Goal: Task Accomplishment & Management: Use online tool/utility

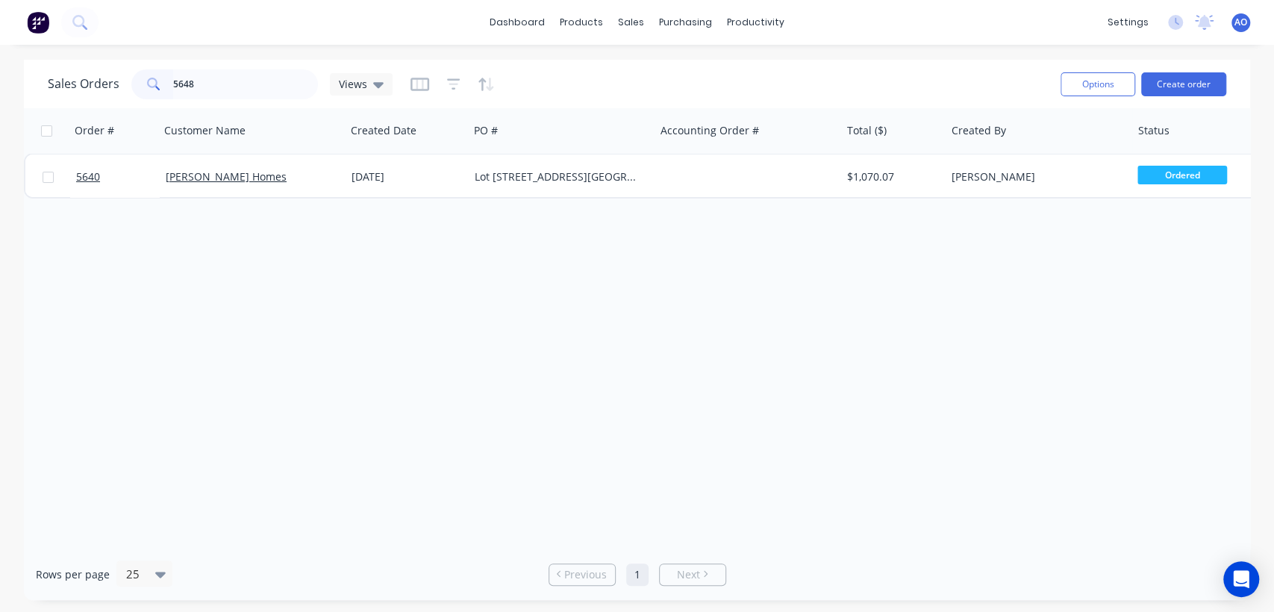
type input "5648"
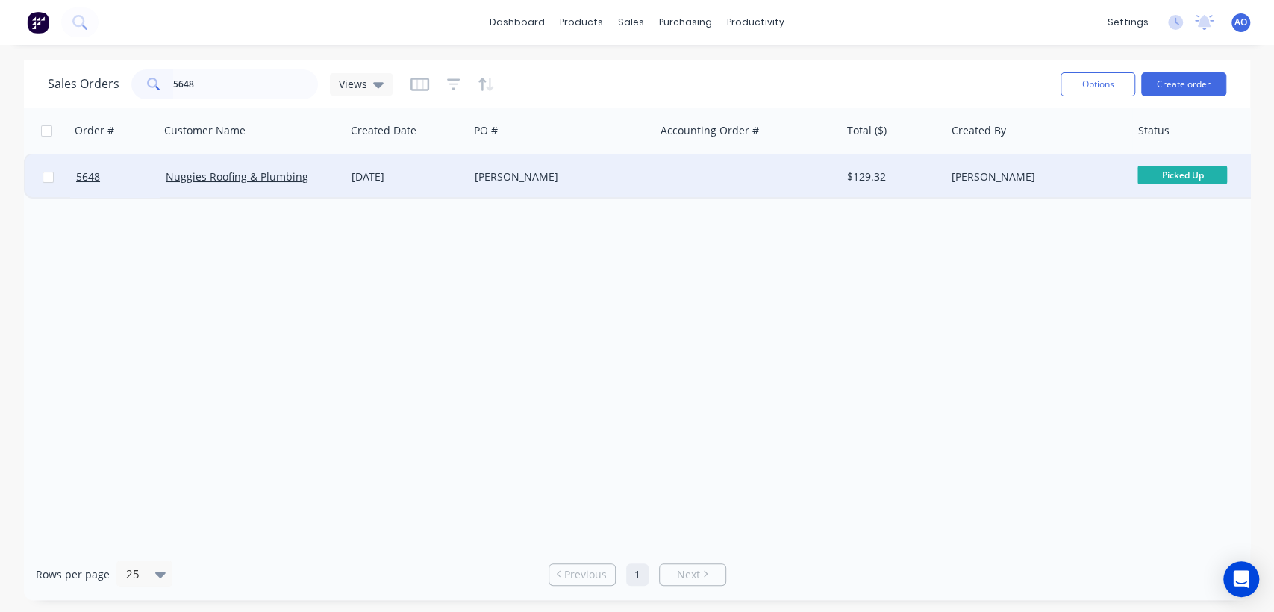
click at [521, 184] on div "[PERSON_NAME]" at bounding box center [562, 176] width 186 height 45
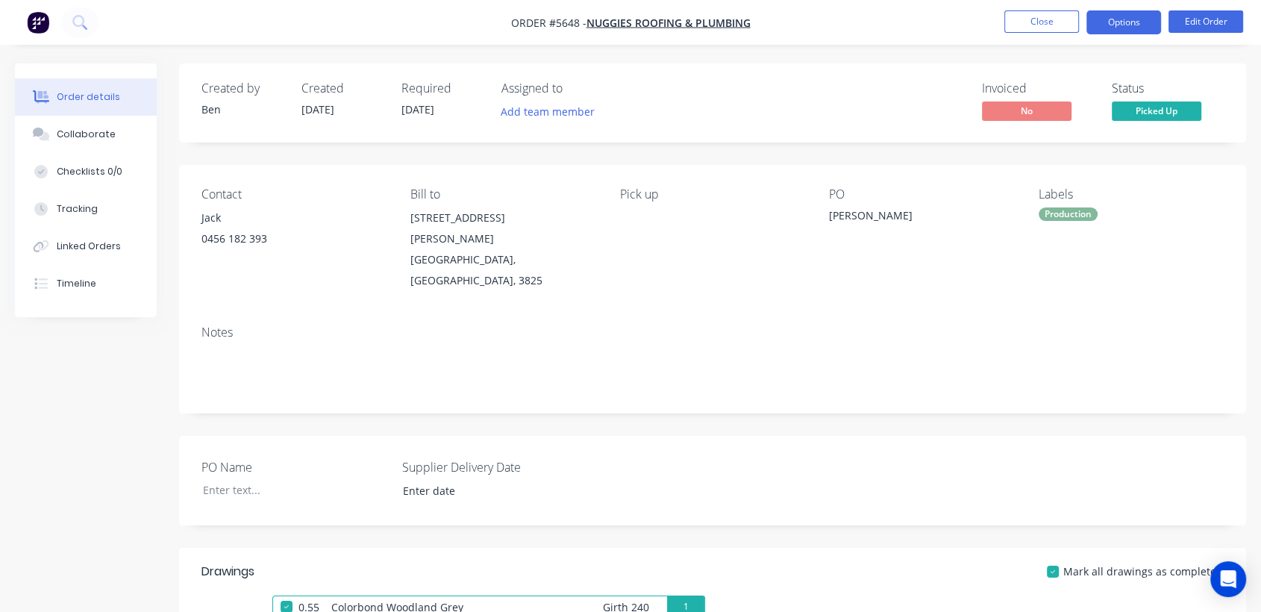
click at [1108, 25] on button "Options" at bounding box center [1123, 22] width 75 height 24
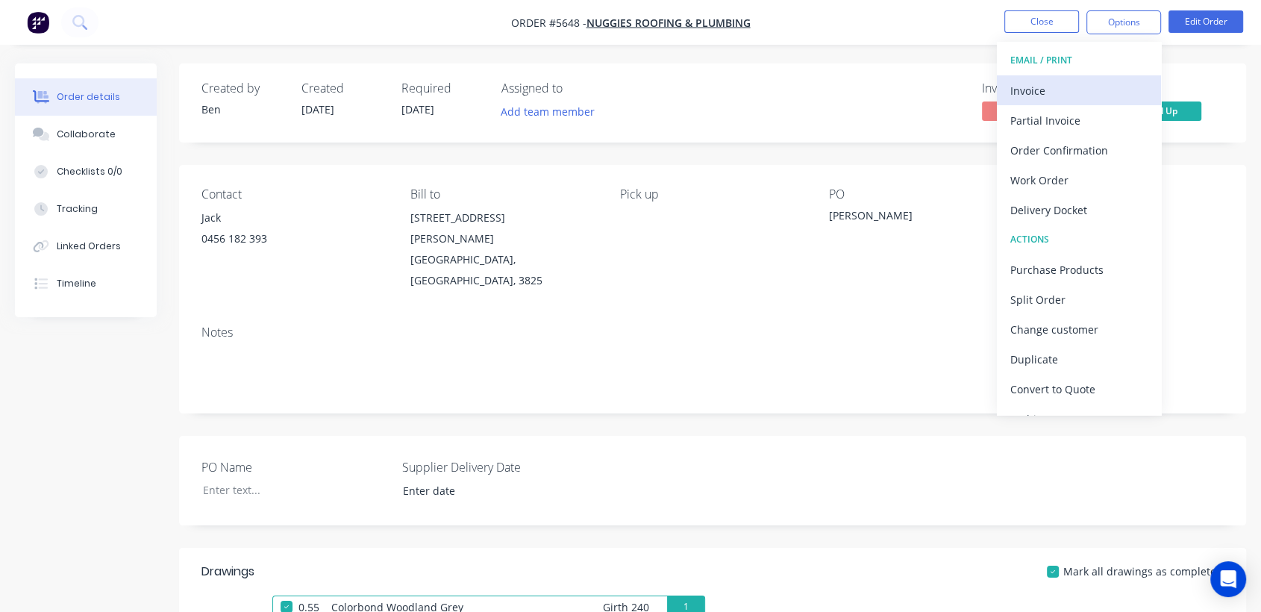
click at [1049, 80] on div "Invoice" at bounding box center [1078, 91] width 137 height 22
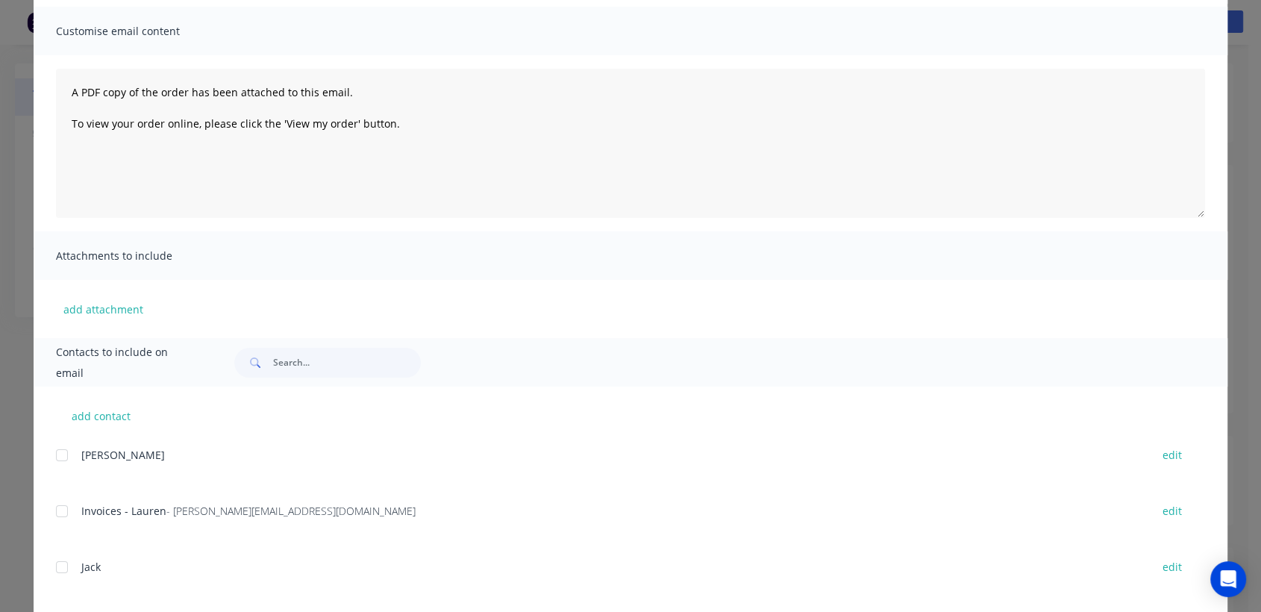
scroll to position [132, 0]
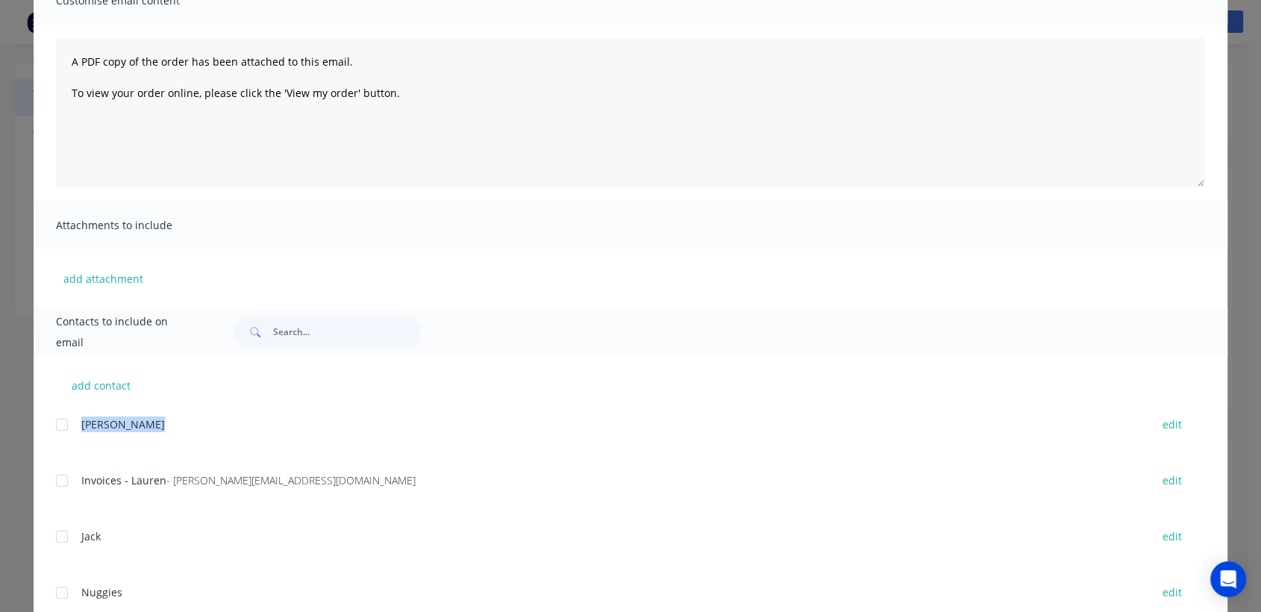
drag, startPoint x: 42, startPoint y: 486, endPoint x: 55, endPoint y: 477, distance: 16.6
click at [55, 477] on div "add contact [PERSON_NAME] edit Invoices - Lauren - [EMAIL_ADDRESS][DOMAIN_NAME]…" at bounding box center [631, 497] width 1194 height 282
click at [55, 477] on div at bounding box center [62, 481] width 30 height 30
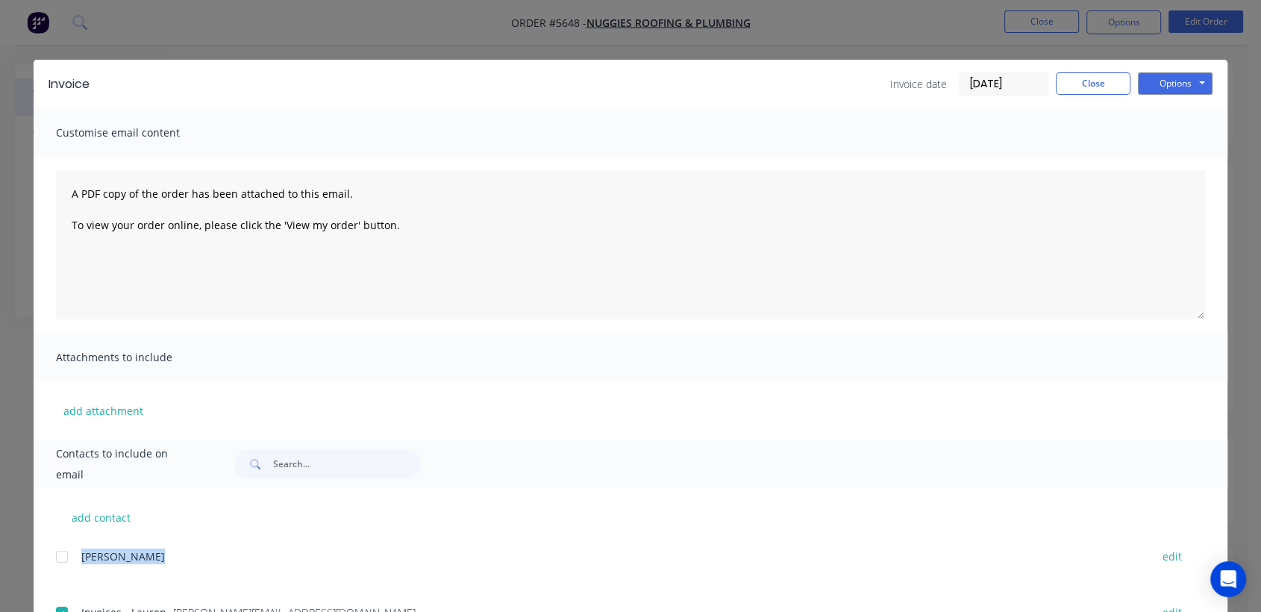
scroll to position [0, 0]
click at [1177, 76] on button "Options" at bounding box center [1175, 83] width 75 height 22
click at [1170, 157] on button "Email" at bounding box center [1186, 159] width 96 height 25
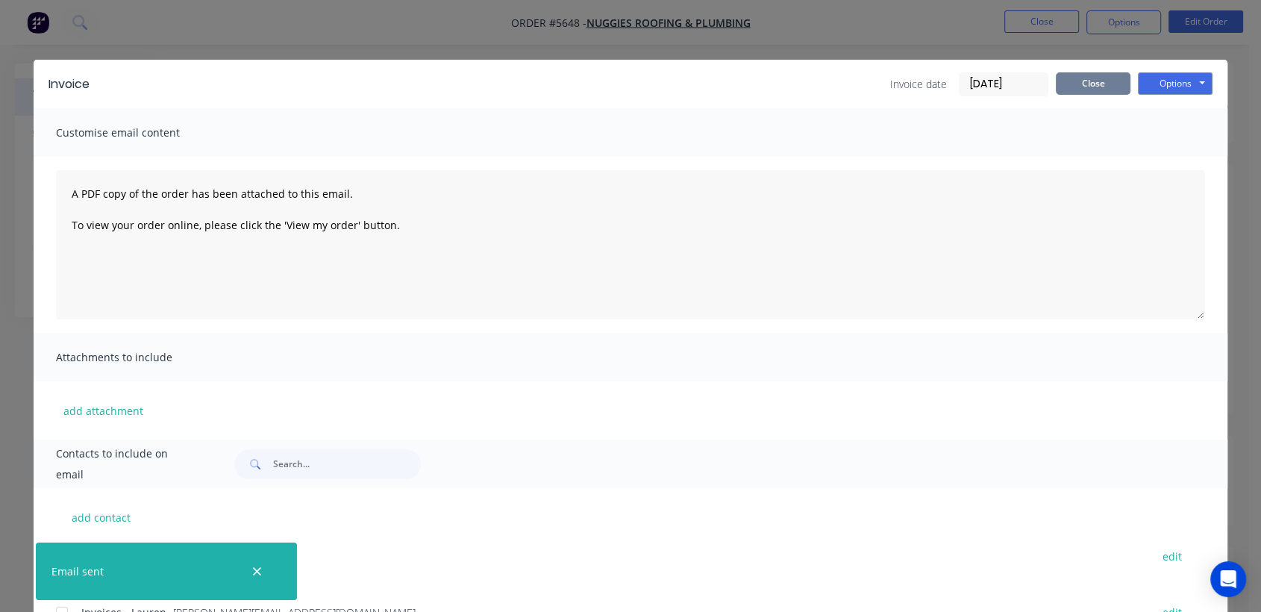
click at [1091, 87] on button "Close" at bounding box center [1093, 83] width 75 height 22
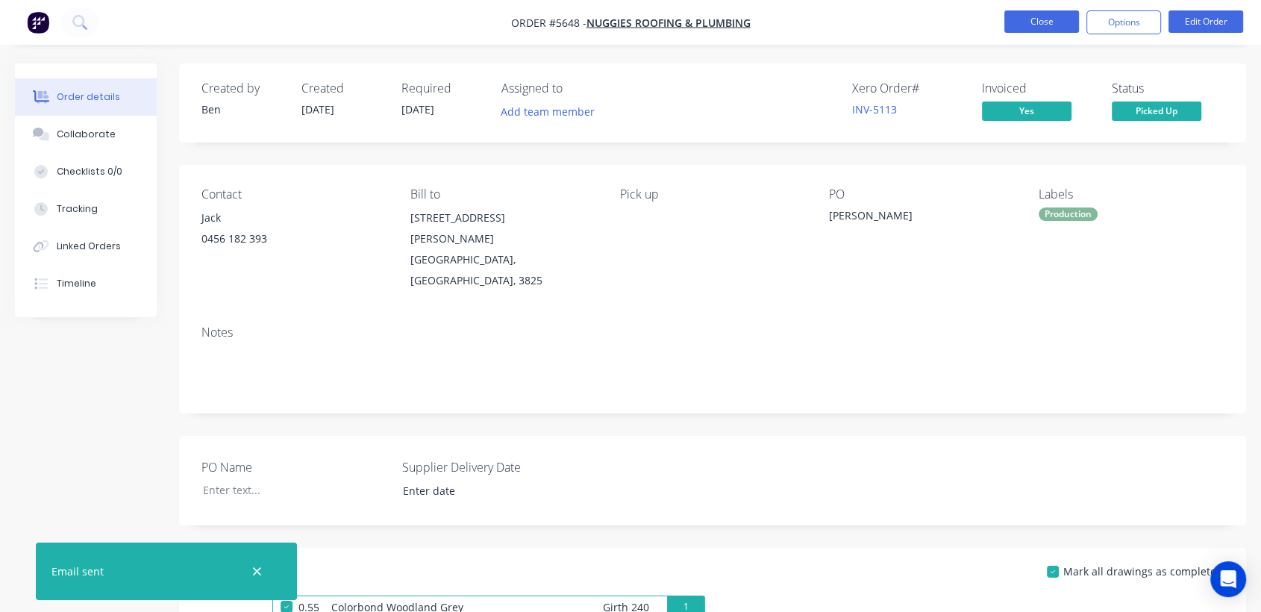
click at [1060, 20] on button "Close" at bounding box center [1041, 21] width 75 height 22
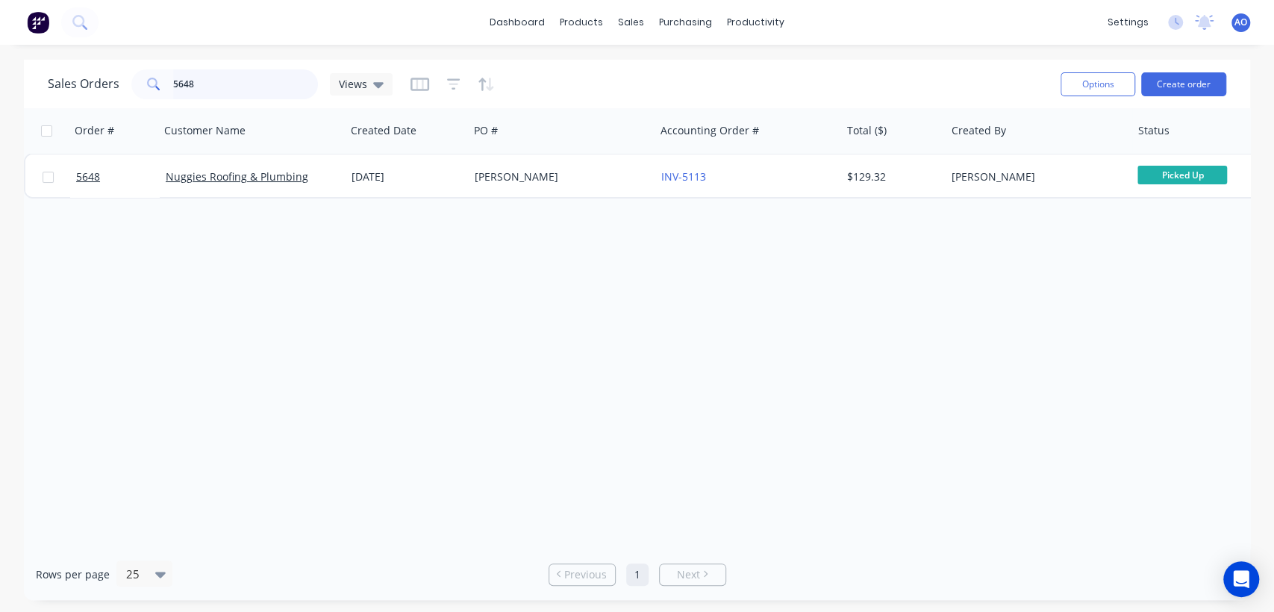
click at [225, 82] on input "5648" at bounding box center [245, 84] width 145 height 30
type input "5652"
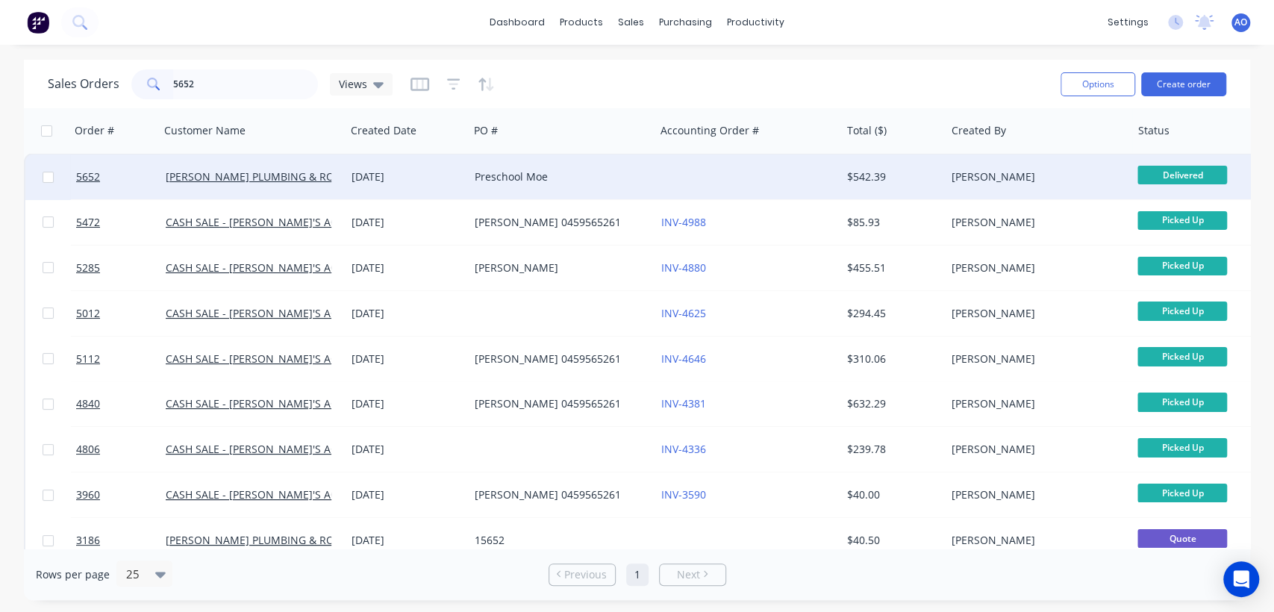
click at [671, 187] on div at bounding box center [748, 176] width 186 height 45
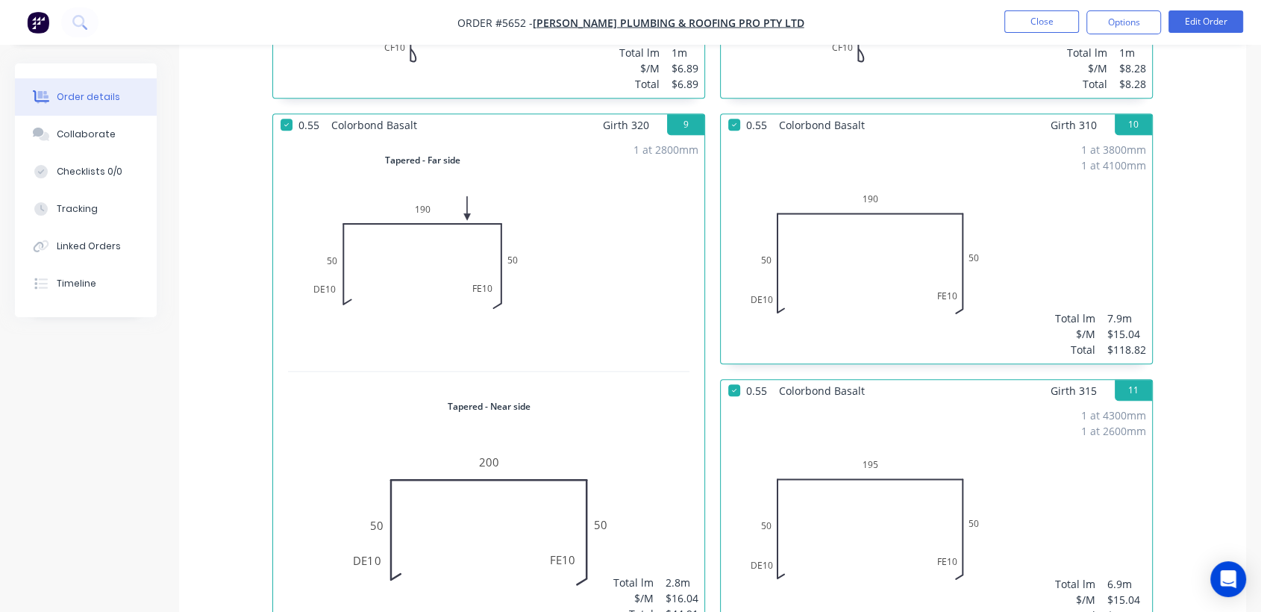
scroll to position [1525, 0]
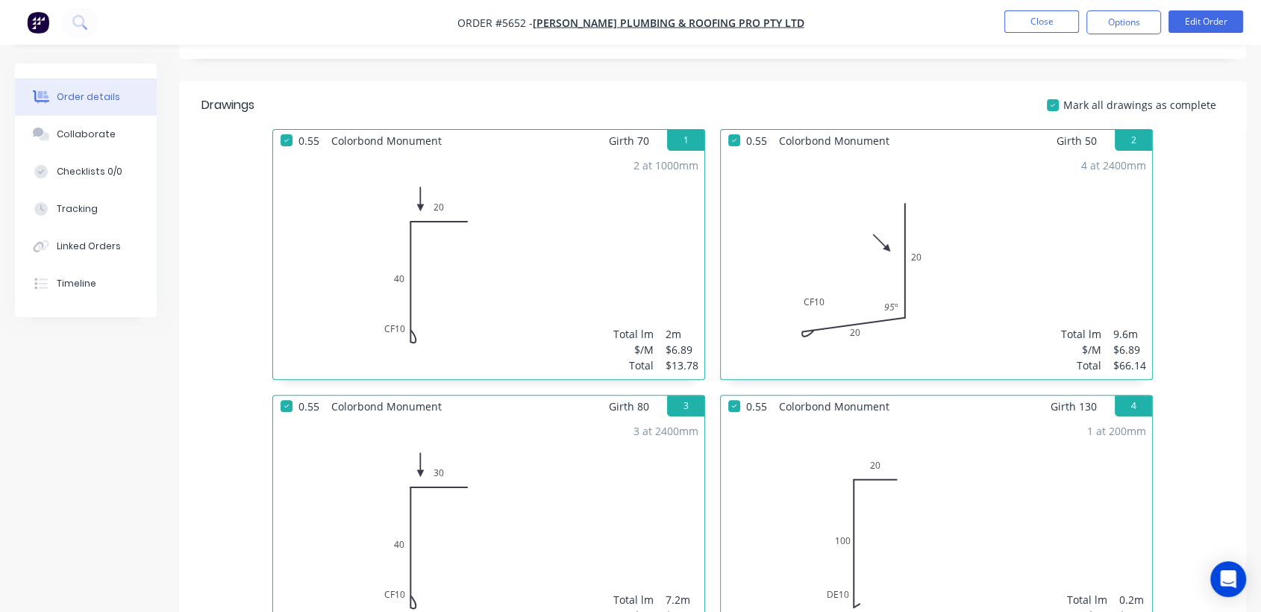
scroll to position [0, 0]
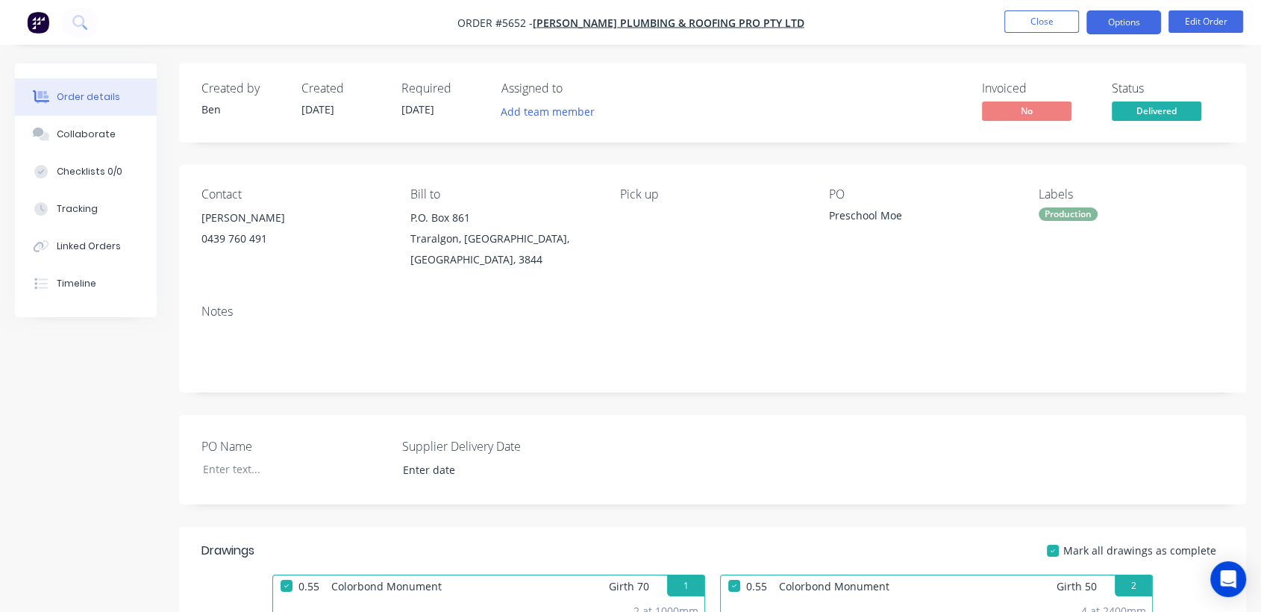
click at [1110, 16] on button "Options" at bounding box center [1123, 22] width 75 height 24
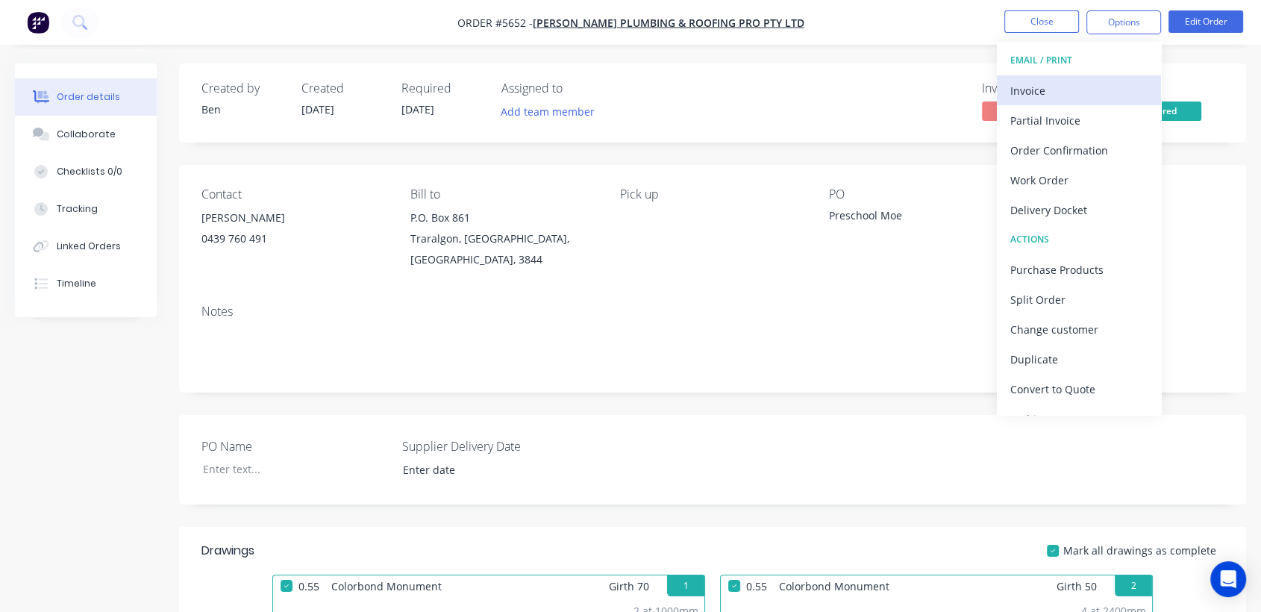
click at [1037, 93] on div "Invoice" at bounding box center [1078, 91] width 137 height 22
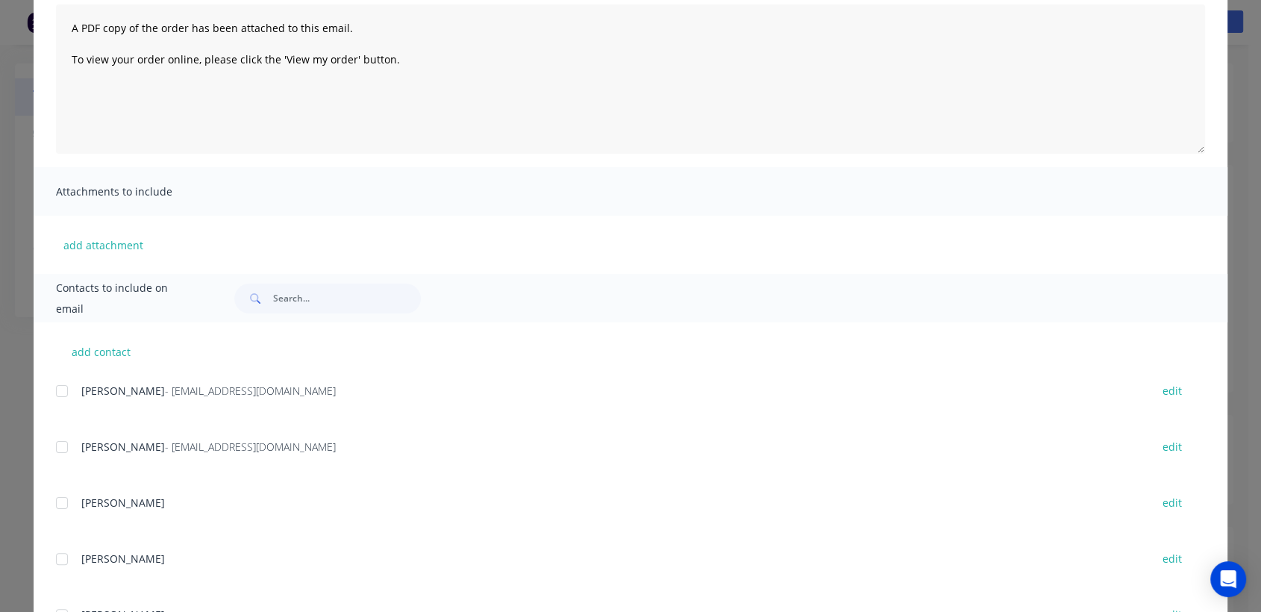
scroll to position [198, 0]
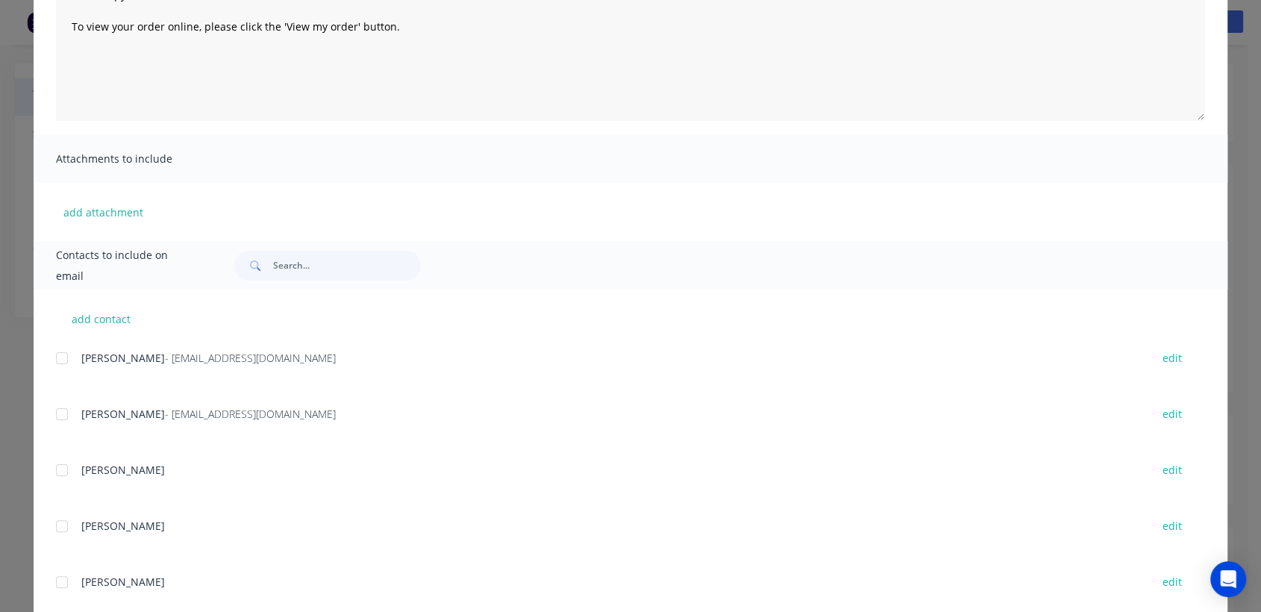
click at [58, 420] on div at bounding box center [62, 414] width 30 height 30
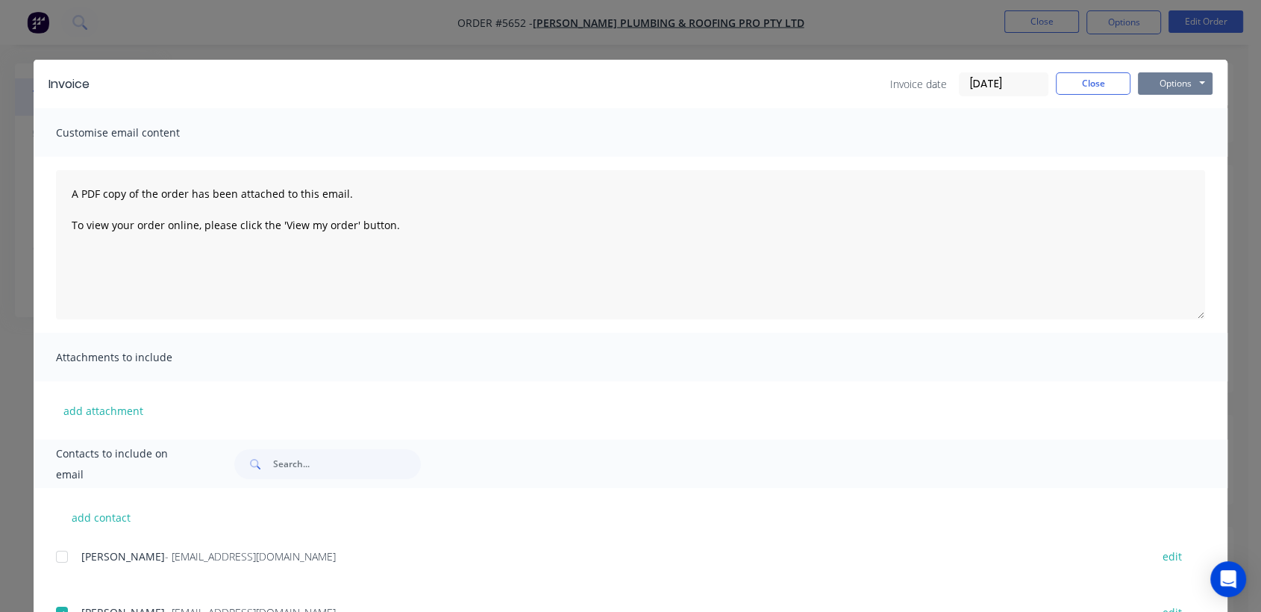
click at [1170, 77] on button "Options" at bounding box center [1175, 83] width 75 height 22
click at [1174, 164] on button "Email" at bounding box center [1186, 159] width 96 height 25
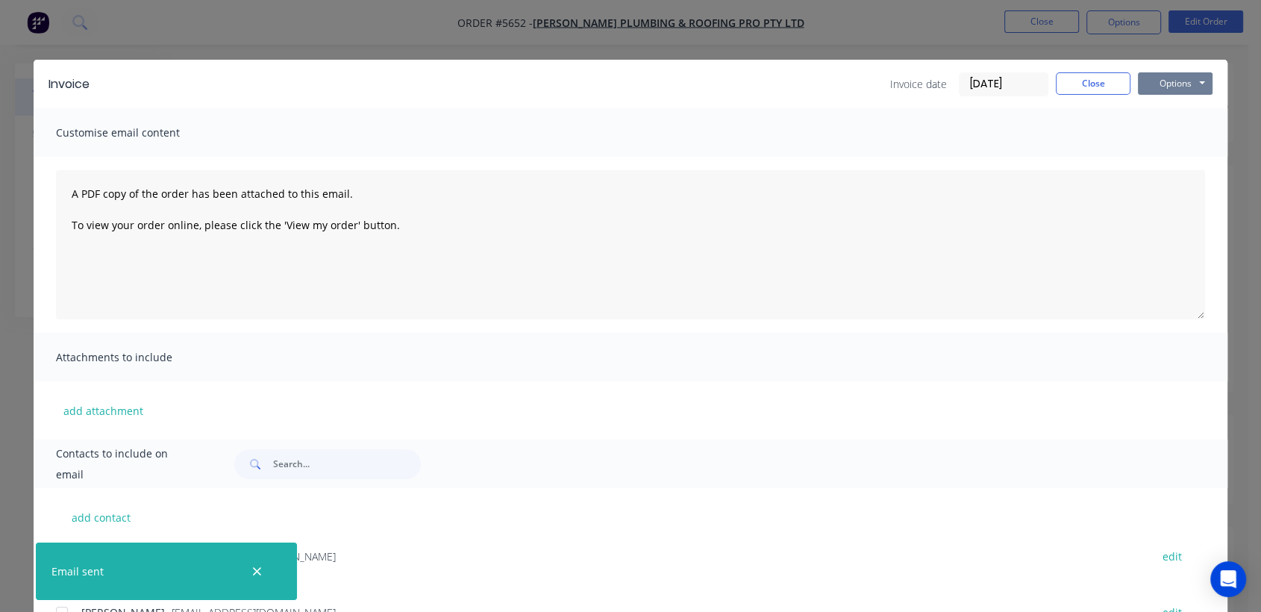
click at [1168, 85] on button "Options" at bounding box center [1175, 83] width 75 height 22
click at [1144, 145] on button "Print" at bounding box center [1186, 134] width 96 height 25
click at [1104, 84] on button "Close" at bounding box center [1093, 83] width 75 height 22
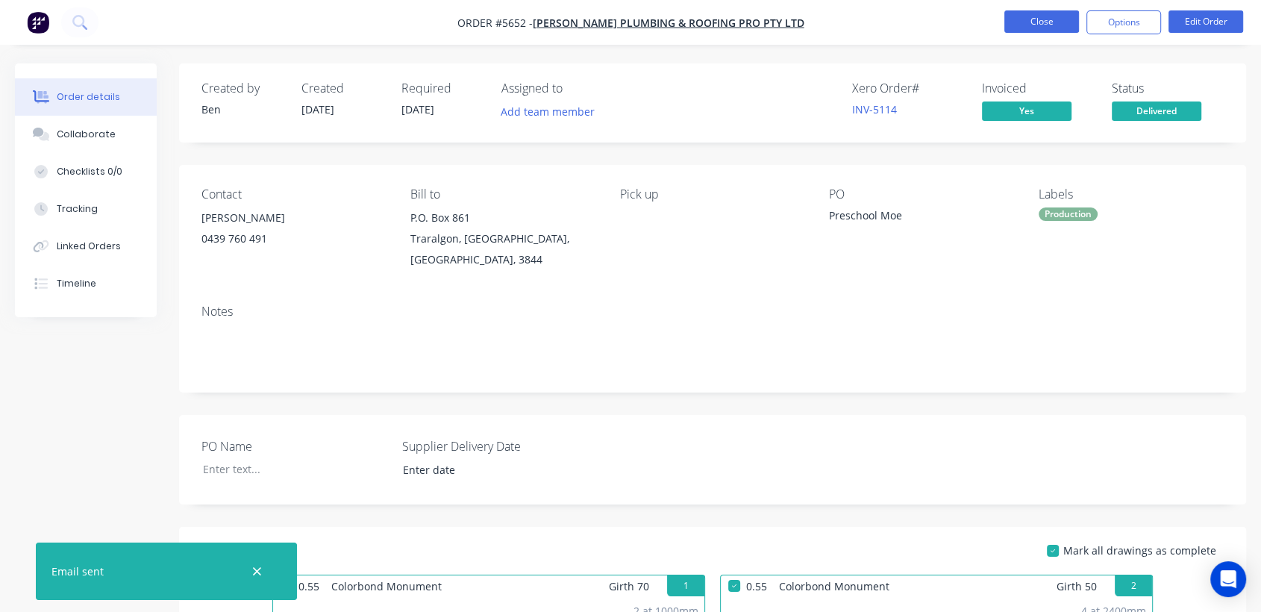
click at [1074, 27] on button "Close" at bounding box center [1041, 21] width 75 height 22
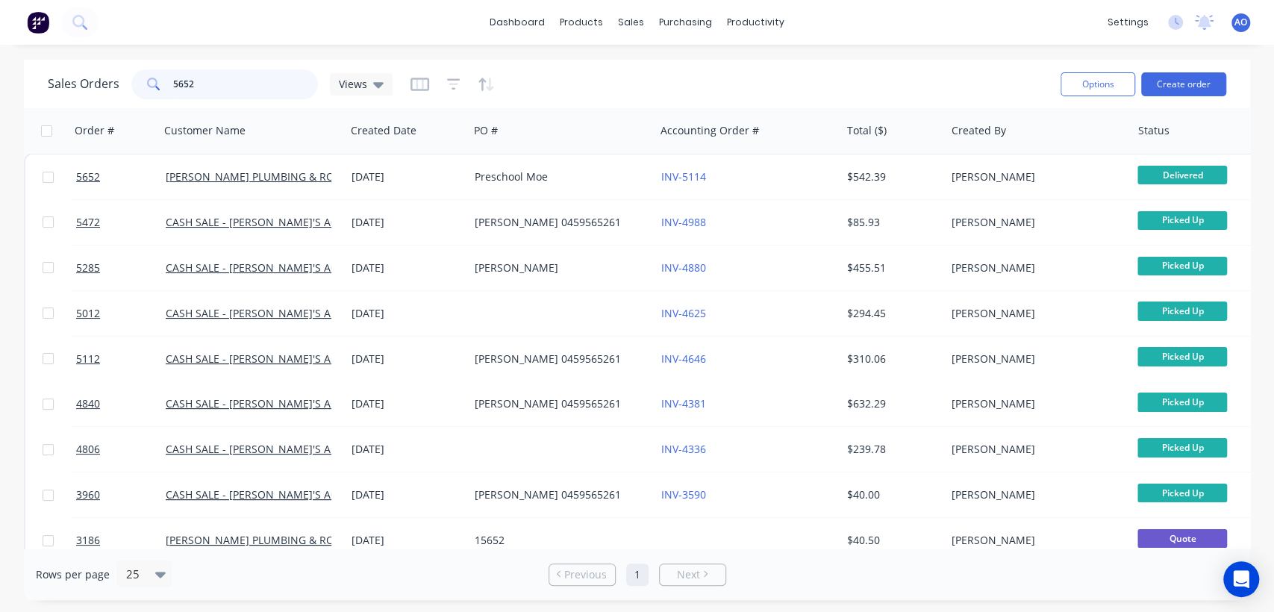
click at [231, 75] on input "5652" at bounding box center [245, 84] width 145 height 30
type input "5640"
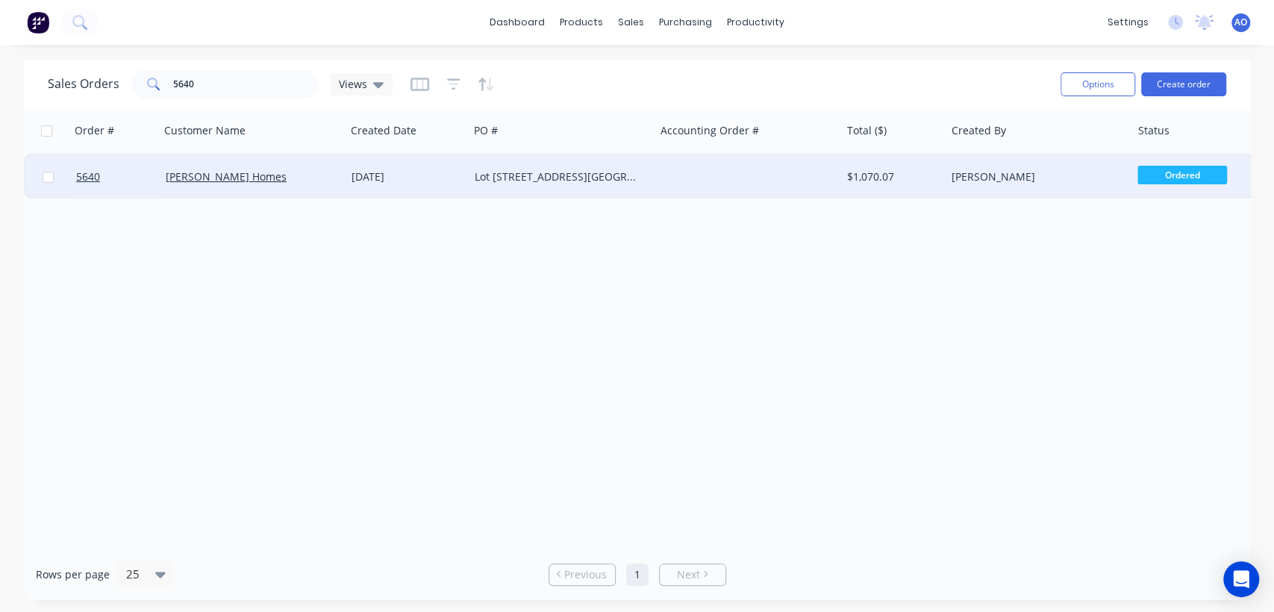
click at [792, 172] on div at bounding box center [748, 176] width 186 height 45
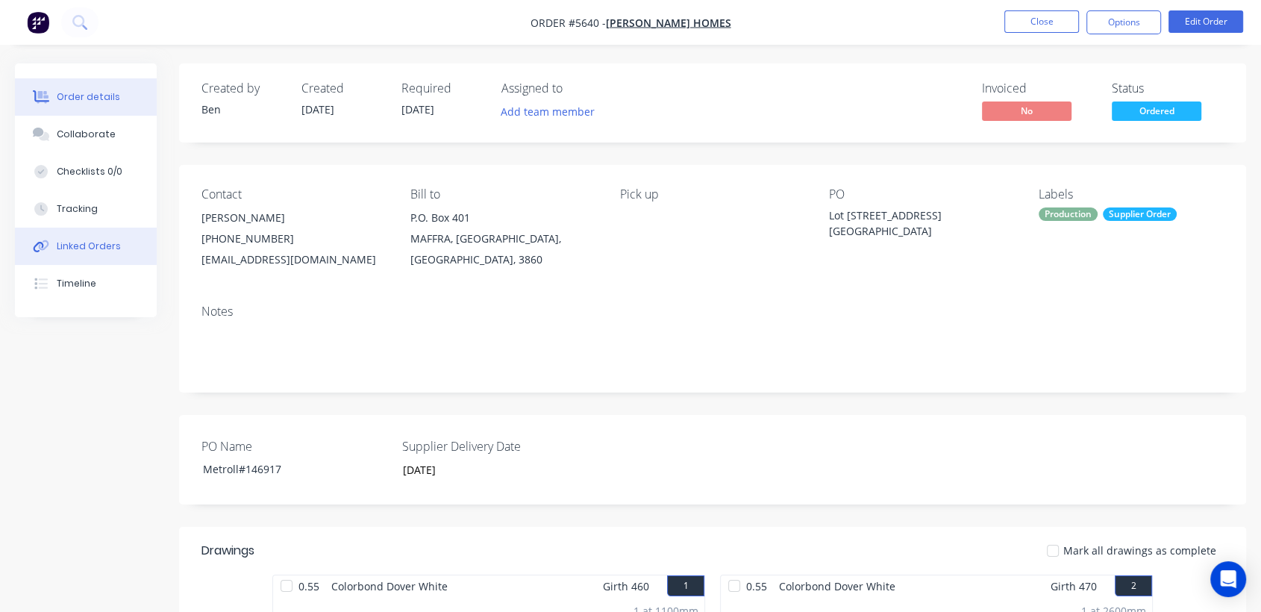
click at [116, 242] on button "Linked Orders" at bounding box center [86, 246] width 142 height 37
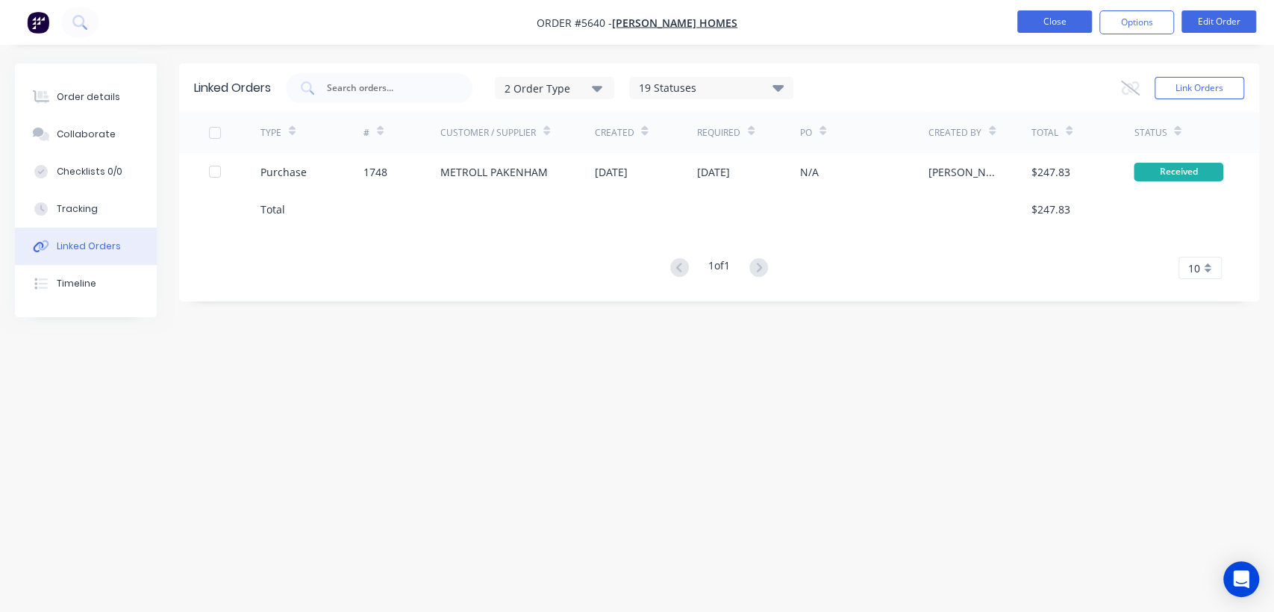
click at [1045, 25] on button "Close" at bounding box center [1054, 21] width 75 height 22
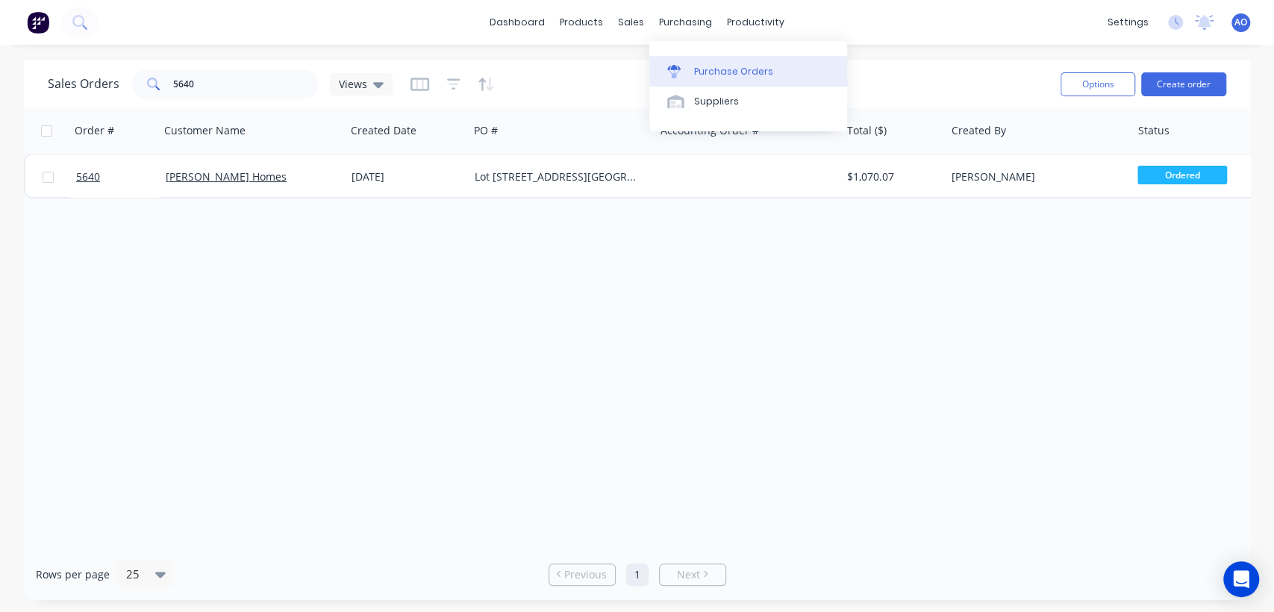
click at [713, 78] on div "Purchase Orders" at bounding box center [733, 71] width 79 height 13
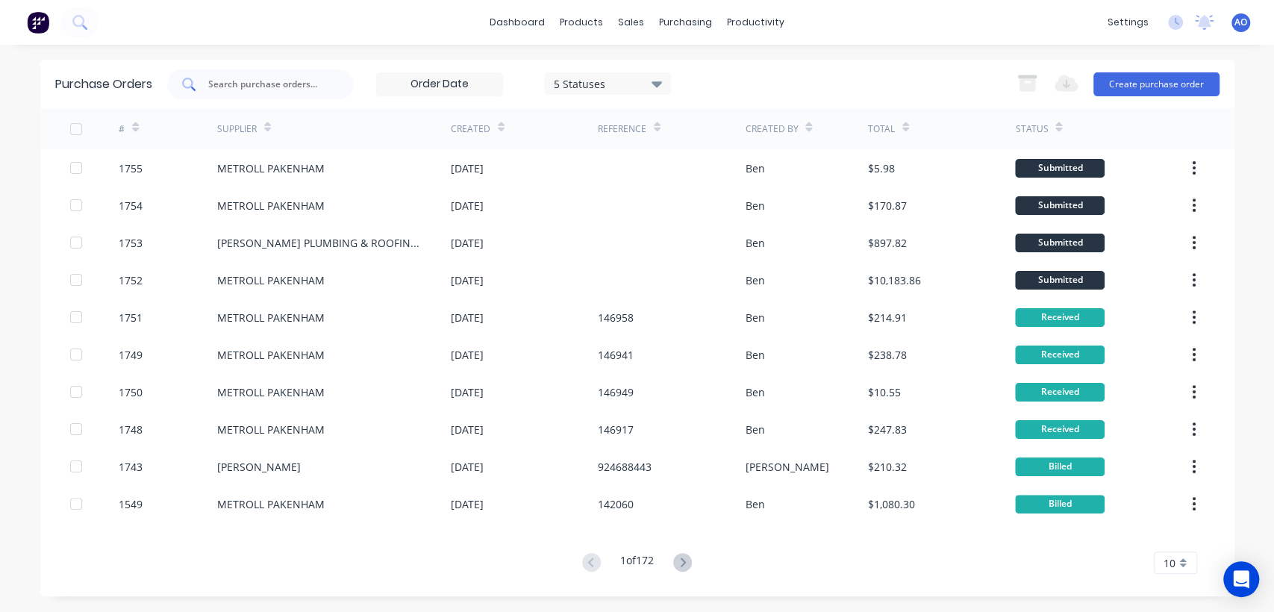
click at [338, 83] on div at bounding box center [260, 84] width 187 height 30
type input "1752"
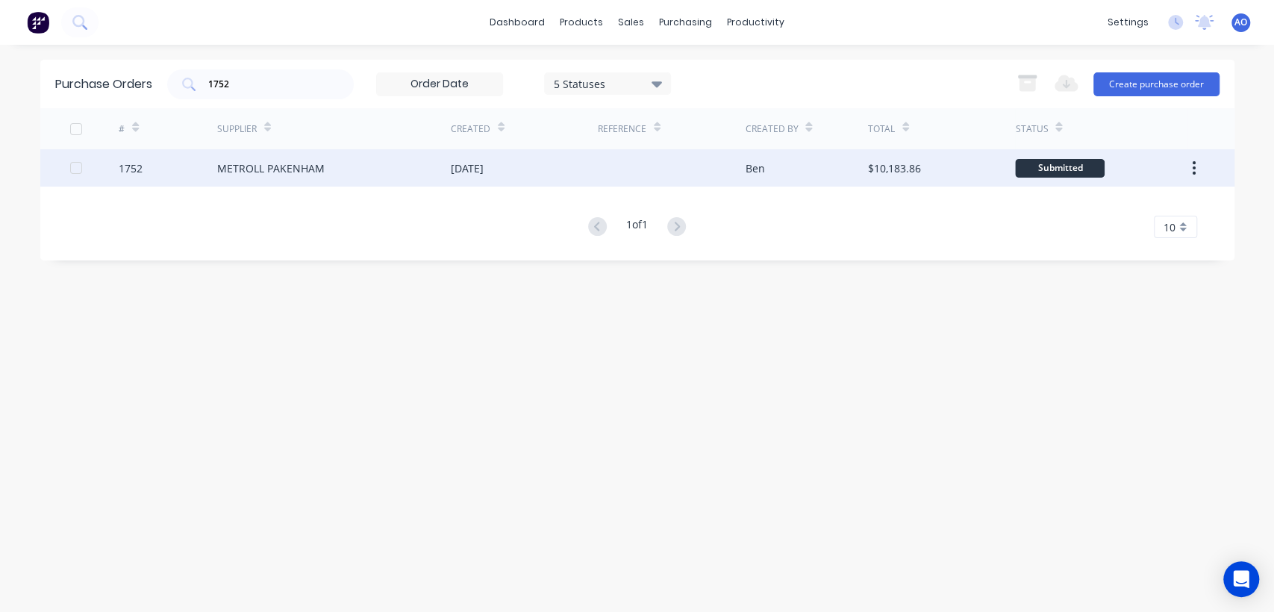
click at [420, 174] on div "METROLL PAKENHAM" at bounding box center [334, 167] width 234 height 37
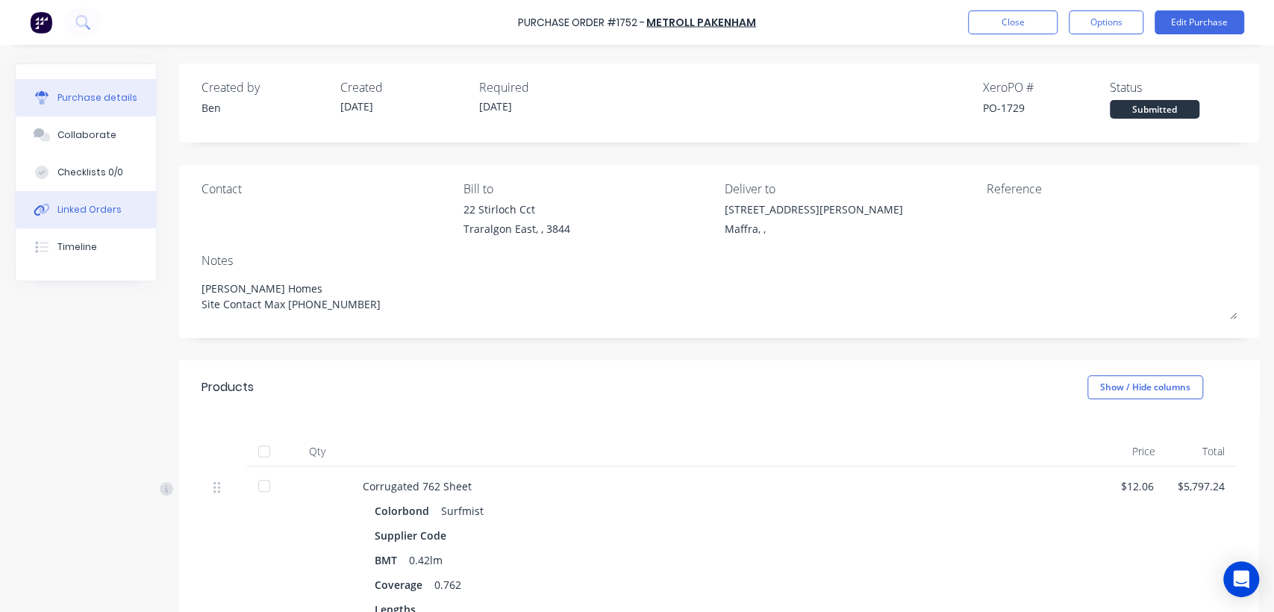
click at [91, 214] on div "Linked Orders" at bounding box center [89, 209] width 64 height 13
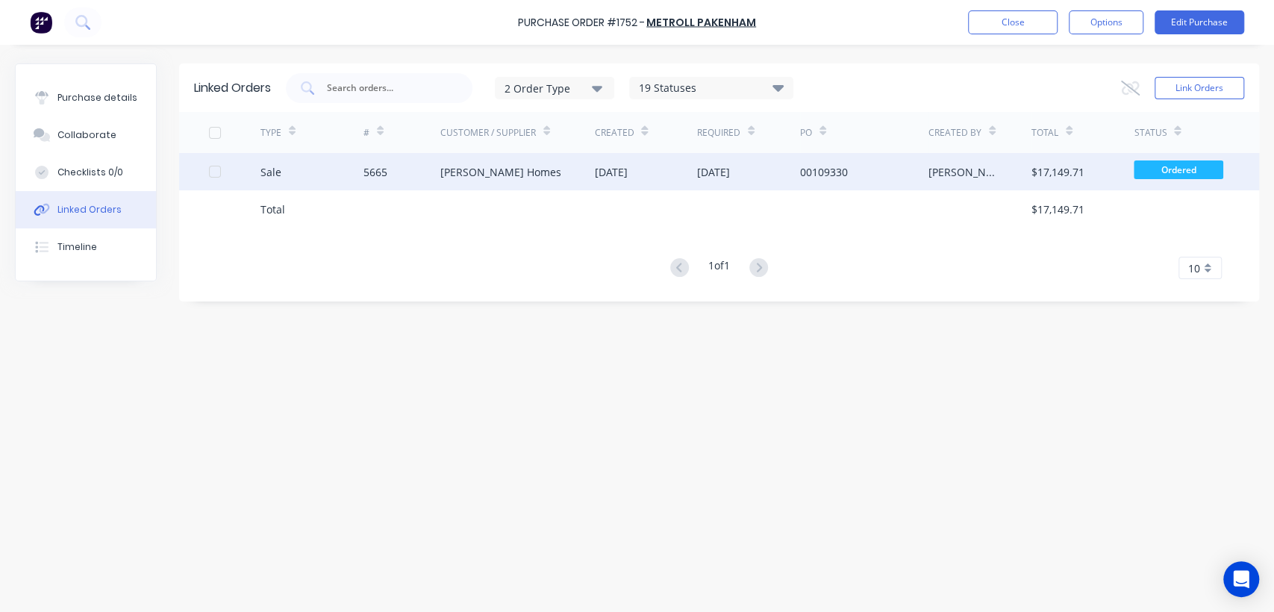
click at [630, 162] on div "[DATE]" at bounding box center [645, 171] width 103 height 37
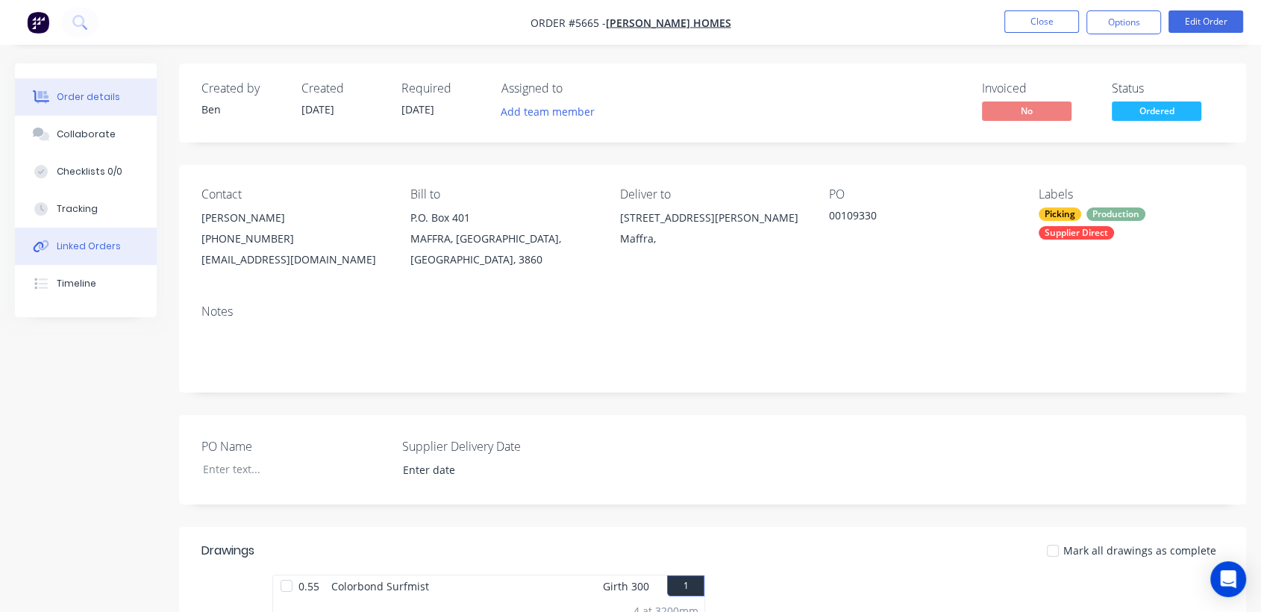
click at [104, 246] on div "Linked Orders" at bounding box center [89, 246] width 64 height 13
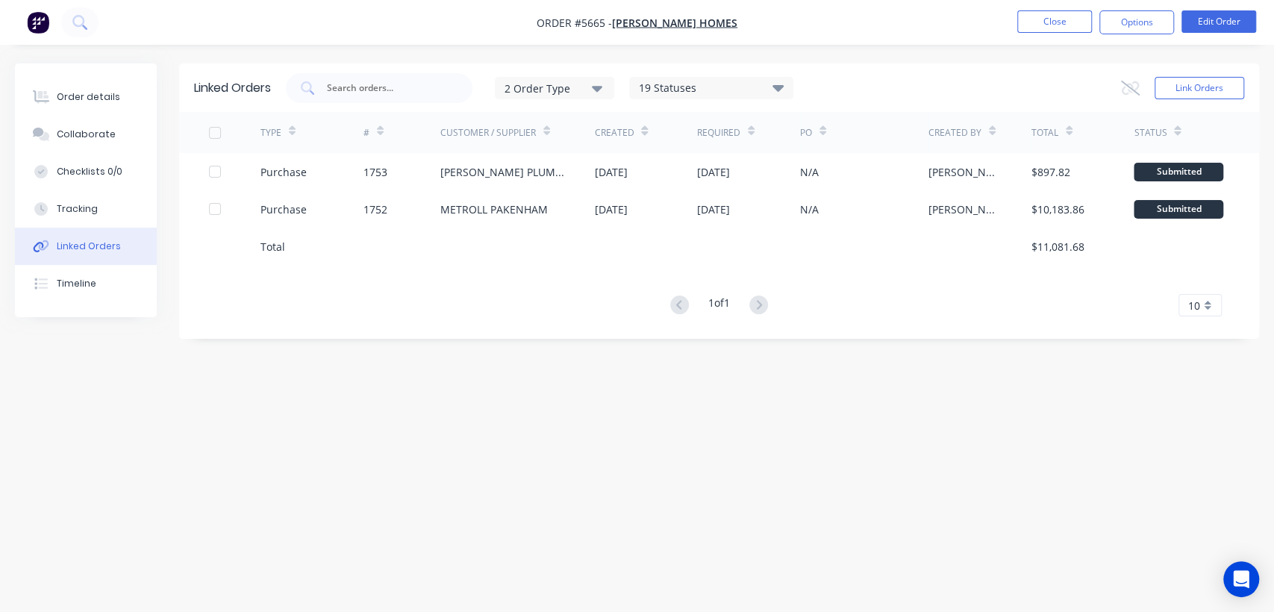
click at [66, 248] on div "Linked Orders" at bounding box center [89, 246] width 64 height 13
click at [96, 94] on div "Order details" at bounding box center [88, 96] width 63 height 13
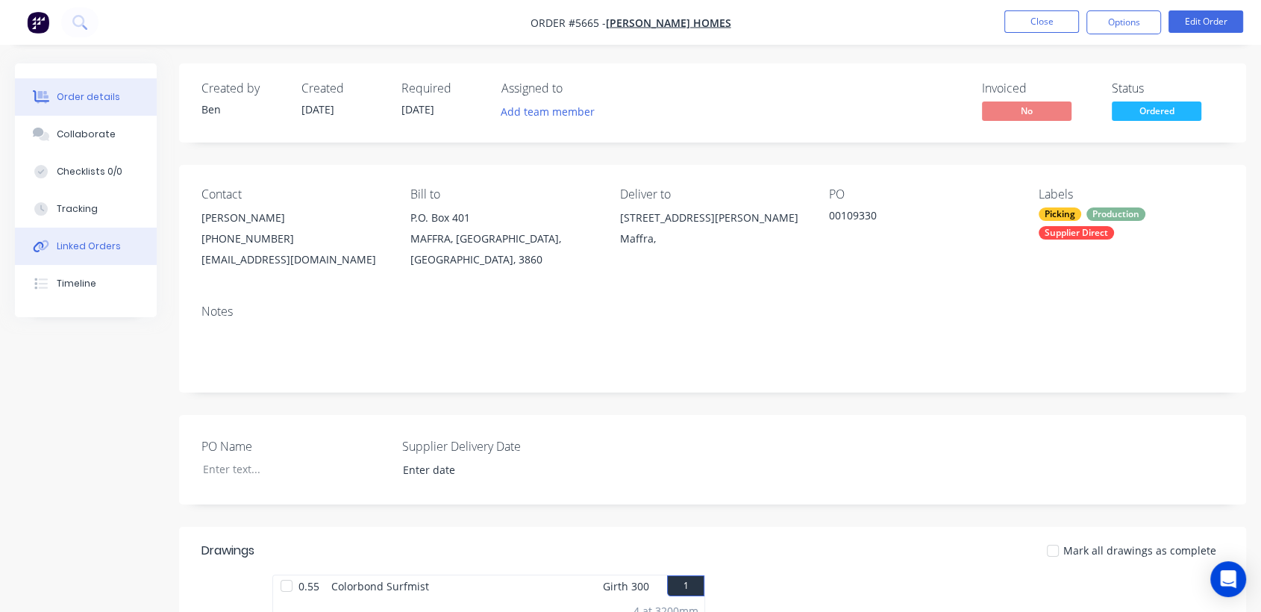
click at [114, 245] on div "Linked Orders" at bounding box center [89, 246] width 64 height 13
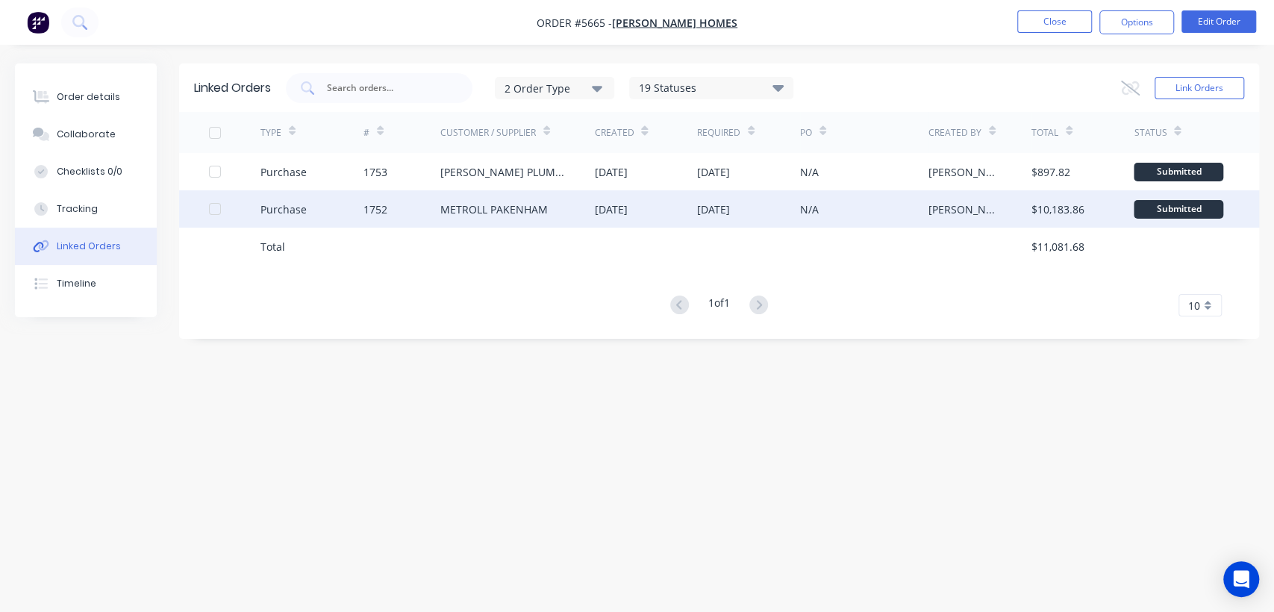
click at [564, 209] on div "METROLL PAKENHAM" at bounding box center [517, 208] width 154 height 37
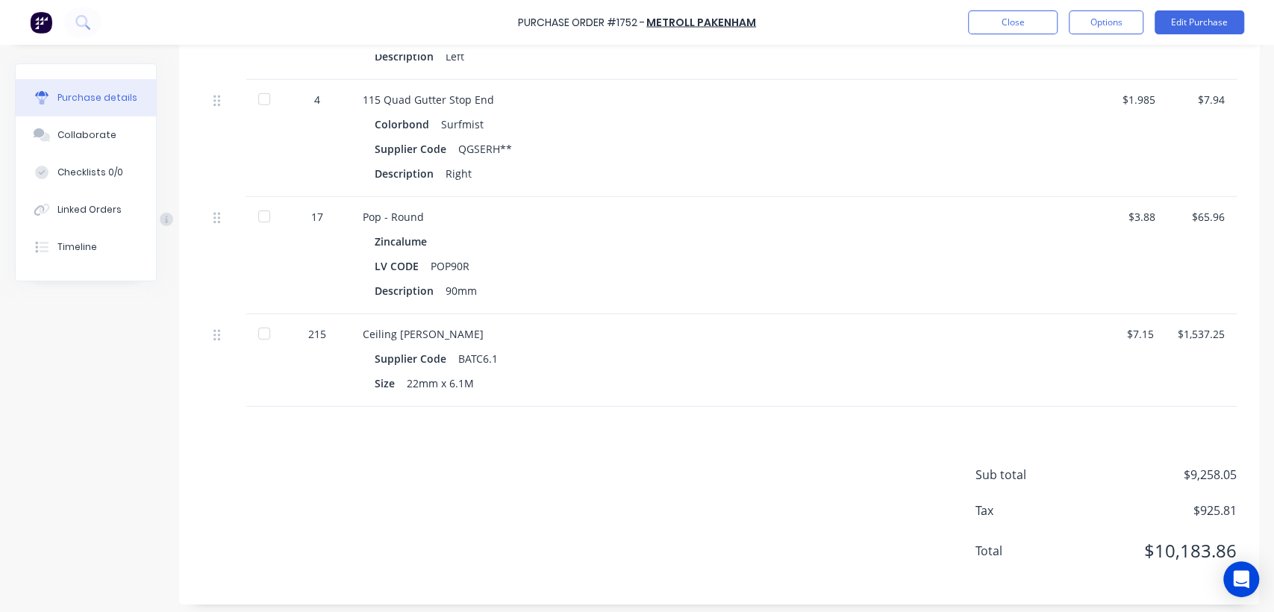
scroll to position [3015, 0]
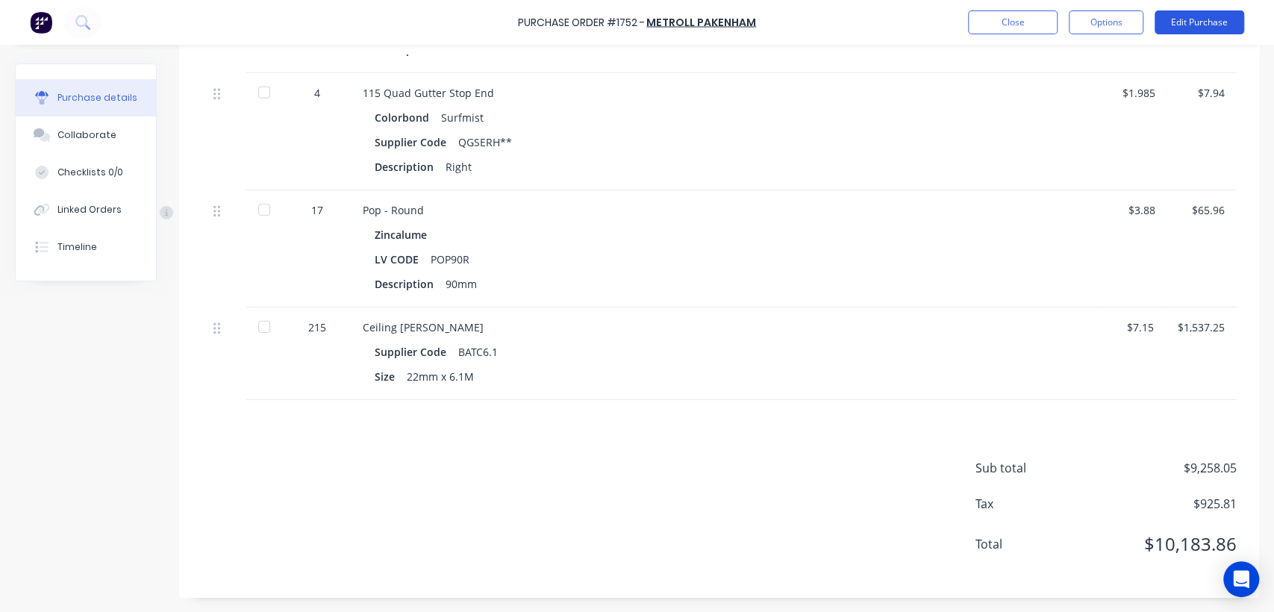
click at [1191, 23] on button "Edit Purchase" at bounding box center [1199, 22] width 90 height 24
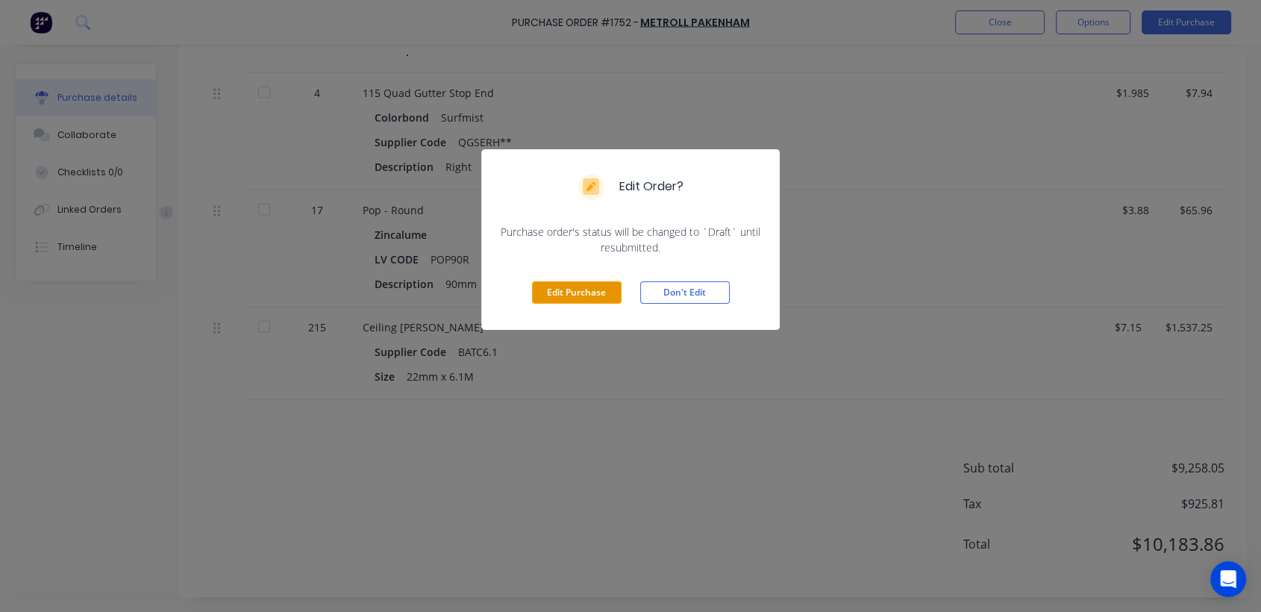
click at [558, 292] on button "Edit Purchase" at bounding box center [577, 292] width 90 height 22
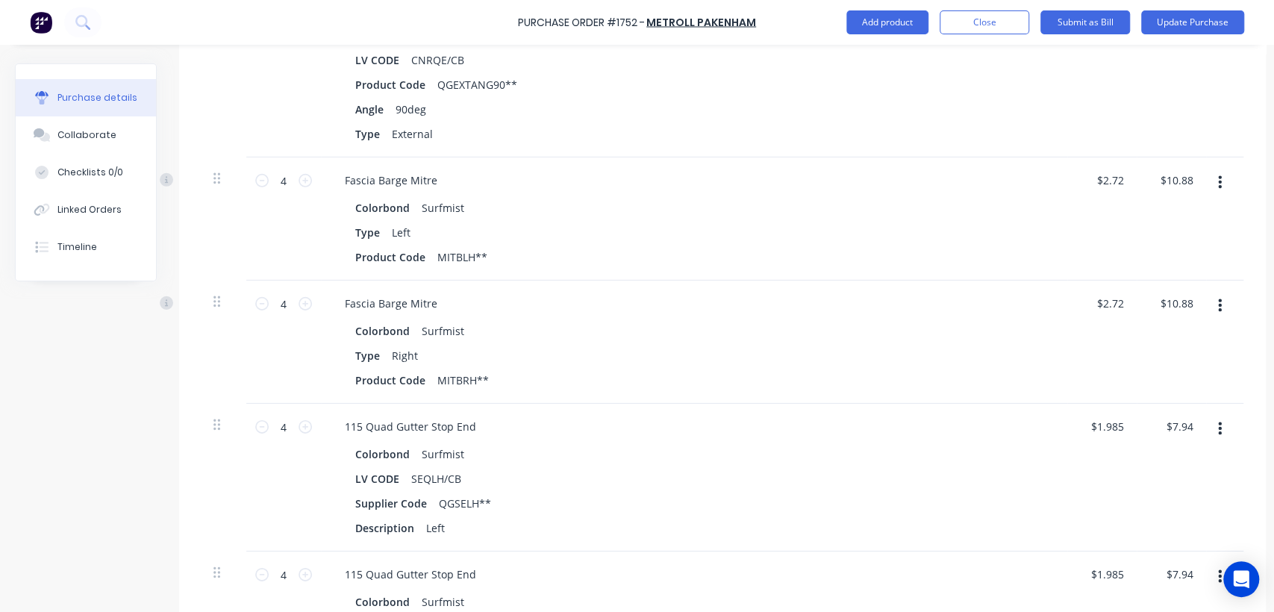
scroll to position [3697, 0]
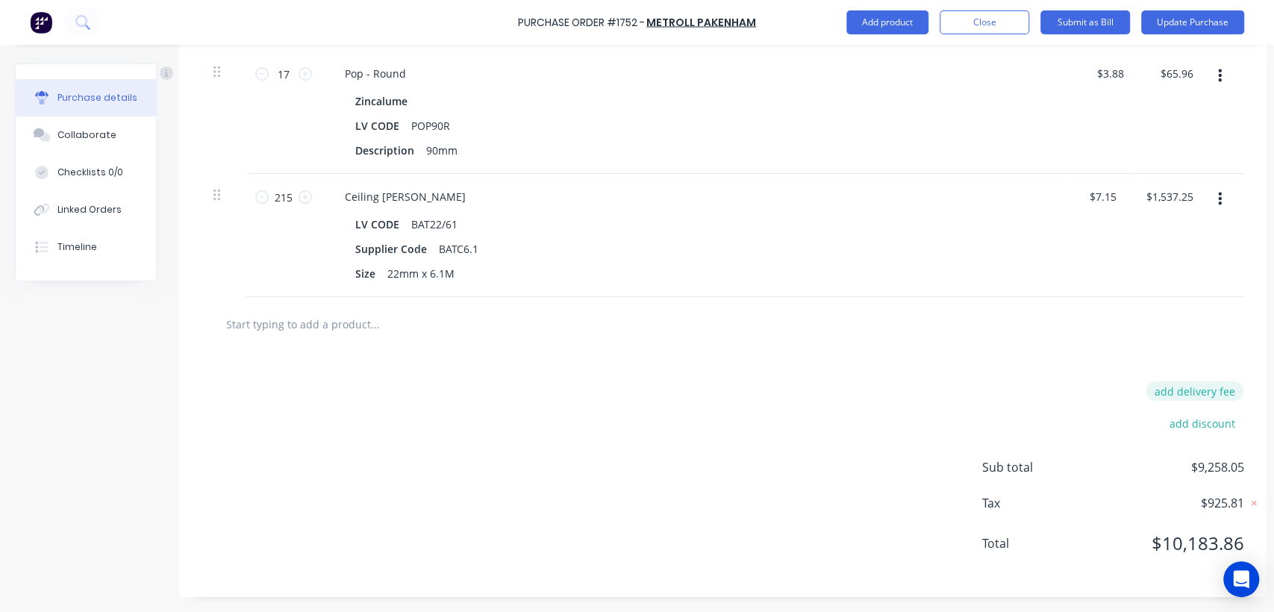
type textarea "x"
click at [1200, 381] on button "add delivery fee" at bounding box center [1194, 390] width 98 height 19
type input "92.50"
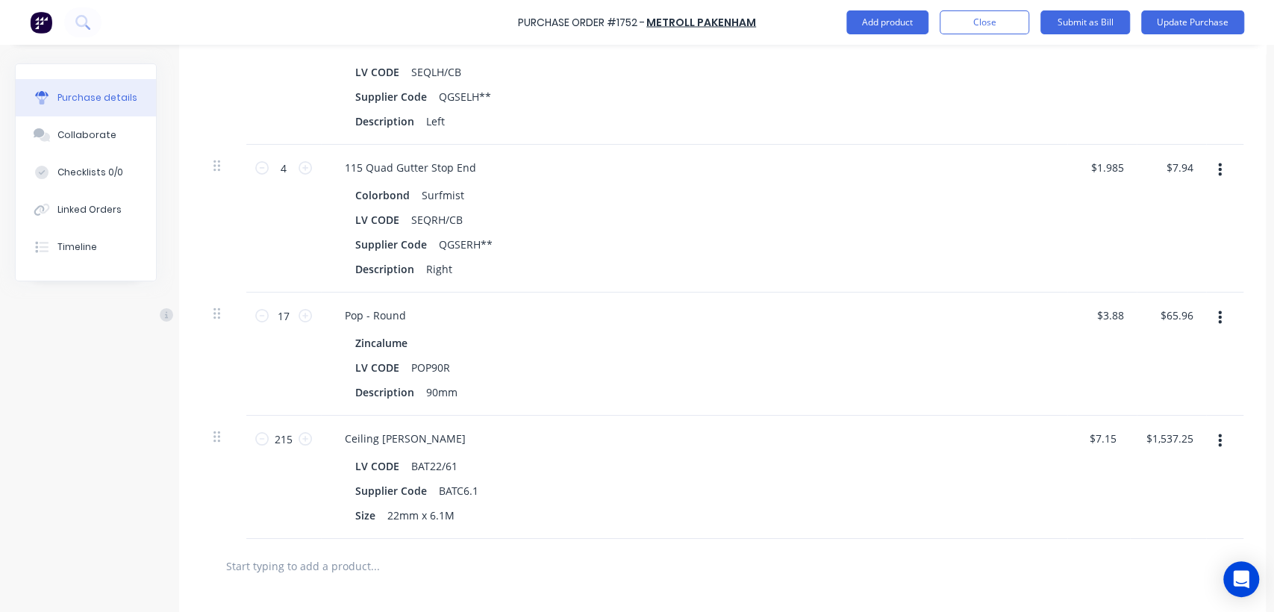
scroll to position [3420, 0]
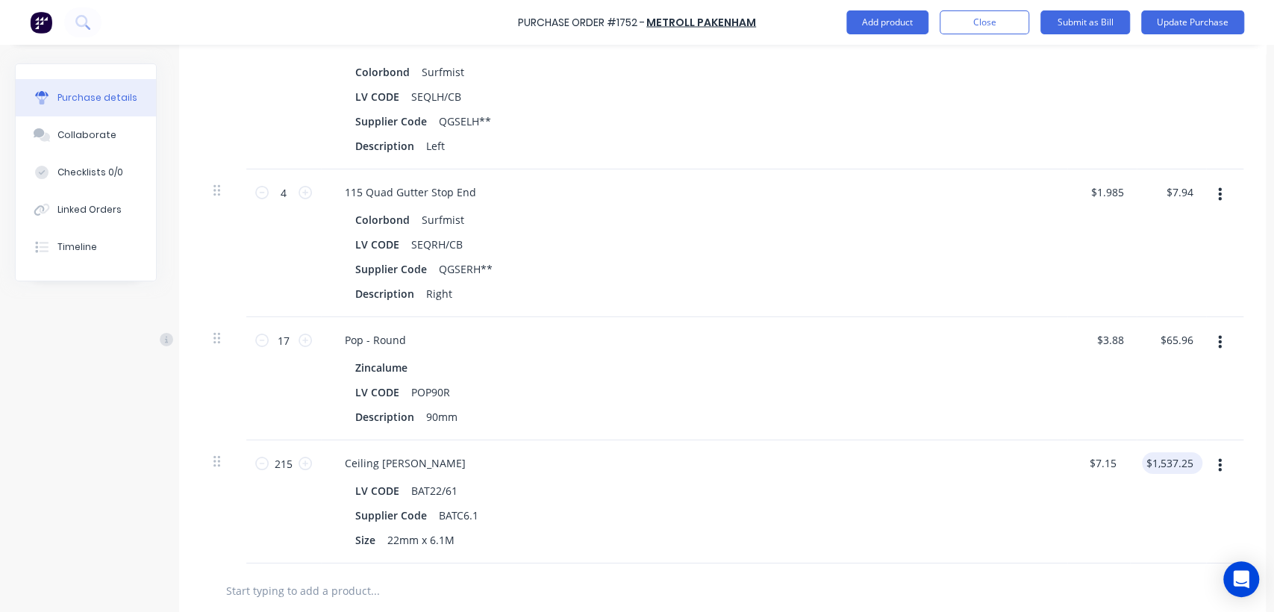
type textarea "x"
type input "1537.25"
type input "$92.50"
click at [1177, 461] on input "1537.25" at bounding box center [1173, 463] width 46 height 22
type textarea "x"
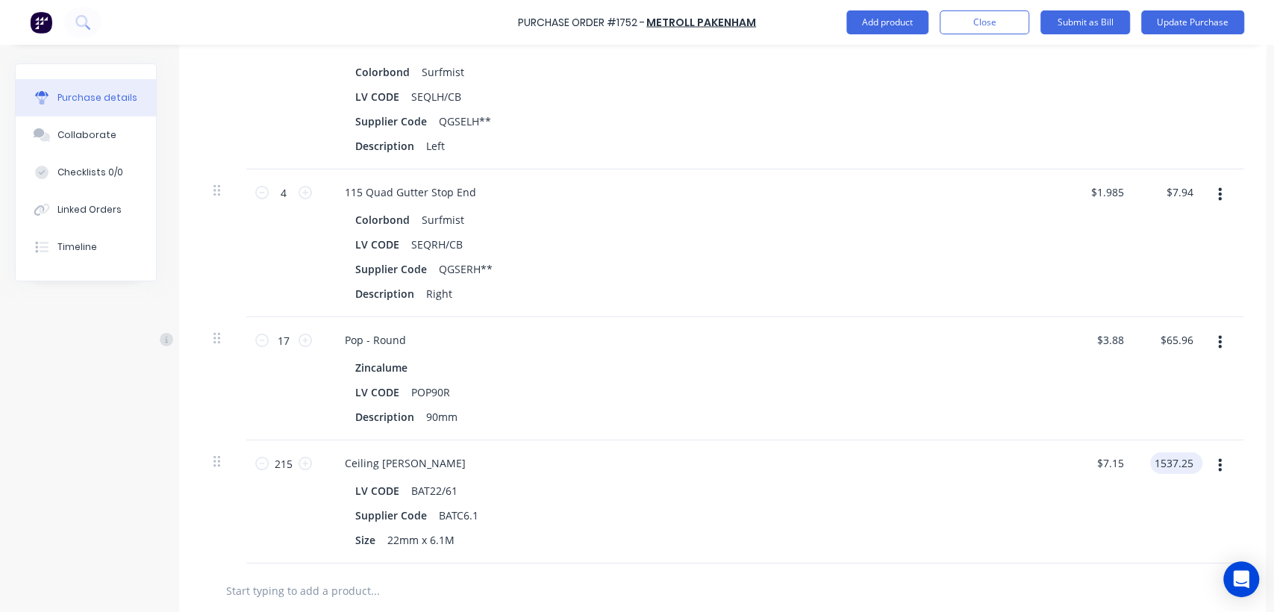
click at [1177, 461] on input "1537.25" at bounding box center [1173, 463] width 46 height 22
type input "1462.07"
type textarea "x"
type input "$6.8003"
type input "$1,462.07"
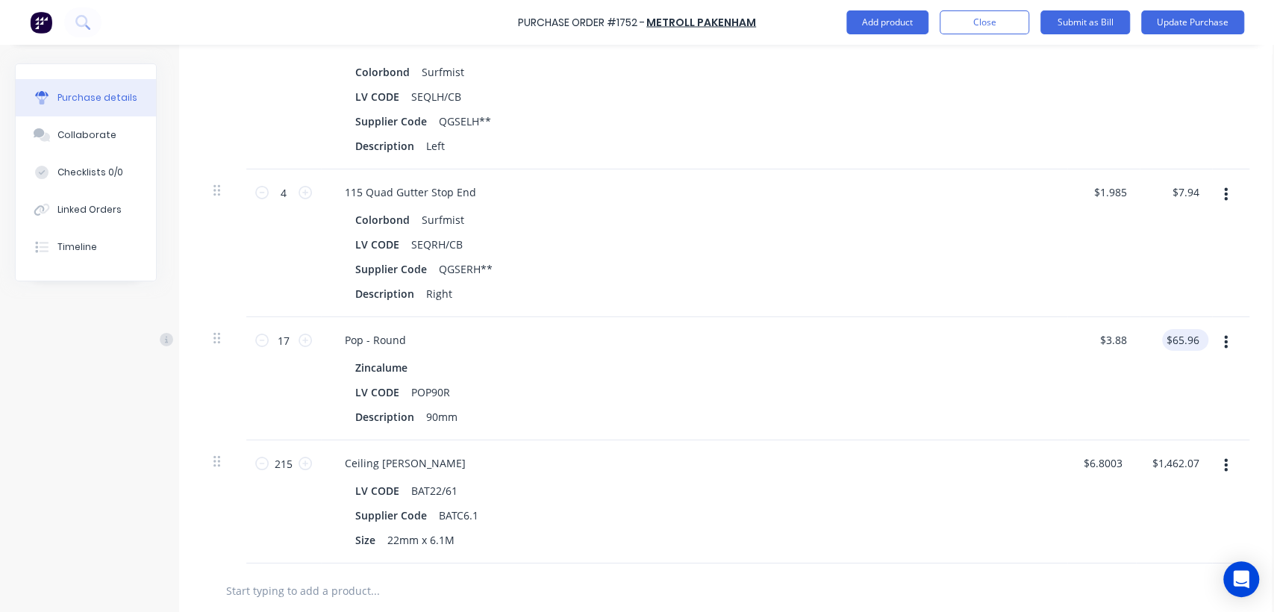
type textarea "x"
type input "65.96"
click at [1196, 334] on input "65.96" at bounding box center [1185, 340] width 34 height 22
type textarea "x"
click at [1196, 334] on input "65.96" at bounding box center [1185, 340] width 34 height 22
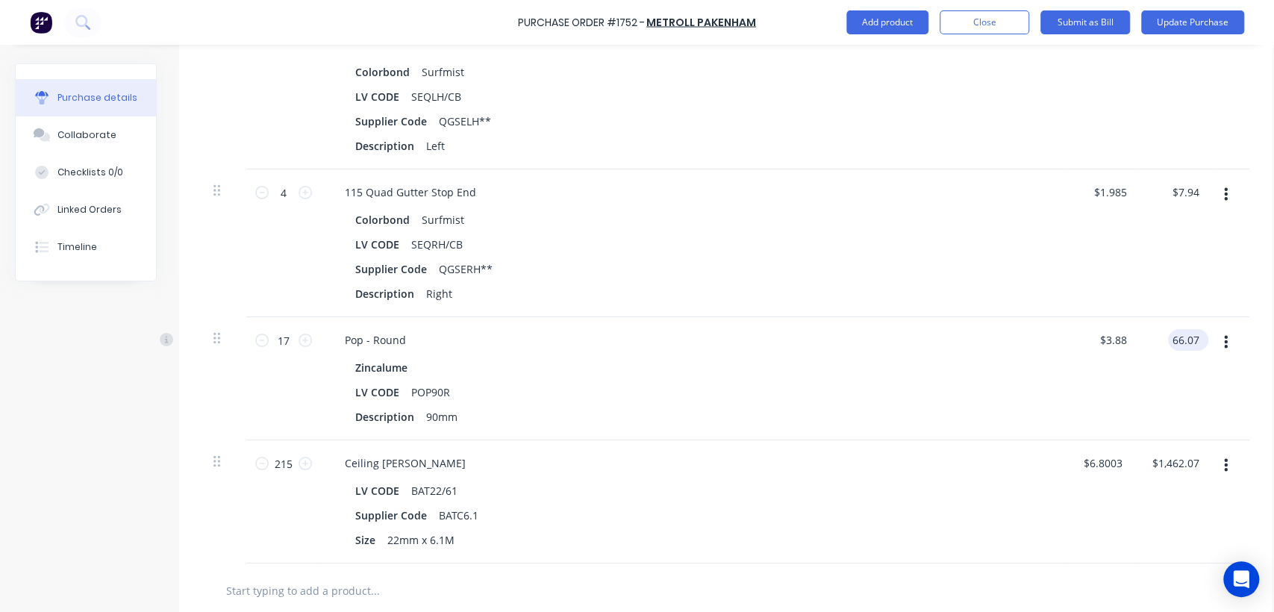
type input "66.07"
type textarea "x"
type input "$3.8865"
type input "$66.07"
type textarea "x"
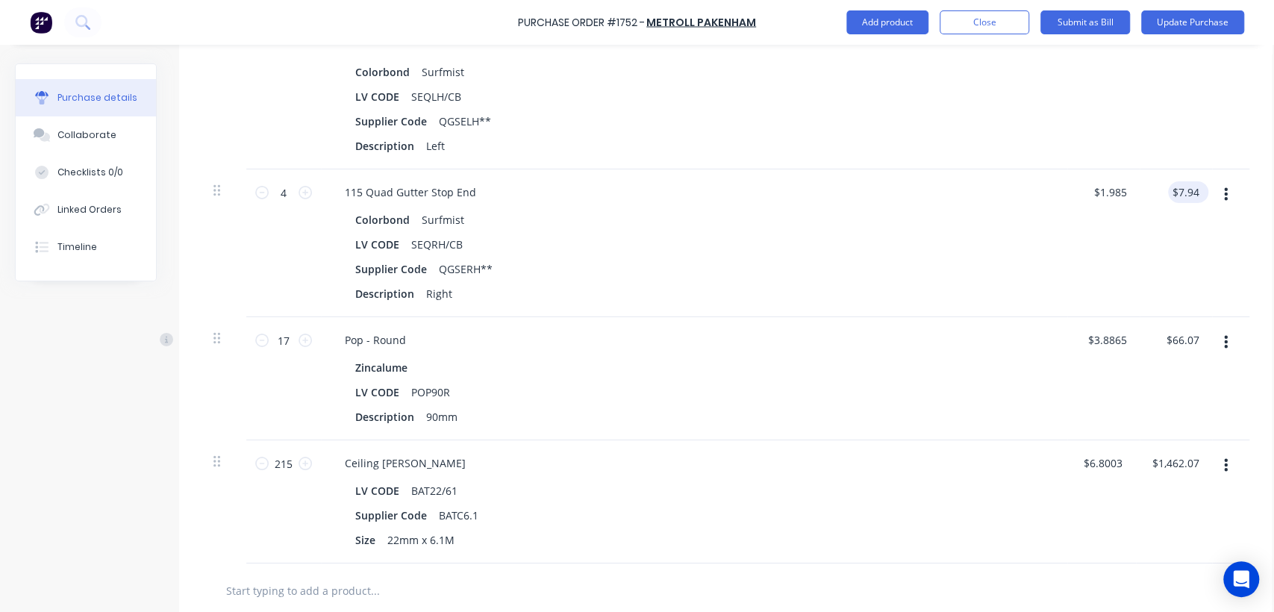
type input "7.94"
click at [1192, 190] on input "7.94" at bounding box center [1188, 192] width 28 height 22
type textarea "x"
click at [1192, 190] on input "7.94" at bounding box center [1188, 192] width 28 height 22
type input "7.95"
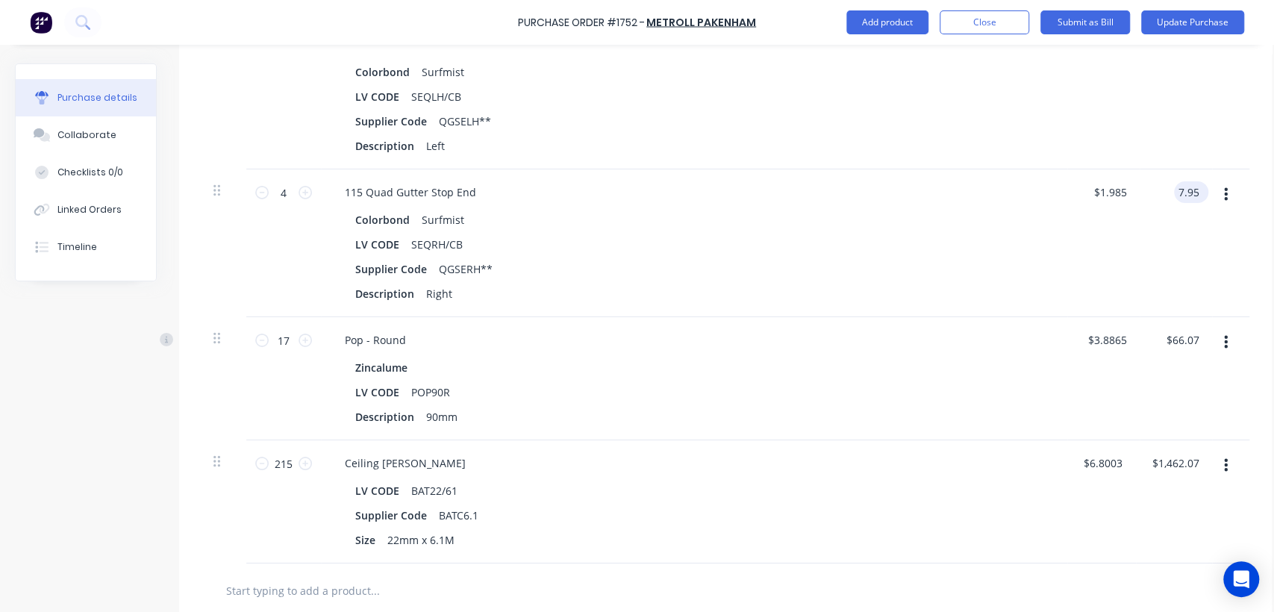
type textarea "x"
type input "$1.9875"
type input "$7.95"
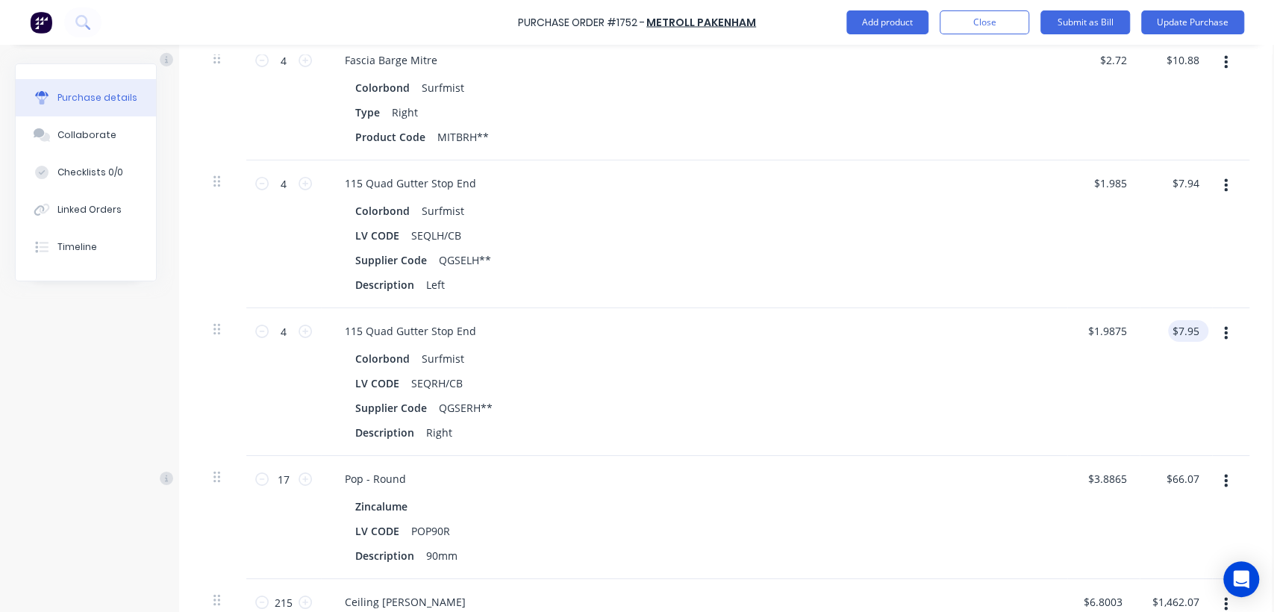
scroll to position [3254, 0]
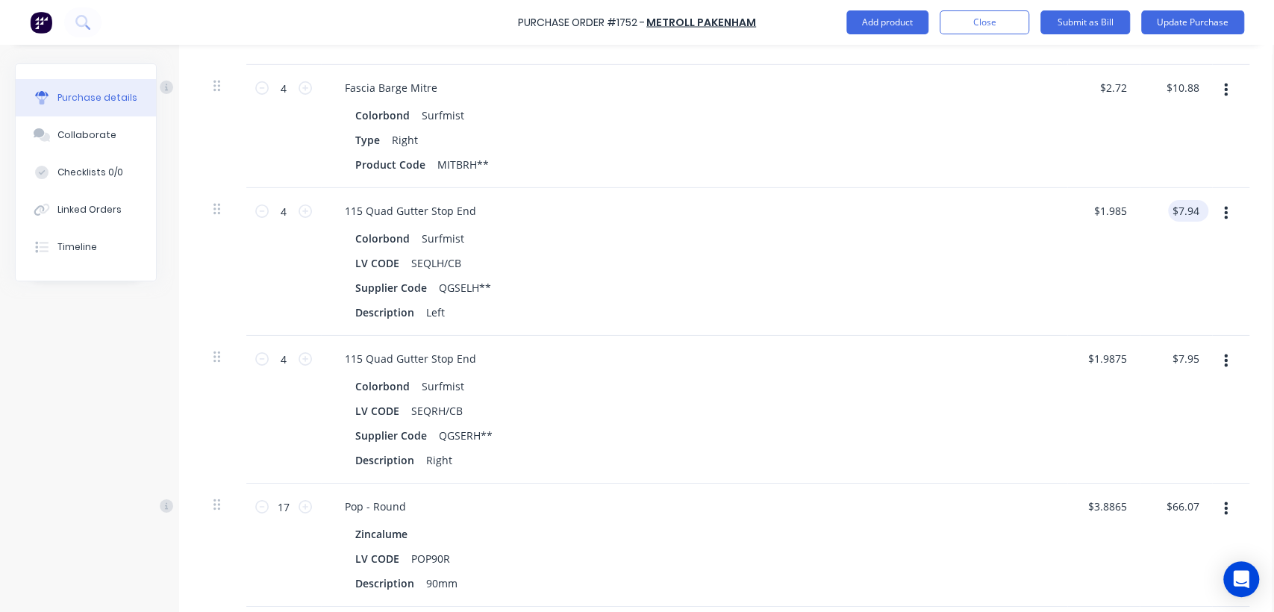
click at [1201, 208] on div "$7.94 $7.94" at bounding box center [1188, 211] width 40 height 22
type textarea "x"
click at [1195, 205] on input "7.94" at bounding box center [1188, 211] width 28 height 22
type input "7.95"
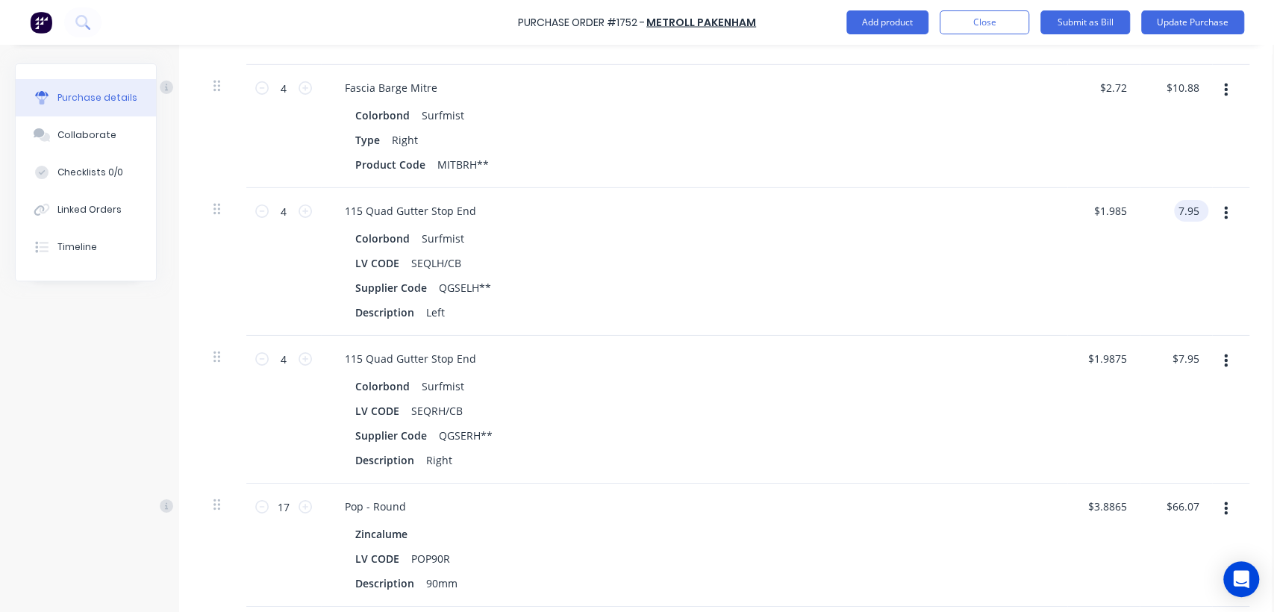
type textarea "x"
type input "$1.9875"
type input "$7.95"
type textarea "x"
click at [1194, 83] on input "10.88" at bounding box center [1185, 88] width 34 height 22
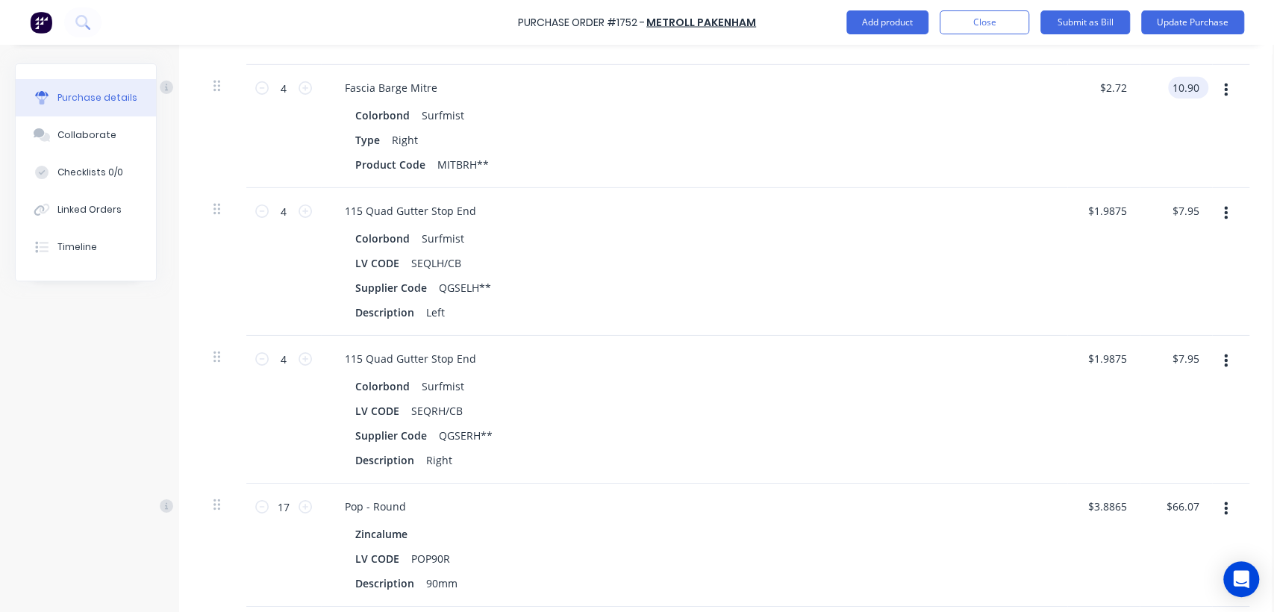
type input "10.90"
type textarea "x"
type input "$2.725"
type input "$10.90"
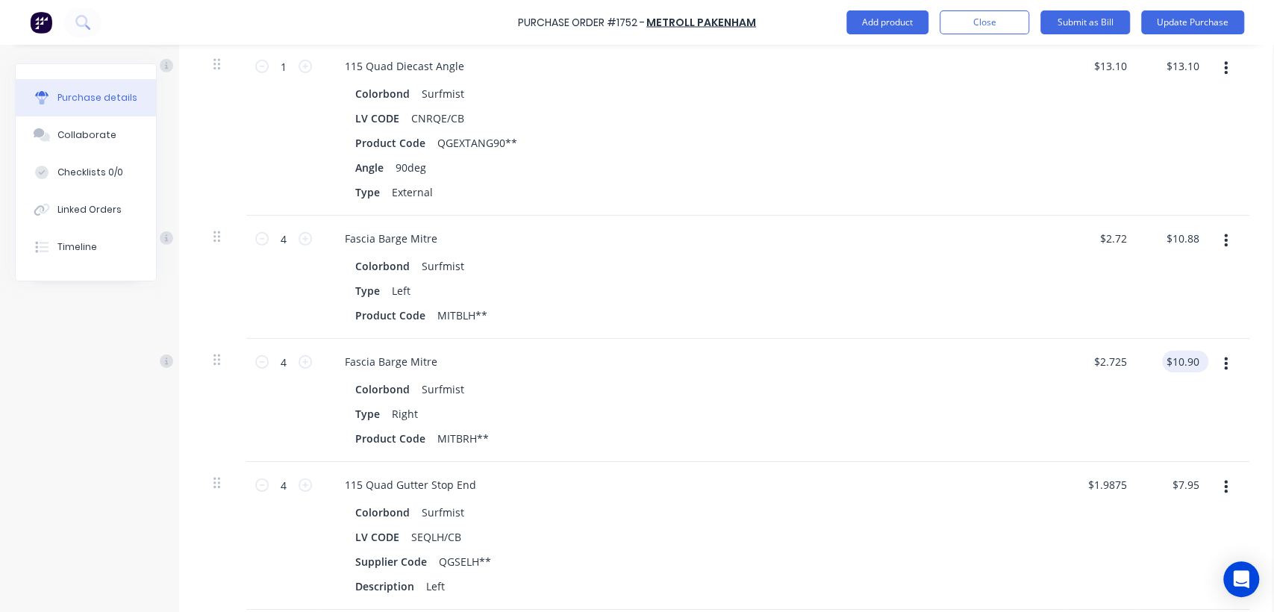
scroll to position [2955, 0]
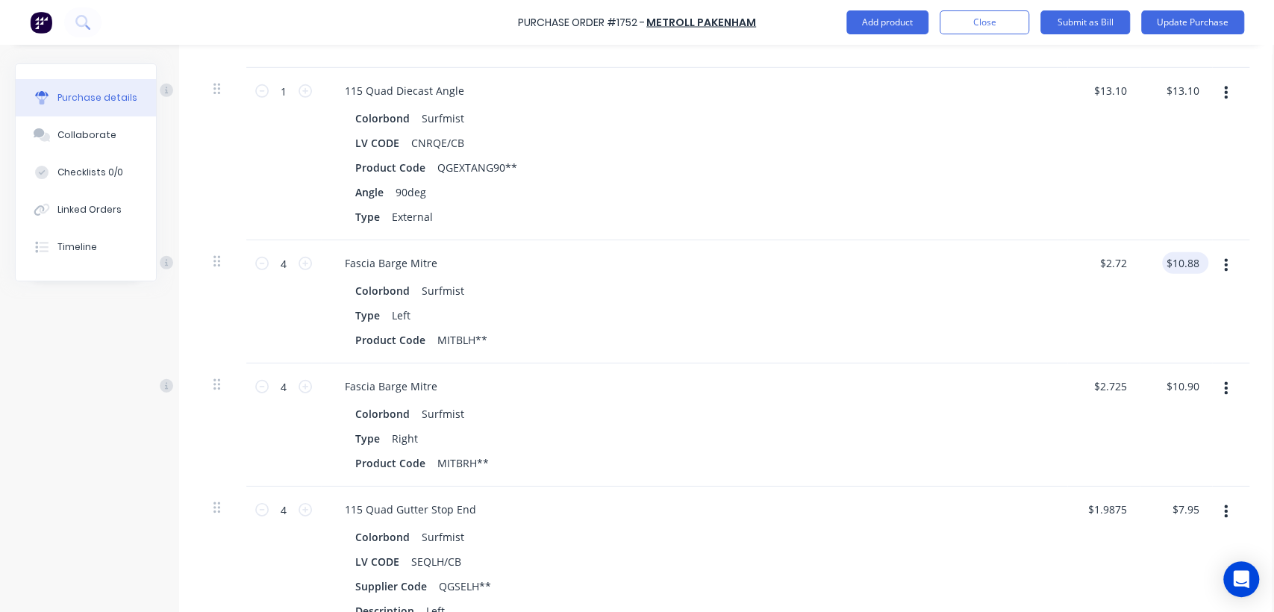
type textarea "x"
click at [1198, 257] on input "10.88" at bounding box center [1185, 263] width 34 height 22
type input "10.90"
type textarea "x"
type input "$2.725"
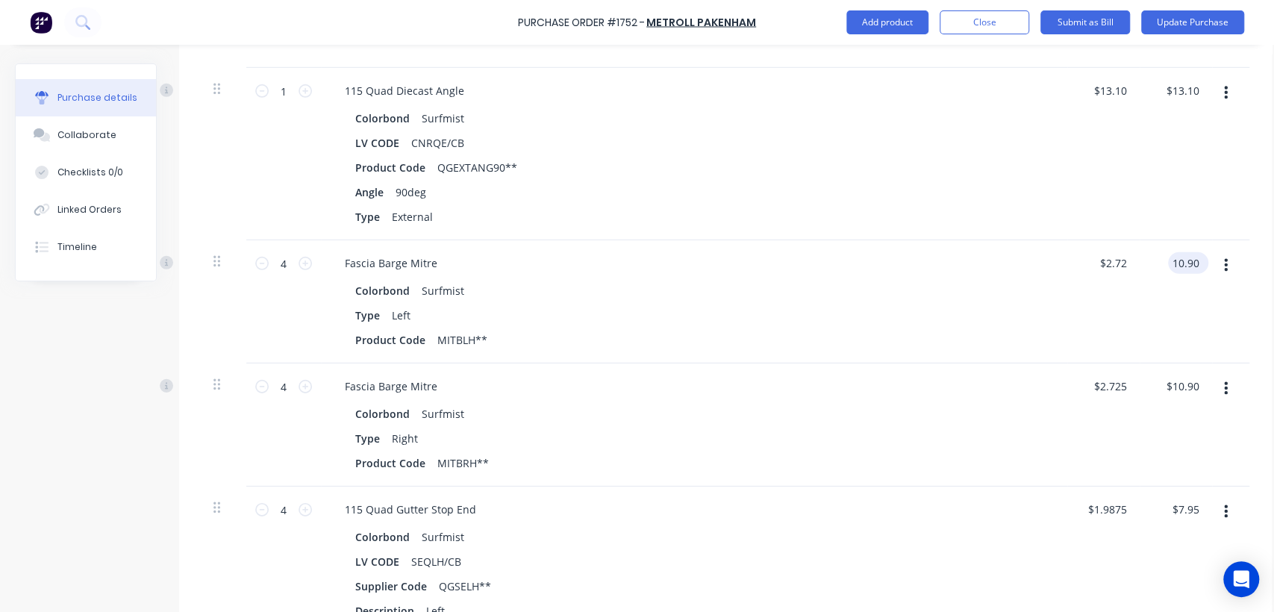
type input "$10.90"
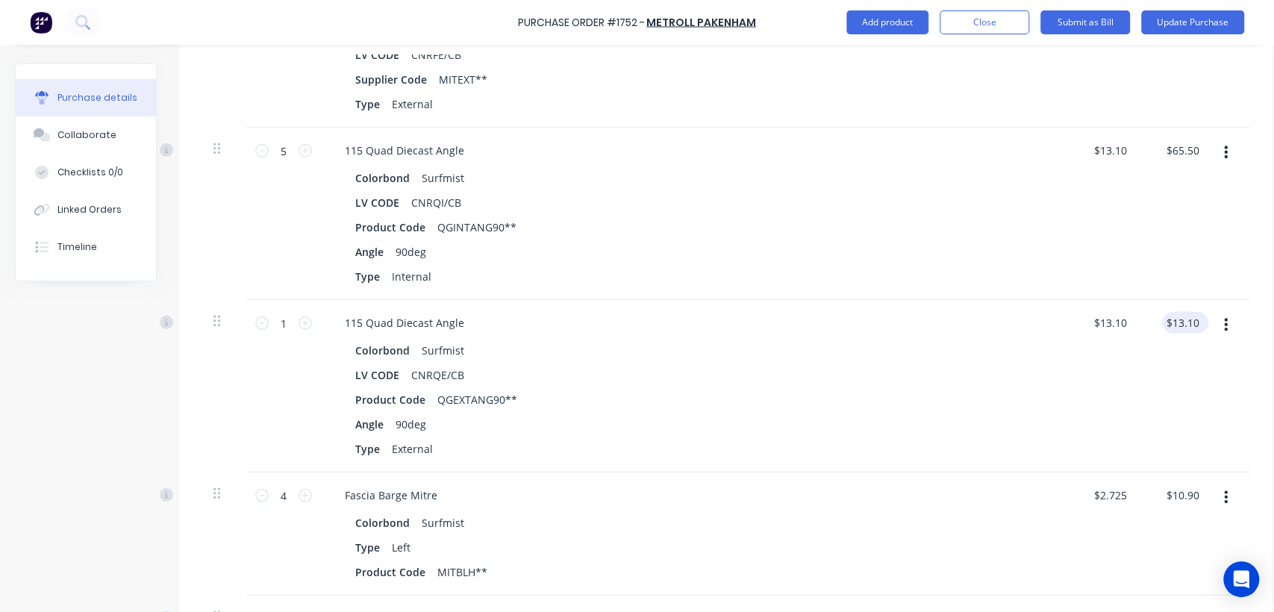
scroll to position [2690, 0]
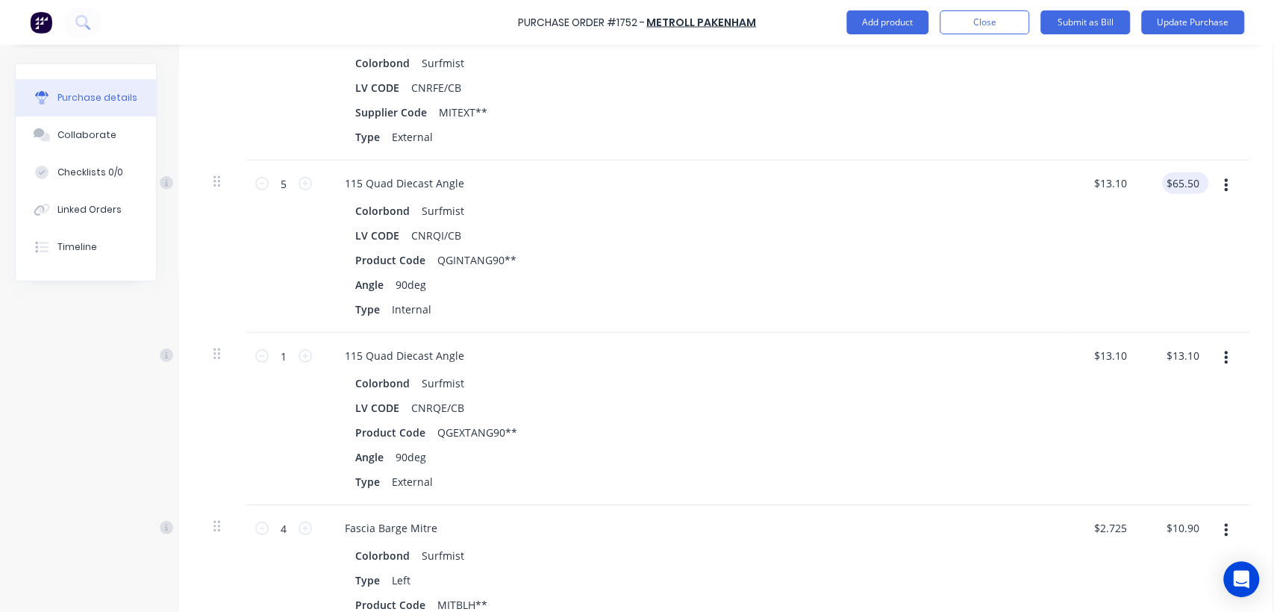
type textarea "x"
click at [1190, 181] on input "65.50" at bounding box center [1185, 183] width 34 height 22
type input "65.51"
type textarea "x"
type input "$13.102"
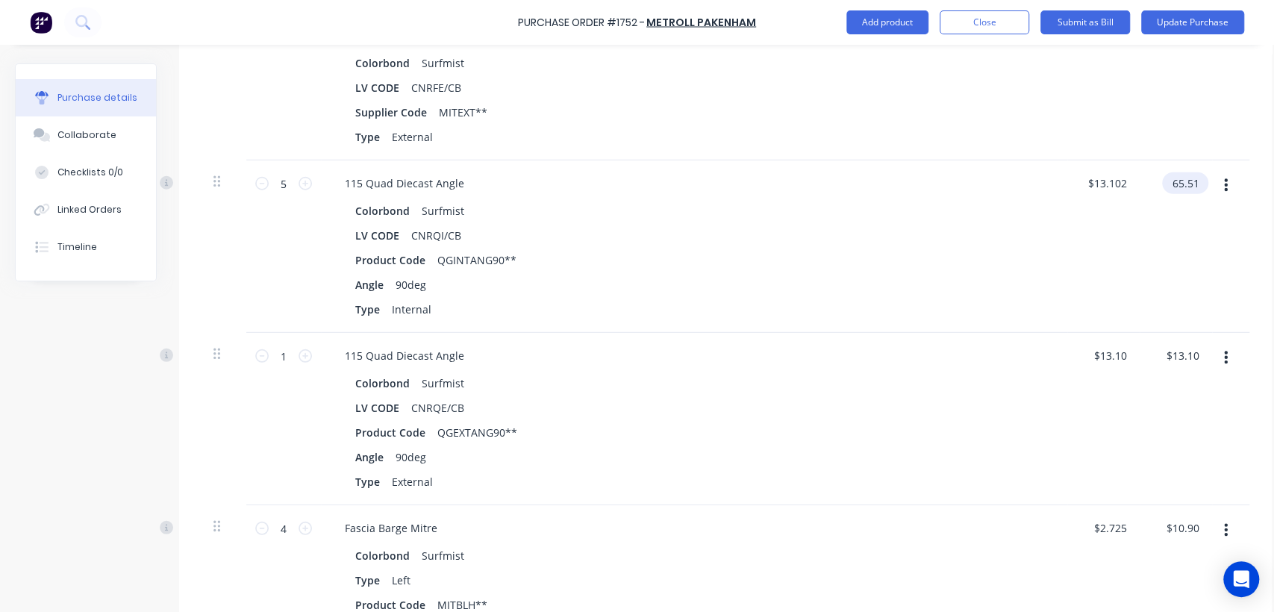
type input "$65.51"
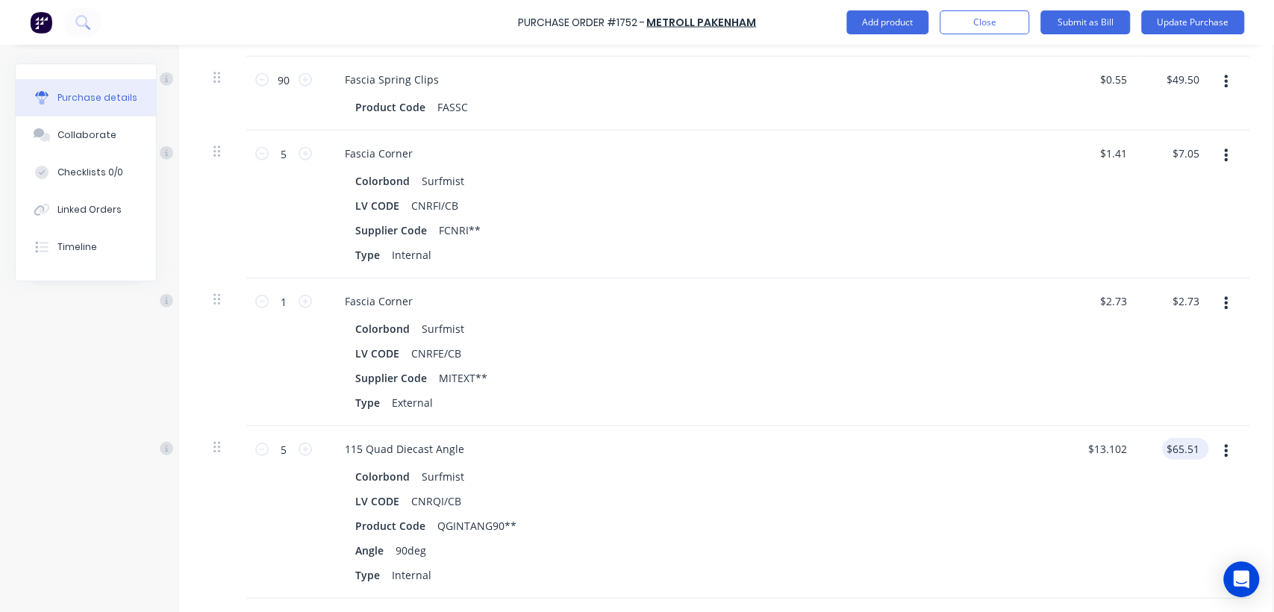
scroll to position [2392, 0]
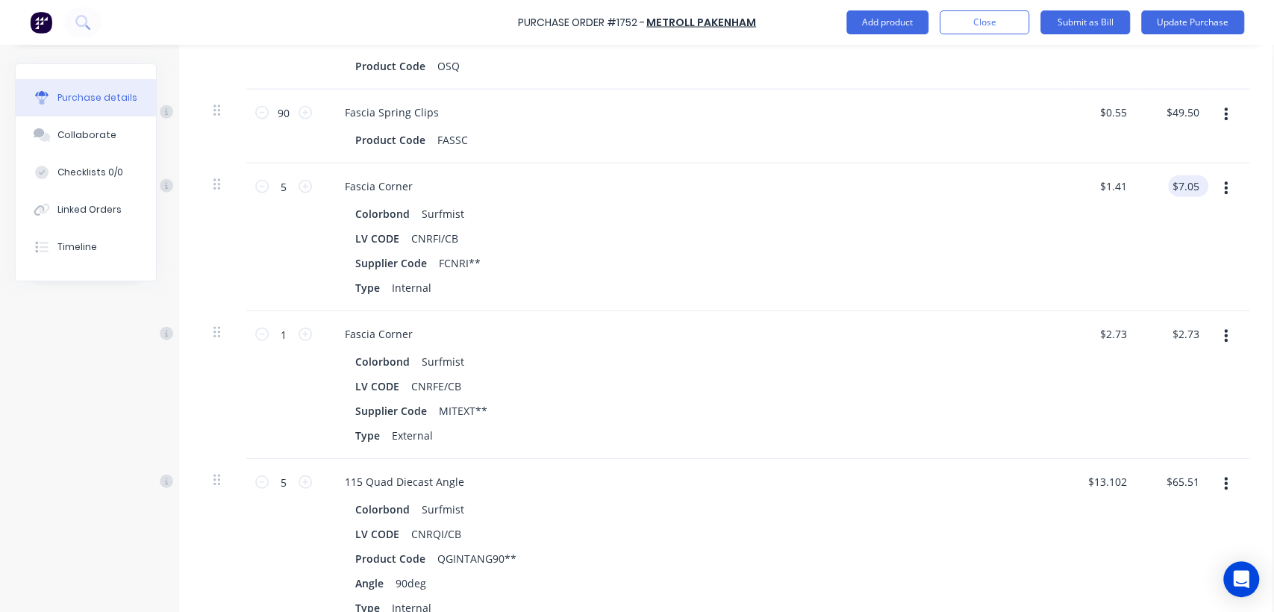
type textarea "x"
click at [1198, 184] on input "7.05" at bounding box center [1188, 186] width 28 height 22
type input "7.04"
type textarea "x"
type input "$1.408"
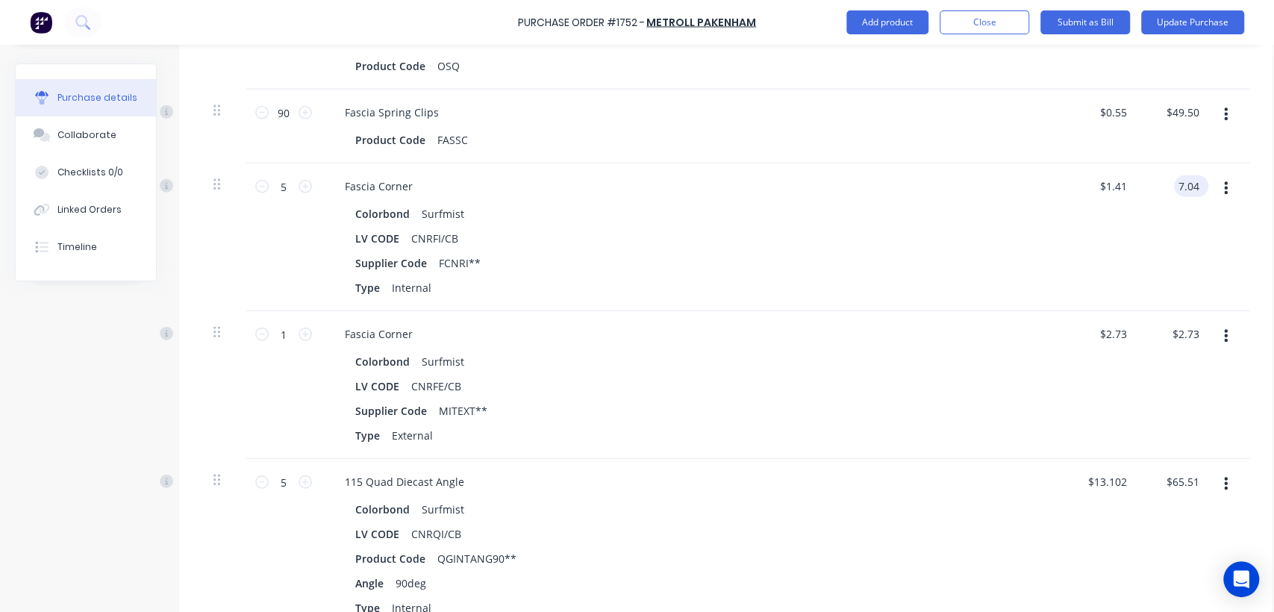
type input "$7.04"
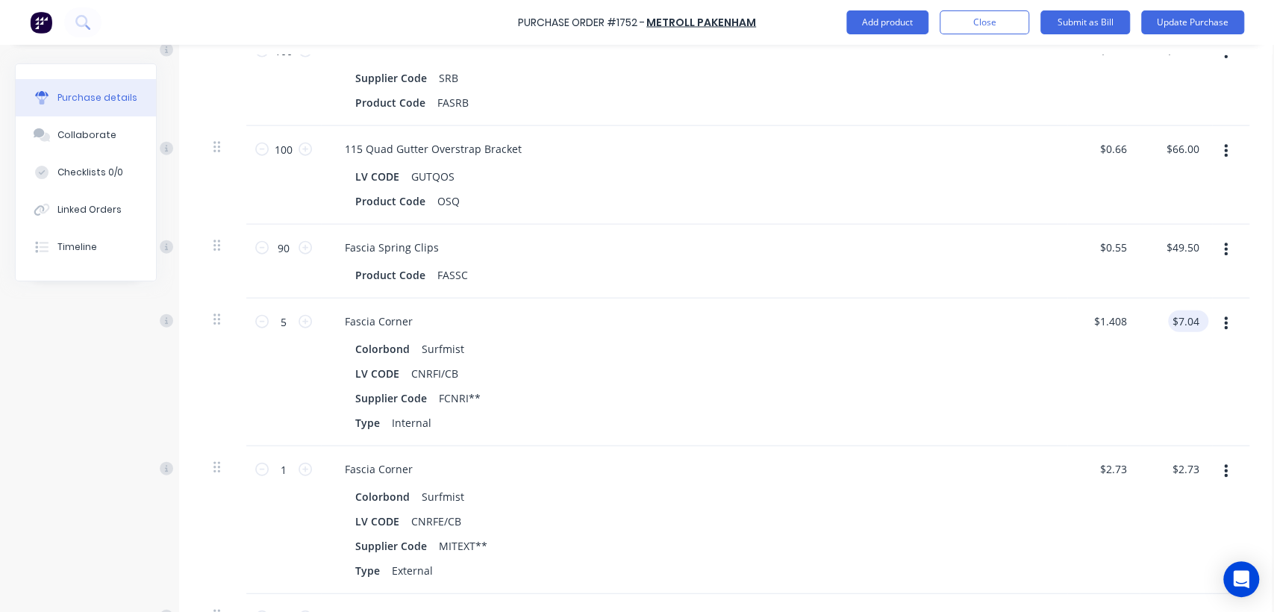
scroll to position [2226, 0]
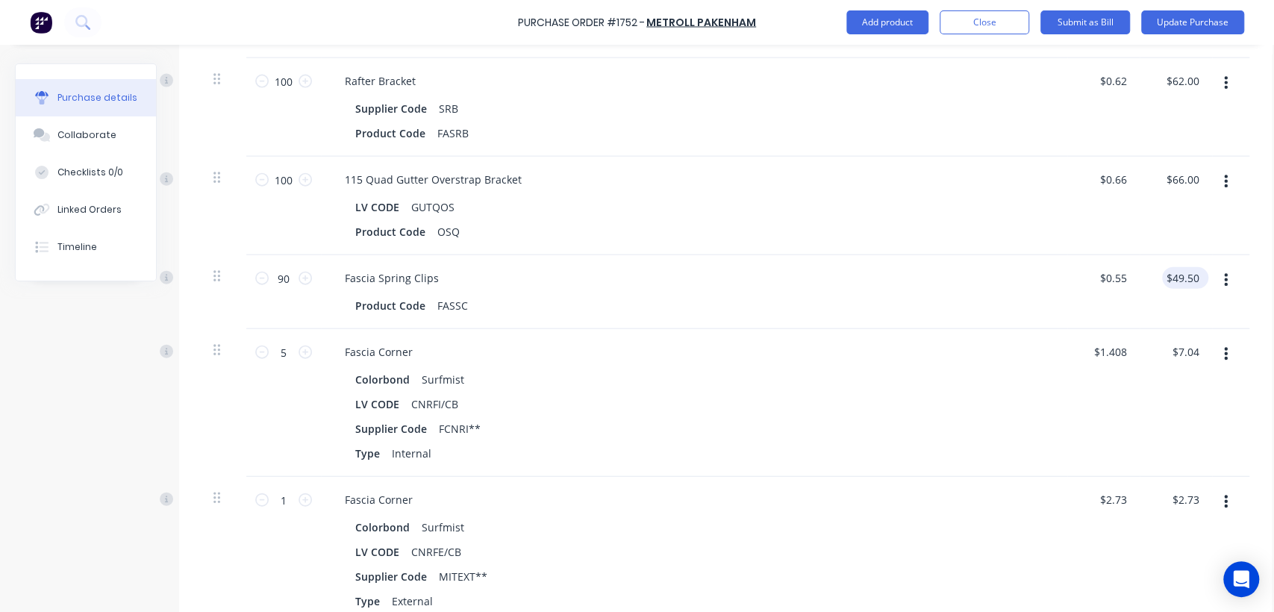
type textarea "x"
click at [1196, 278] on input "49.50" at bounding box center [1185, 278] width 34 height 22
type input "49.53"
type textarea "x"
type input "$0.5503"
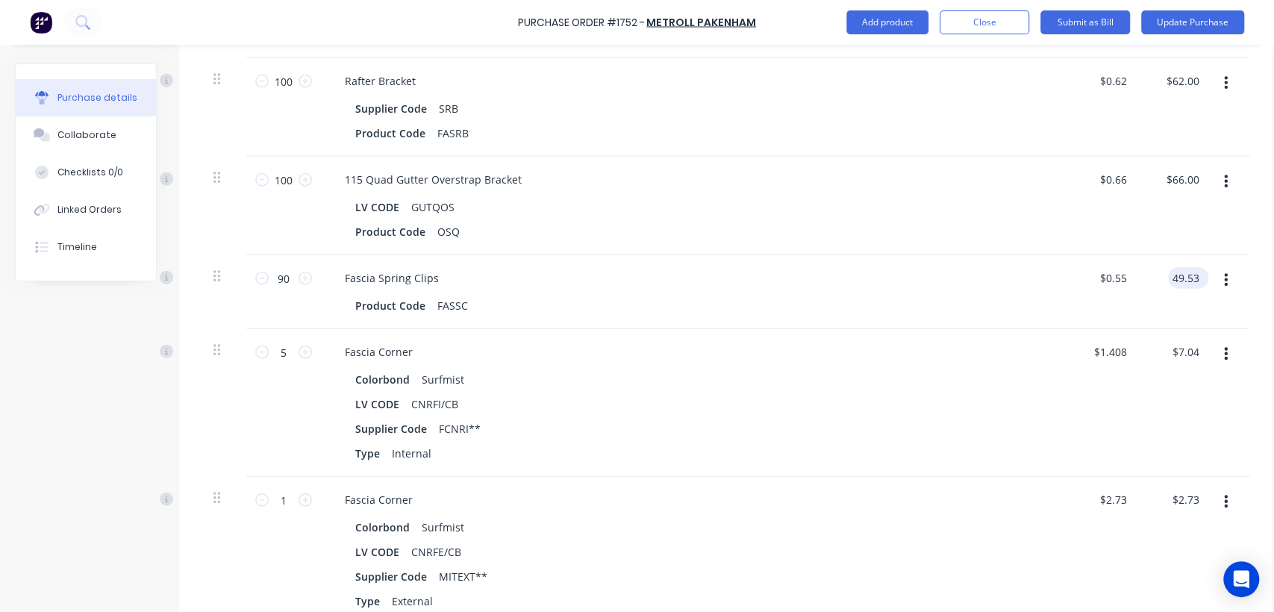
type input "$49.53"
type textarea "x"
click at [1193, 175] on input "66.00" at bounding box center [1185, 180] width 34 height 22
type input "69.60"
type textarea "x"
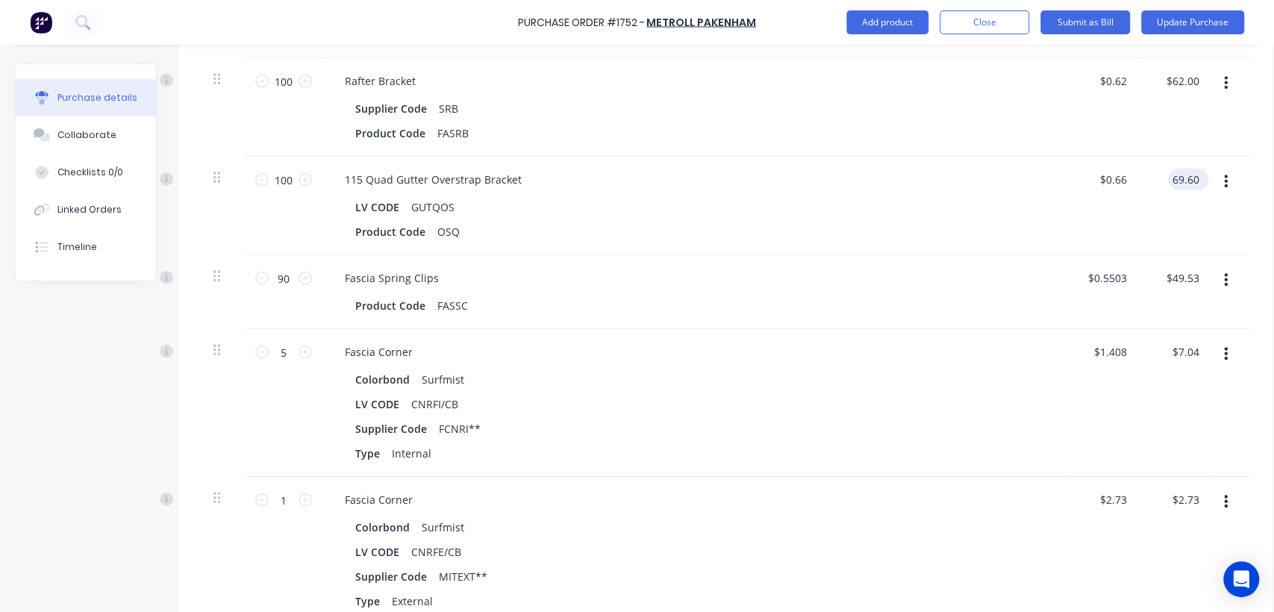
type input "$0.696"
type input "$69.60"
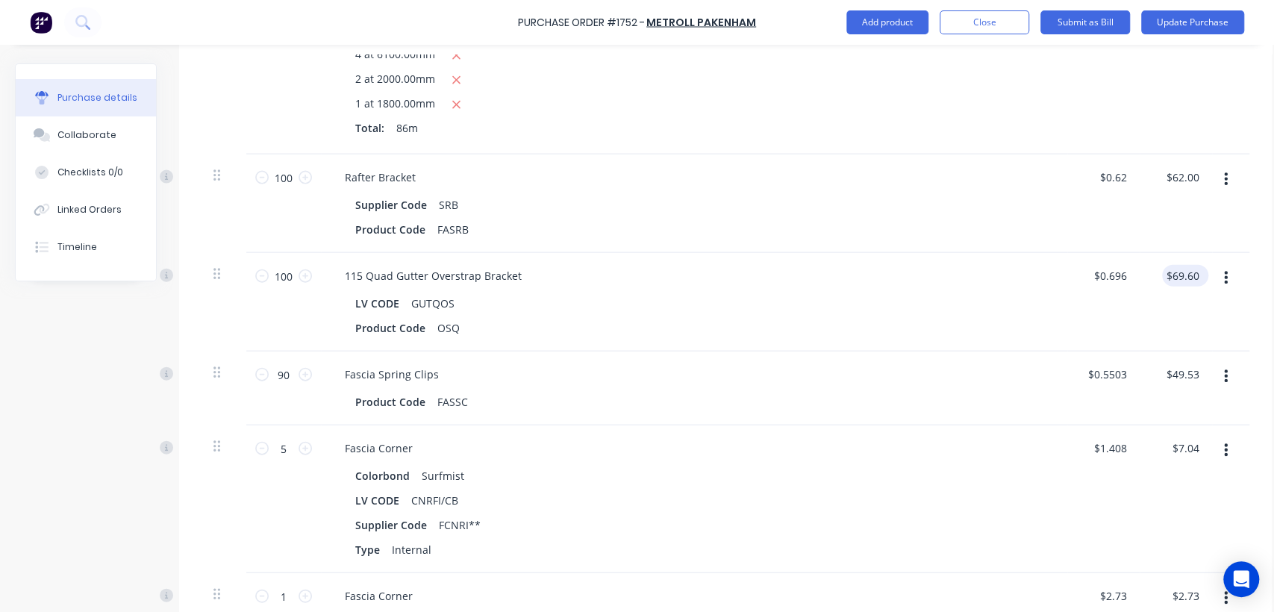
scroll to position [2126, 0]
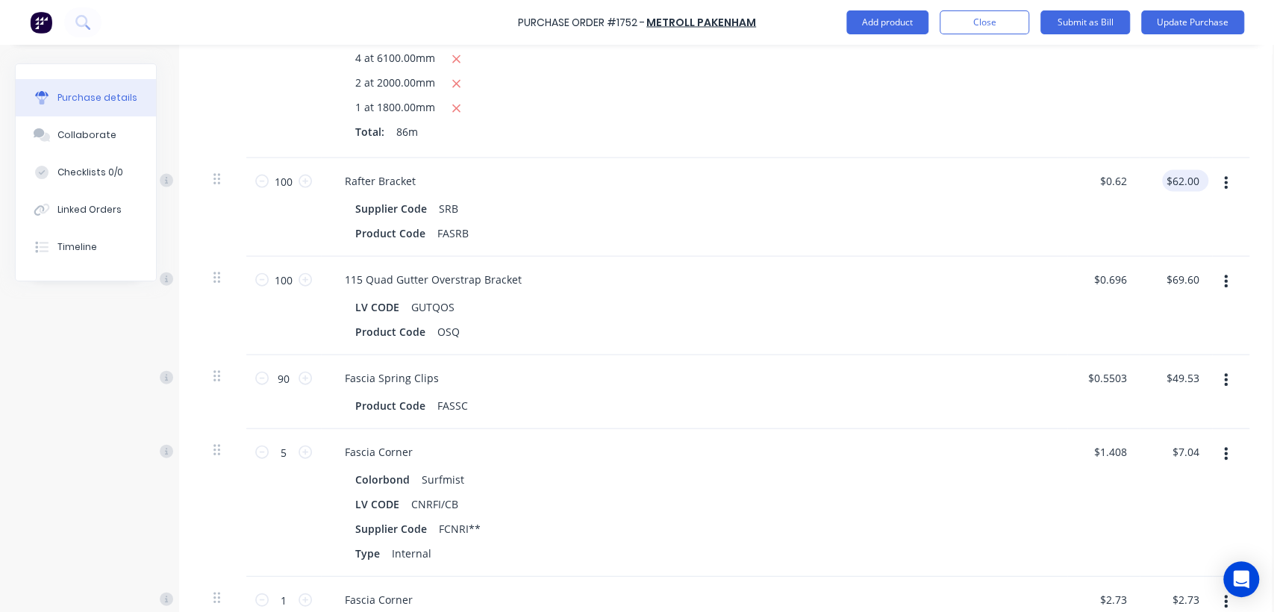
type textarea "x"
type input "62.00"
click at [1185, 175] on input "62.00" at bounding box center [1185, 181] width 34 height 22
type textarea "x"
click at [1185, 175] on input "62.00" at bounding box center [1185, 181] width 34 height 22
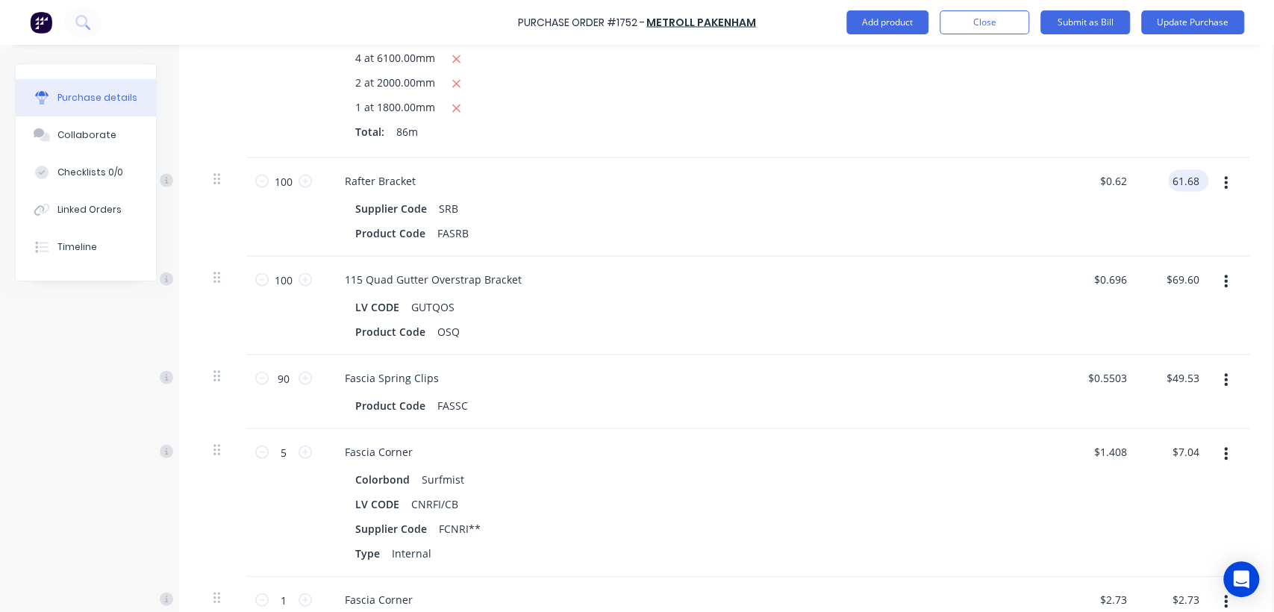
type input "61.68"
type textarea "x"
type input "$0.6168"
type input "$61.68"
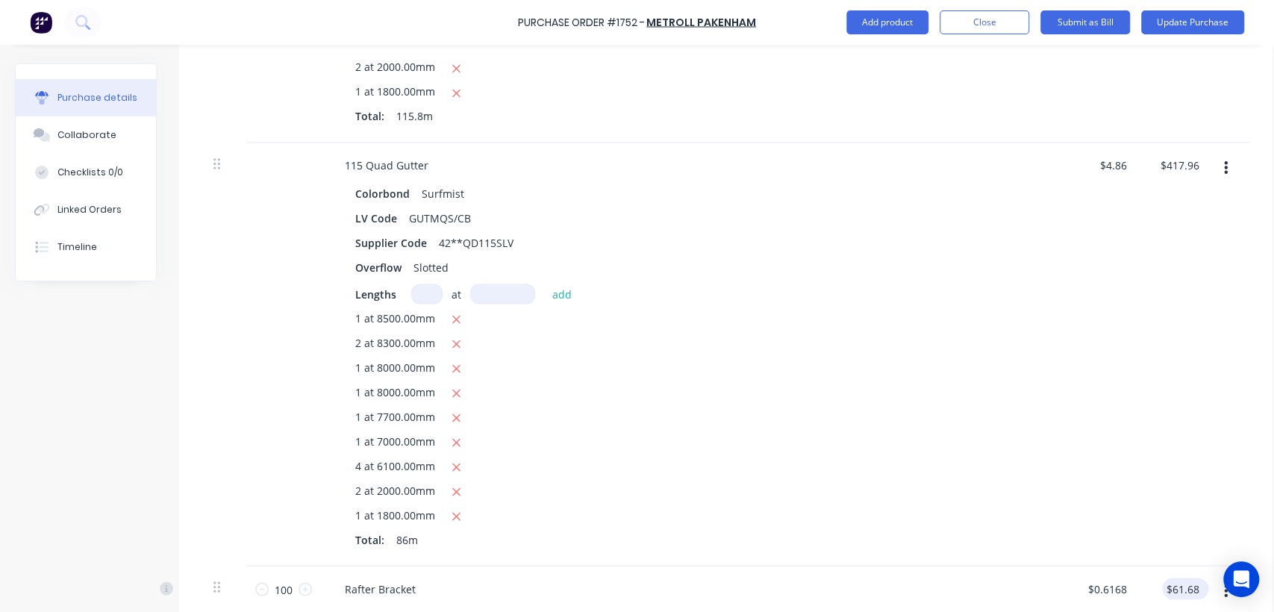
scroll to position [1630, 0]
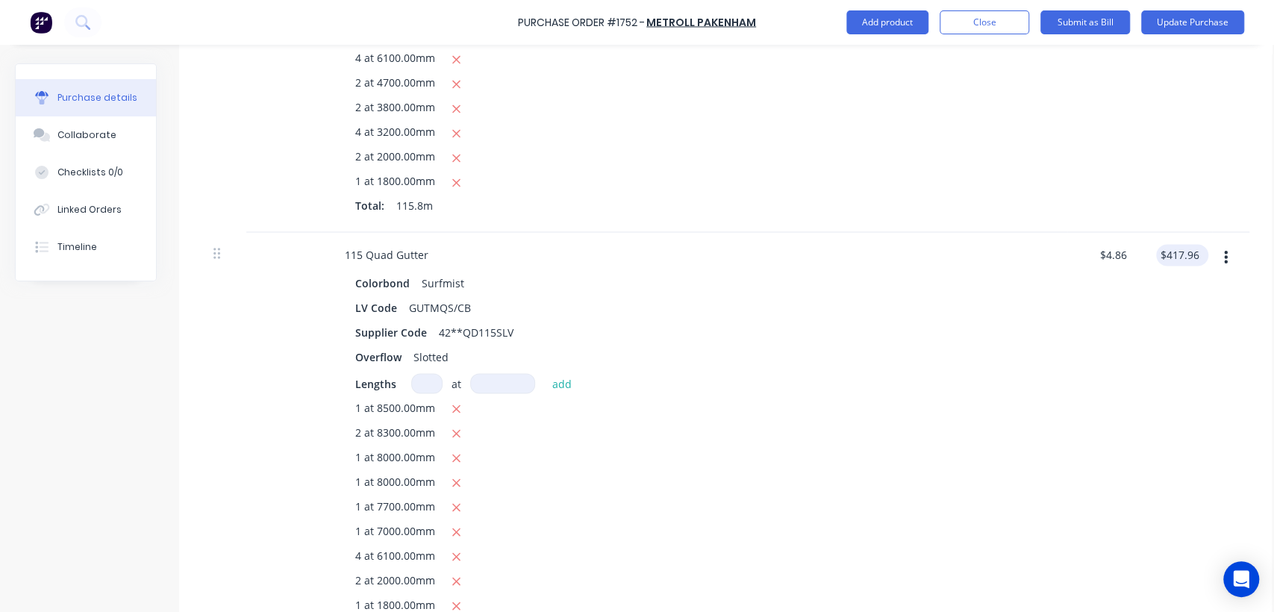
type textarea "x"
type input "417.96"
click at [1194, 257] on input "417.96" at bounding box center [1182, 255] width 40 height 22
type textarea "x"
click at [1194, 257] on input "417.96" at bounding box center [1182, 255] width 40 height 22
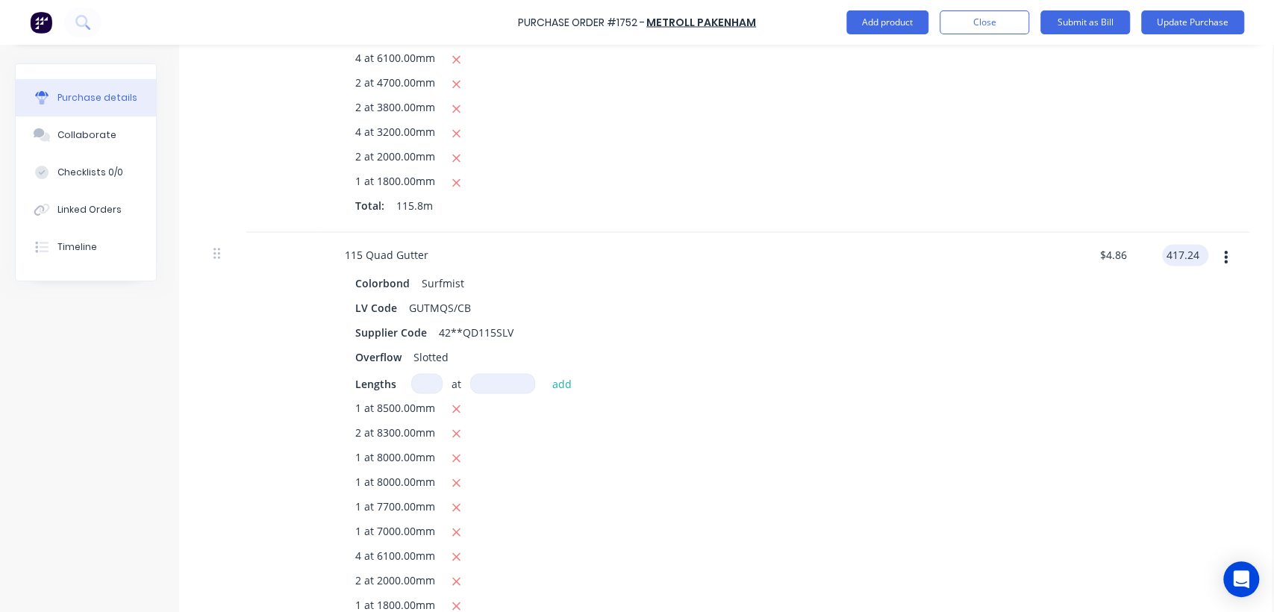
type input "417.24"
type textarea "x"
type input "$4.8516"
type input "$417.24"
type textarea "x"
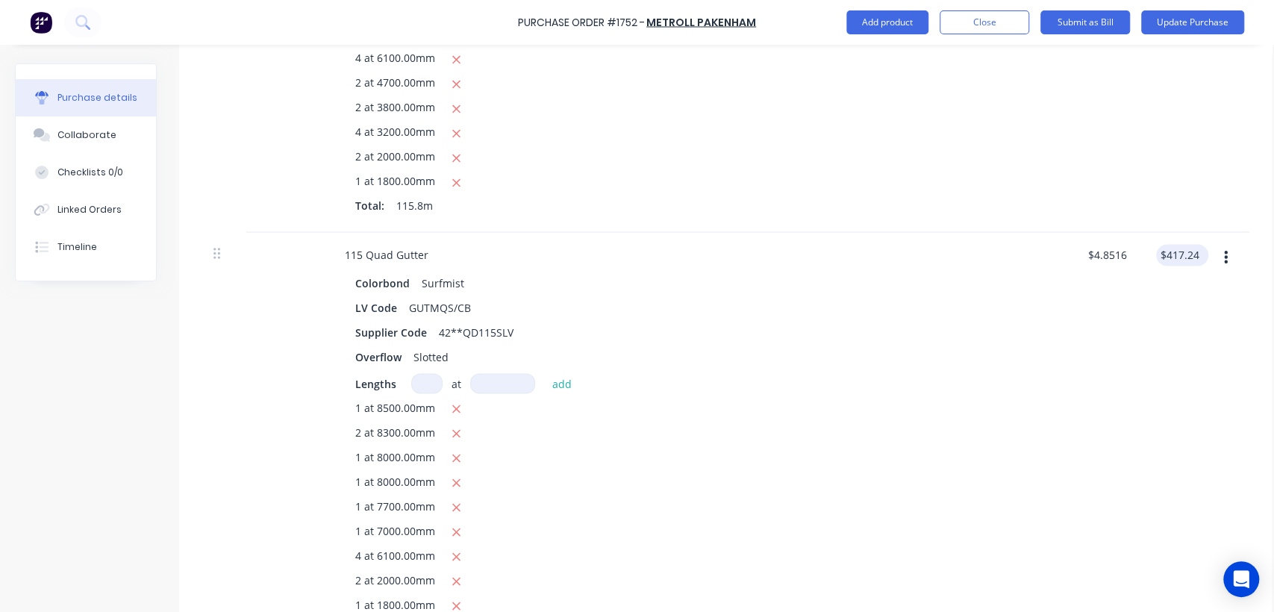
type input "417.24"
click at [1182, 249] on input "417.24" at bounding box center [1182, 255] width 40 height 22
type textarea "x"
click at [1182, 249] on input "417.24" at bounding box center [1182, 255] width 40 height 22
type input "418.24"
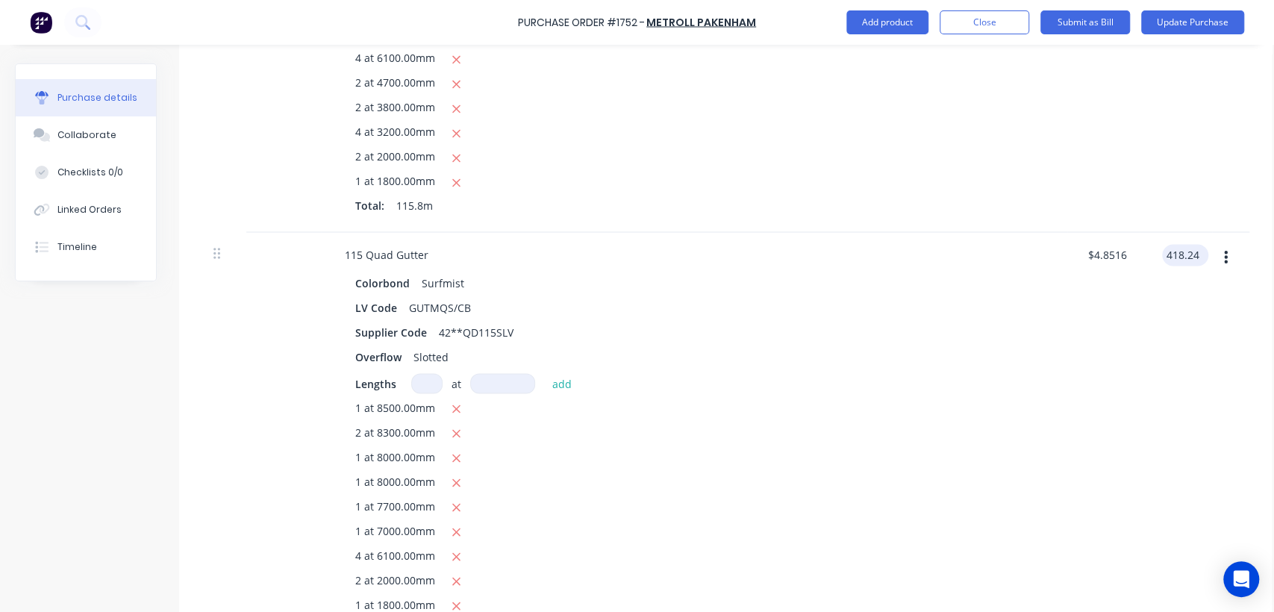
type textarea "x"
type input "$4.8633"
type input "$418.24"
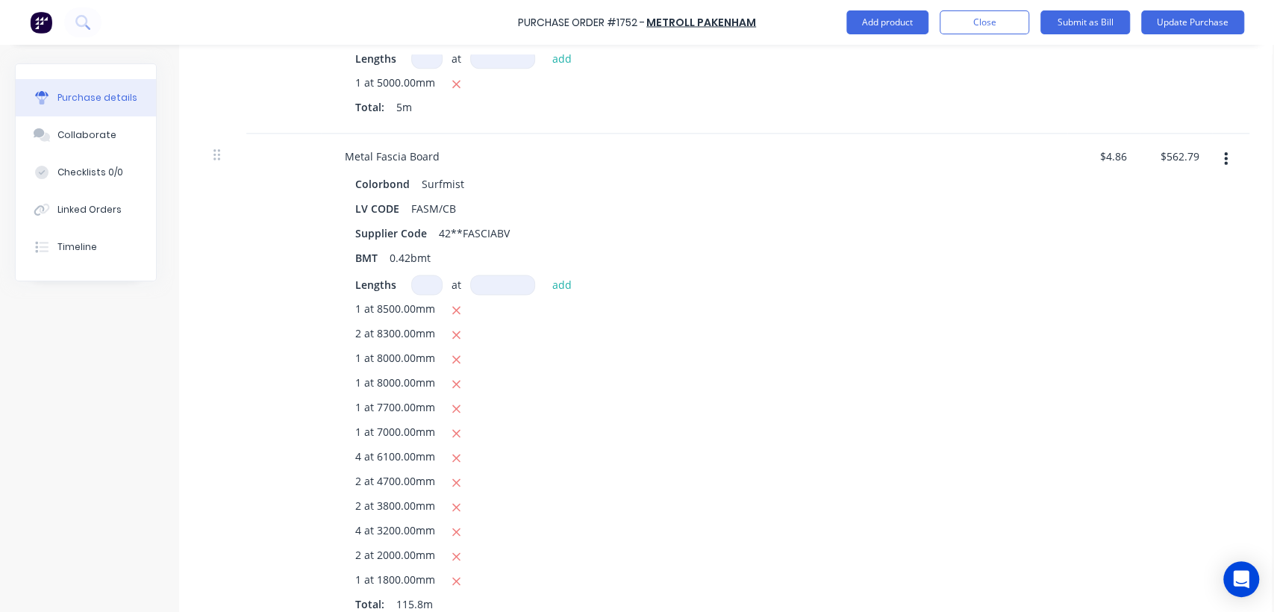
scroll to position [1198, 0]
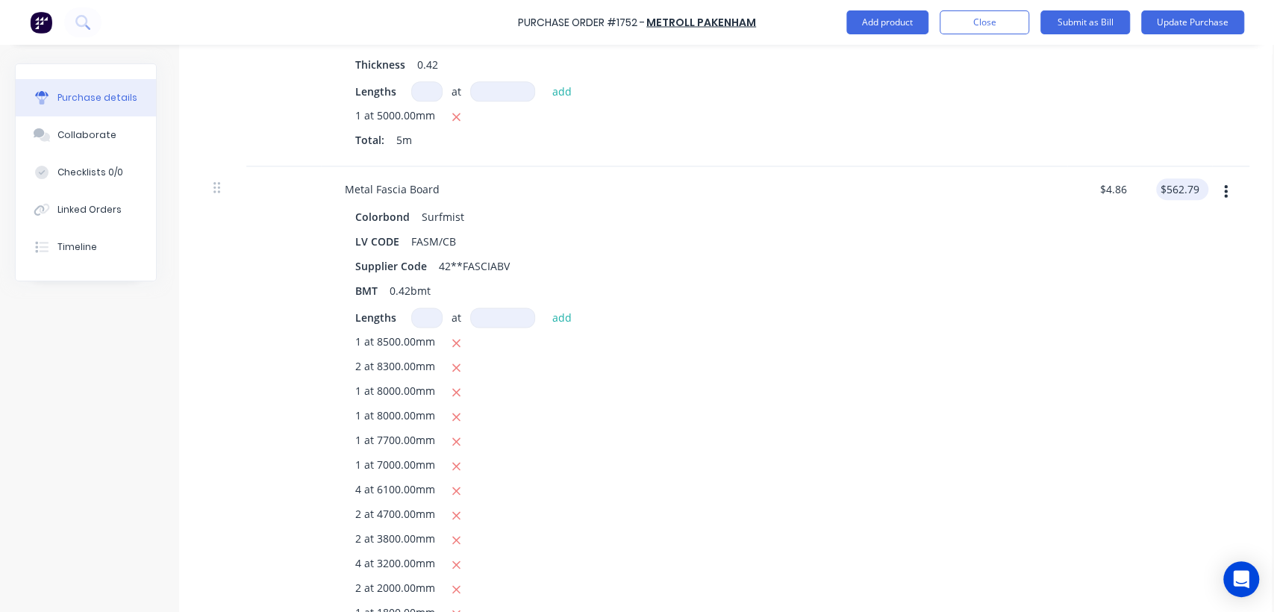
type textarea "x"
type input "562.79"
click at [1200, 185] on input "562.79" at bounding box center [1182, 189] width 40 height 22
type textarea "x"
click at [1200, 185] on input "562.79" at bounding box center [1182, 189] width 40 height 22
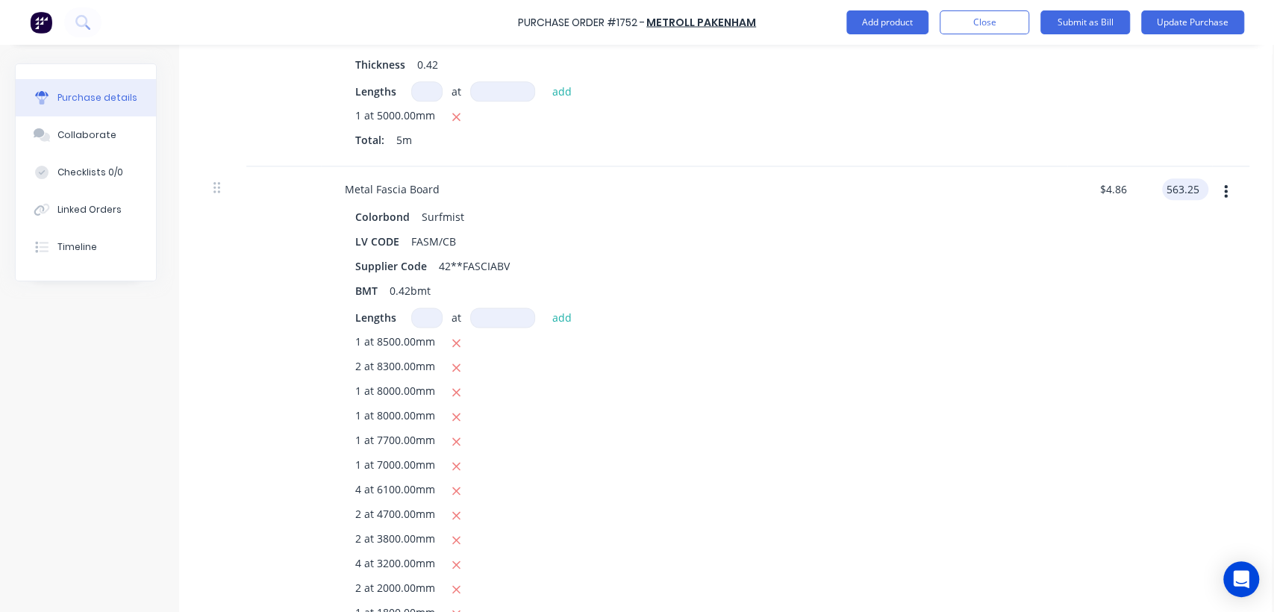
type input "563.25"
type textarea "x"
type input "$4.864"
type input "$563.25"
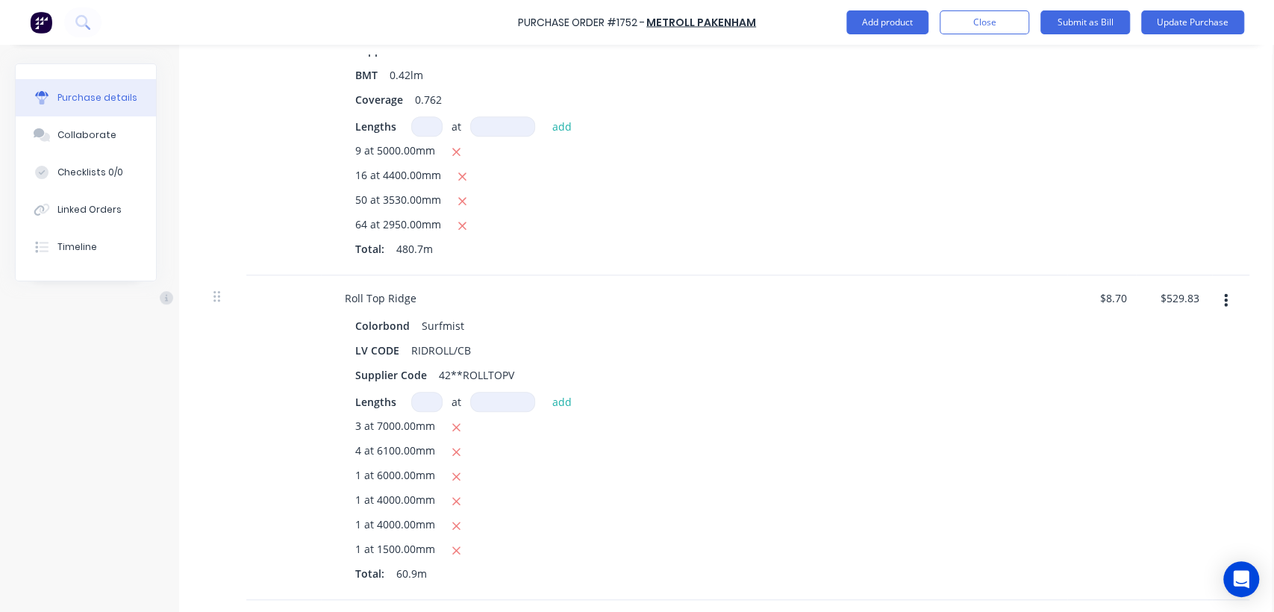
scroll to position [535, 0]
type textarea "x"
click at [1197, 299] on input "529.83" at bounding box center [1182, 302] width 40 height 22
type input "529.98"
type textarea "x"
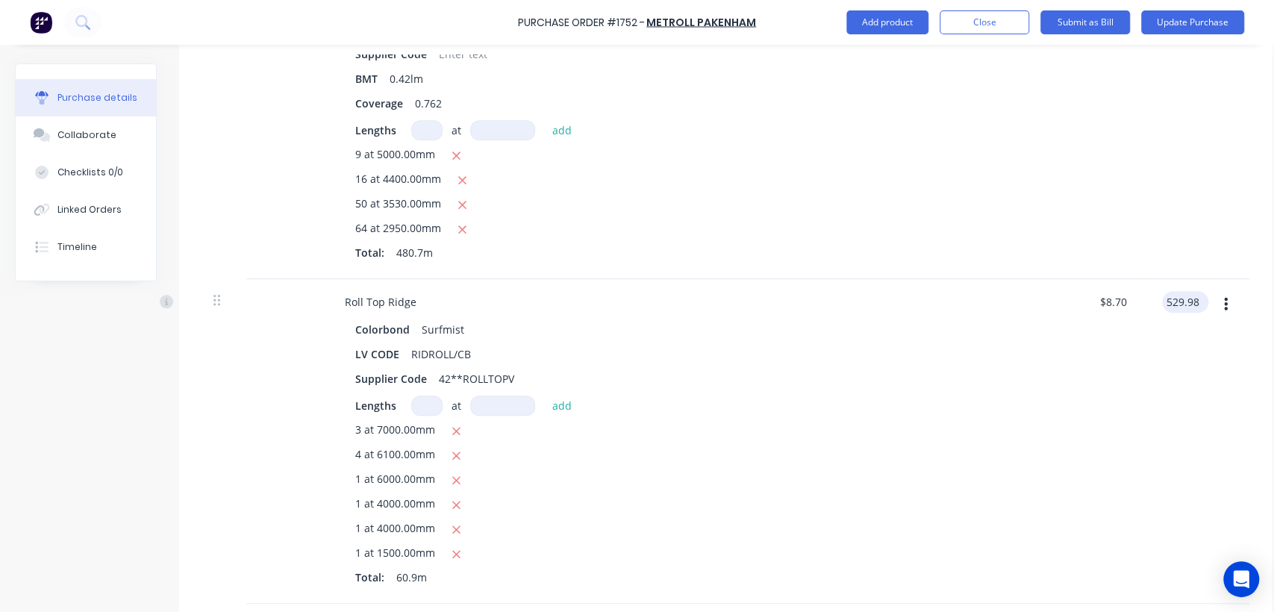
type input "$8.7025"
type input "$529.98"
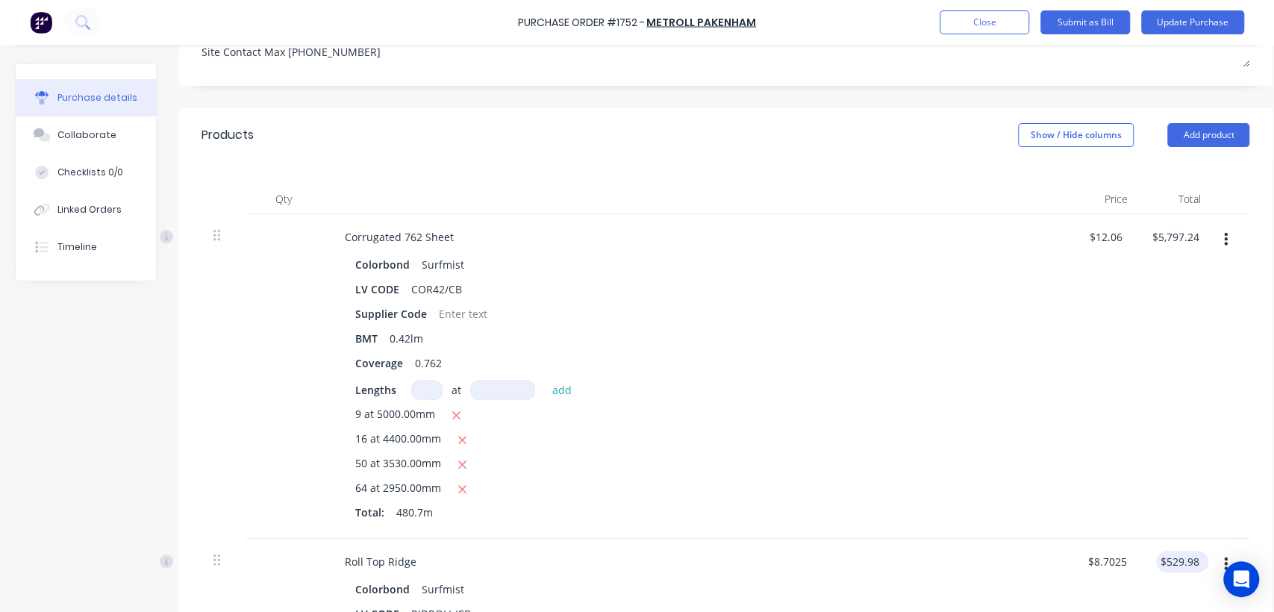
scroll to position [269, 0]
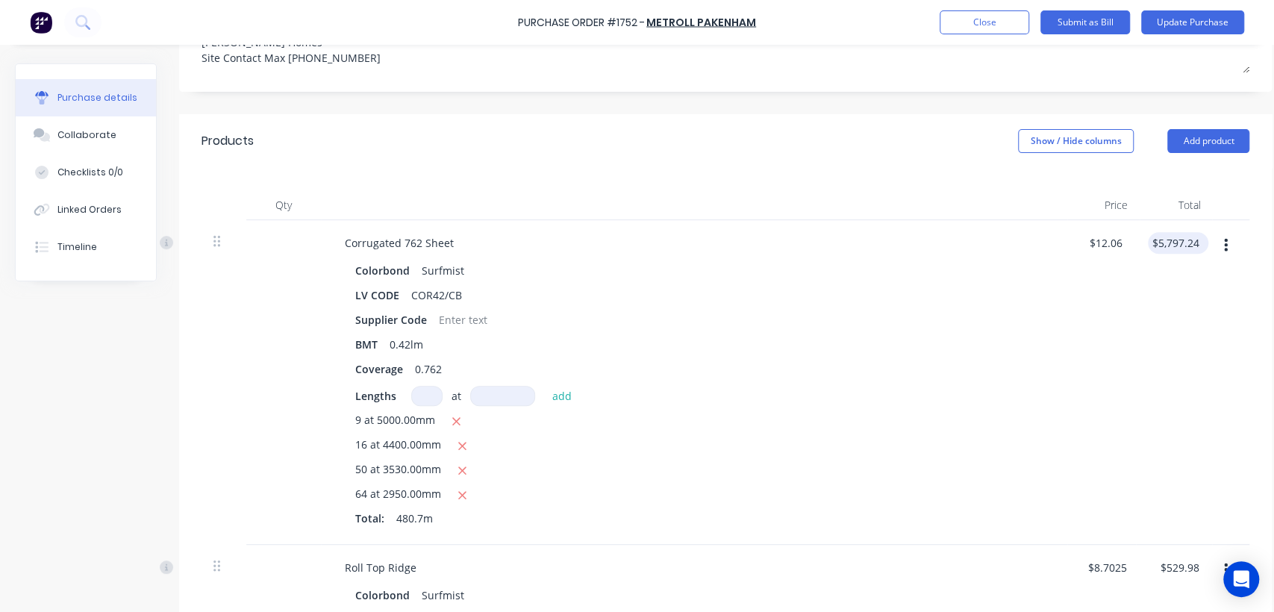
type textarea "x"
type input "5797.24"
click at [1191, 240] on input "5797.24" at bounding box center [1179, 243] width 46 height 22
type textarea "x"
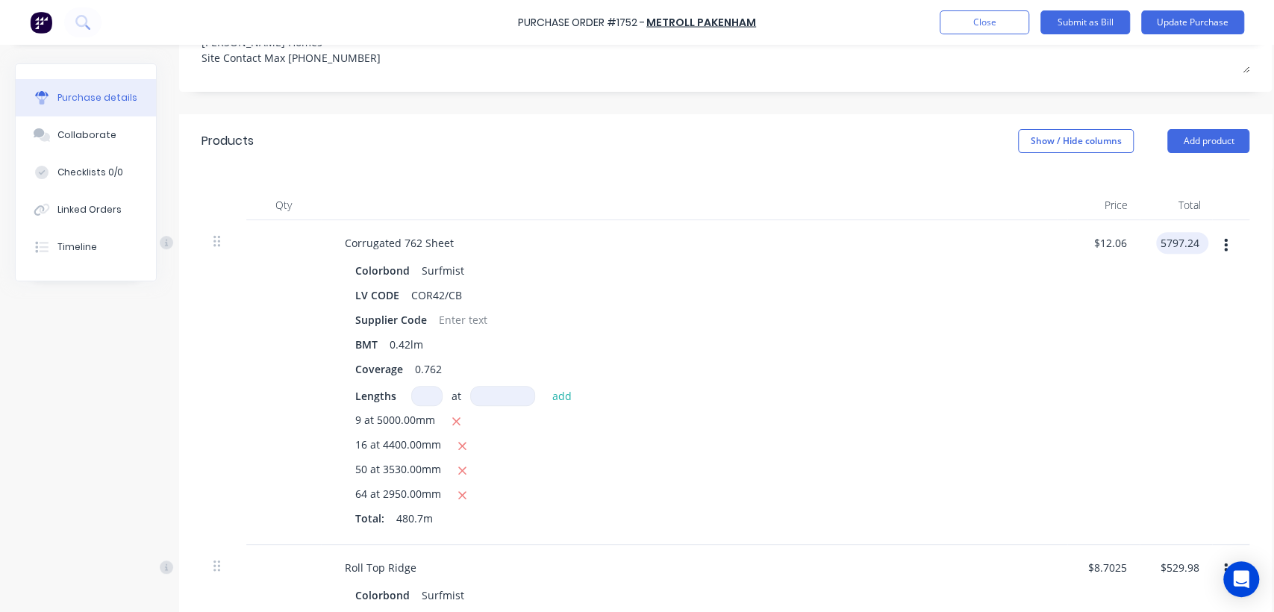
click at [1191, 240] on input "5797.24" at bounding box center [1179, 243] width 46 height 22
type input "5797.13"
type textarea "x"
type input "$12.0598"
type input "$5,797.13"
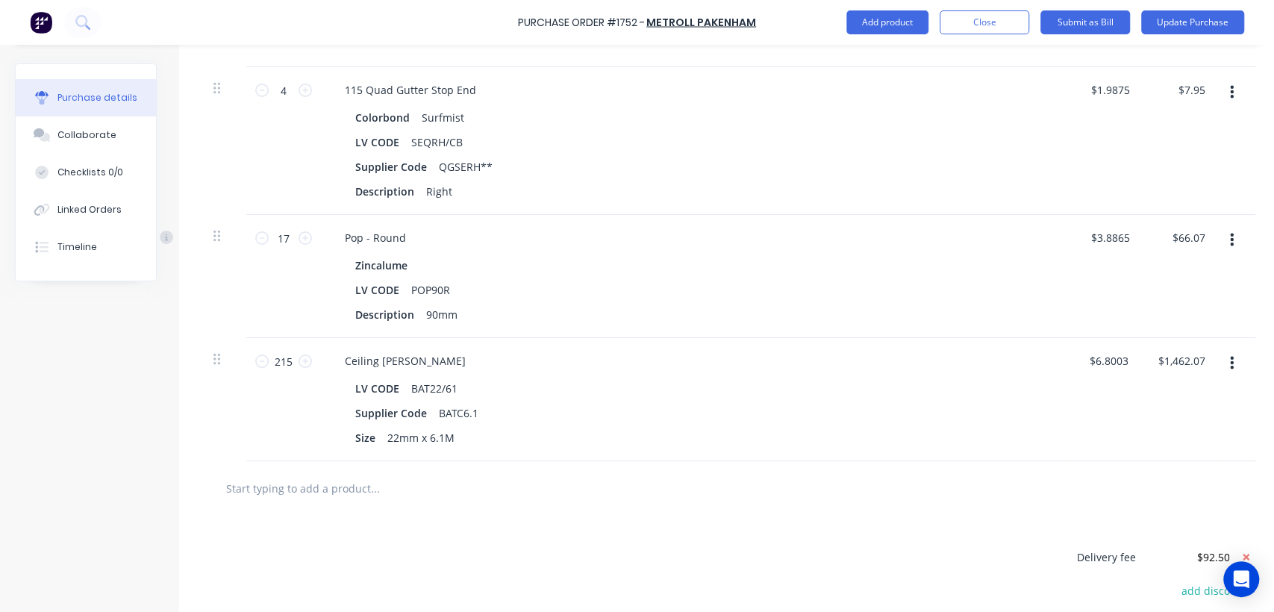
scroll to position [3701, 0]
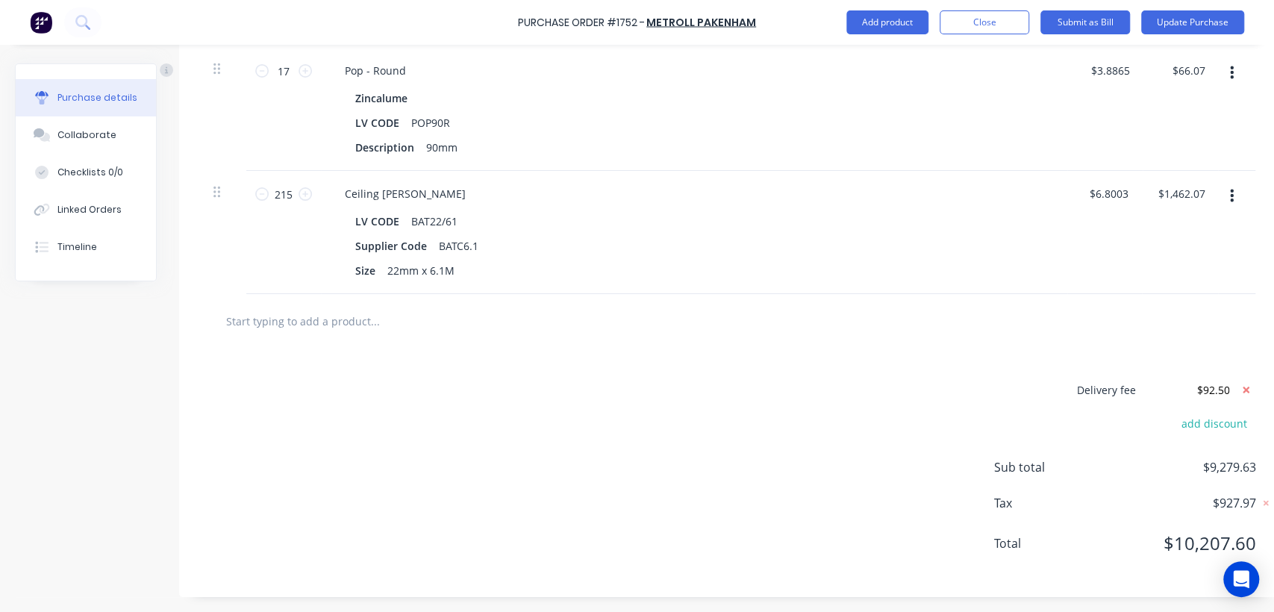
type textarea "x"
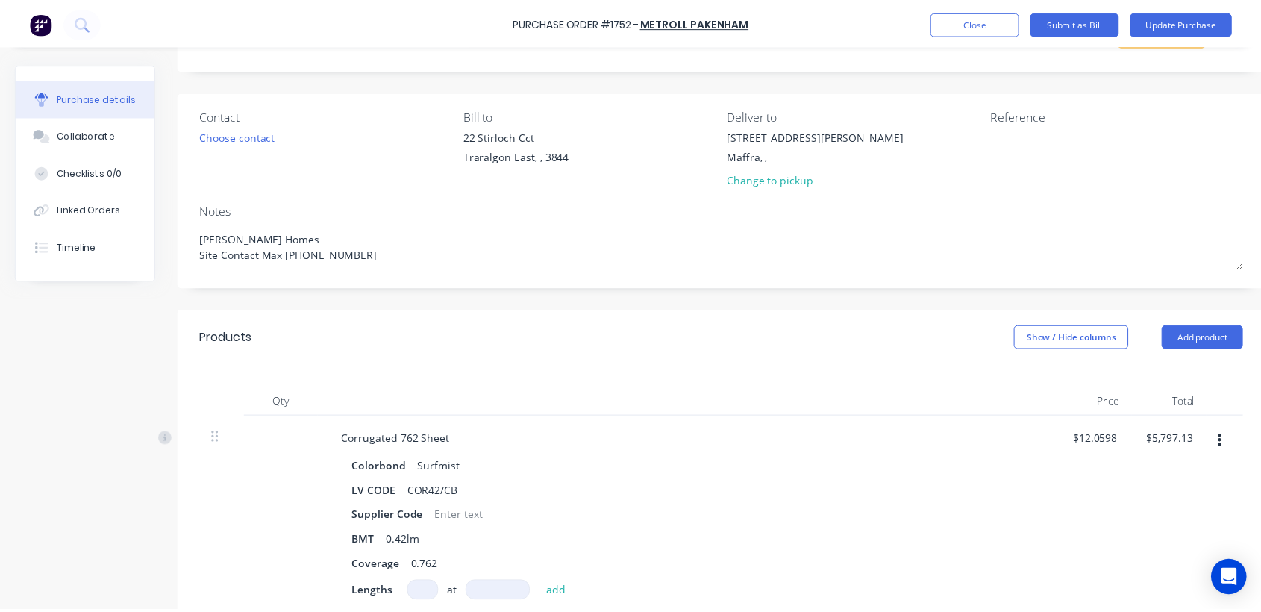
scroll to position [0, 0]
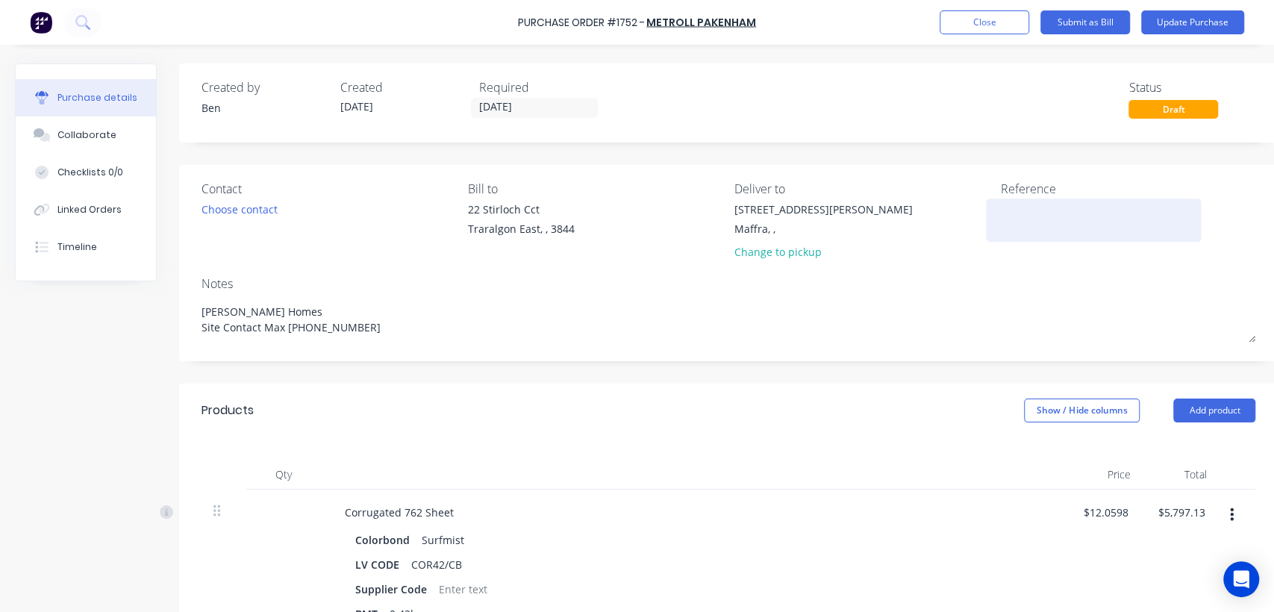
click at [1030, 215] on textarea at bounding box center [1093, 218] width 187 height 34
type textarea "147"
type textarea "x"
type textarea "1471"
type textarea "x"
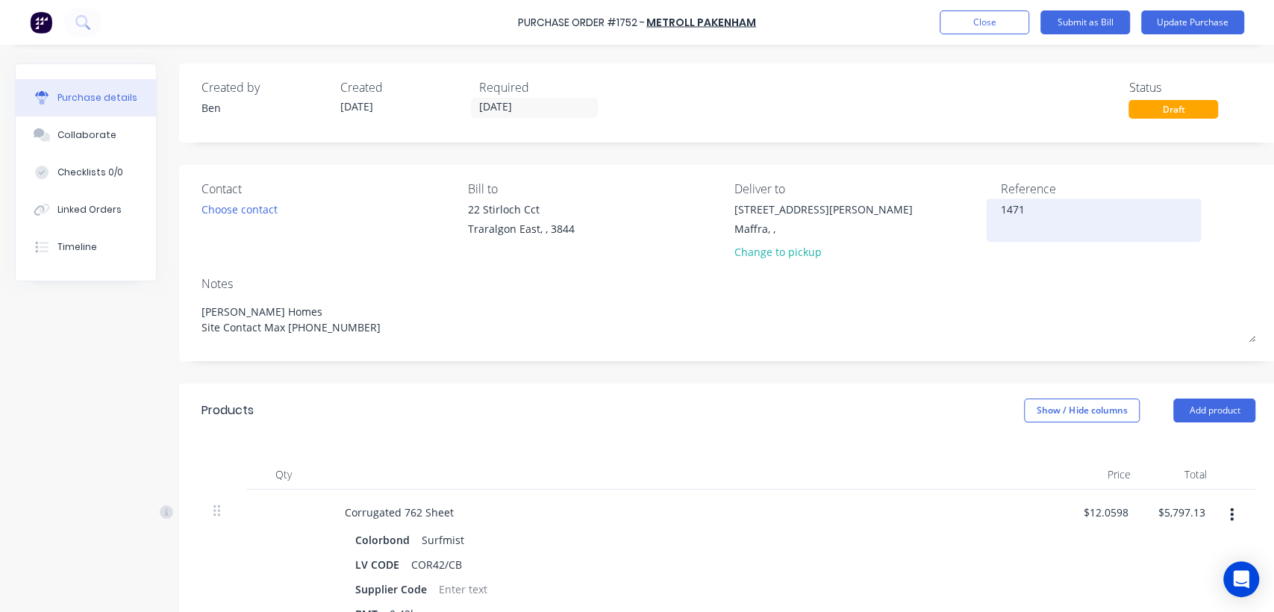
type textarea "14710"
type textarea "x"
type textarea "147100"
type textarea "x"
type textarea "147100"
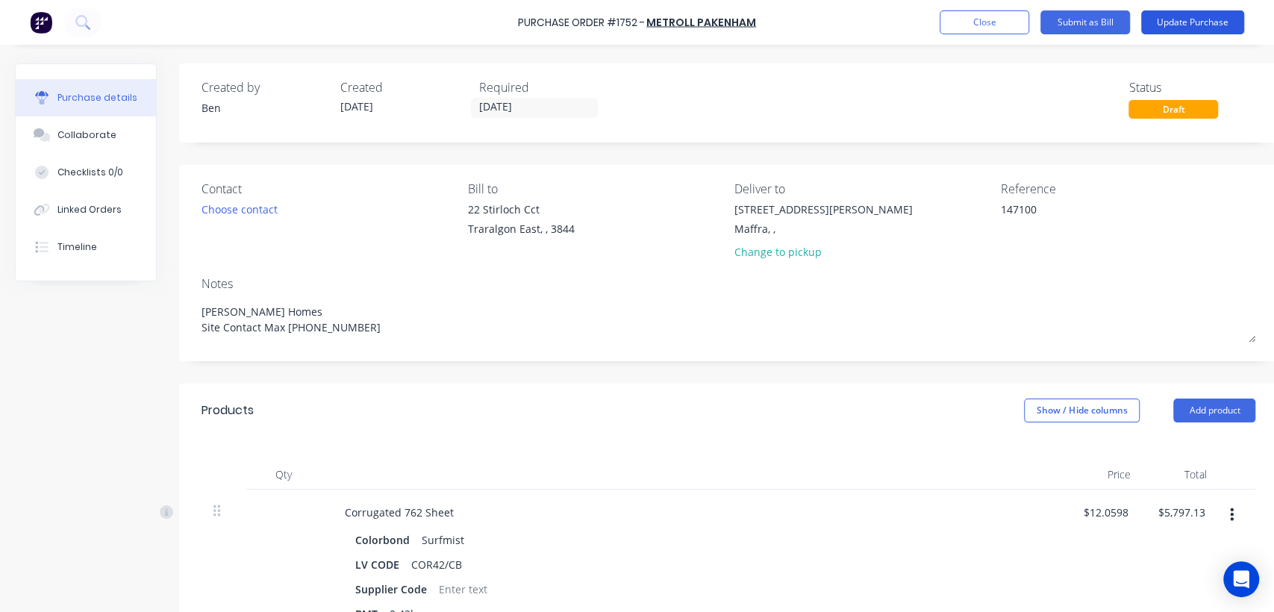
type textarea "x"
type textarea "147100"
click at [1198, 27] on button "Update Purchase" at bounding box center [1192, 22] width 103 height 24
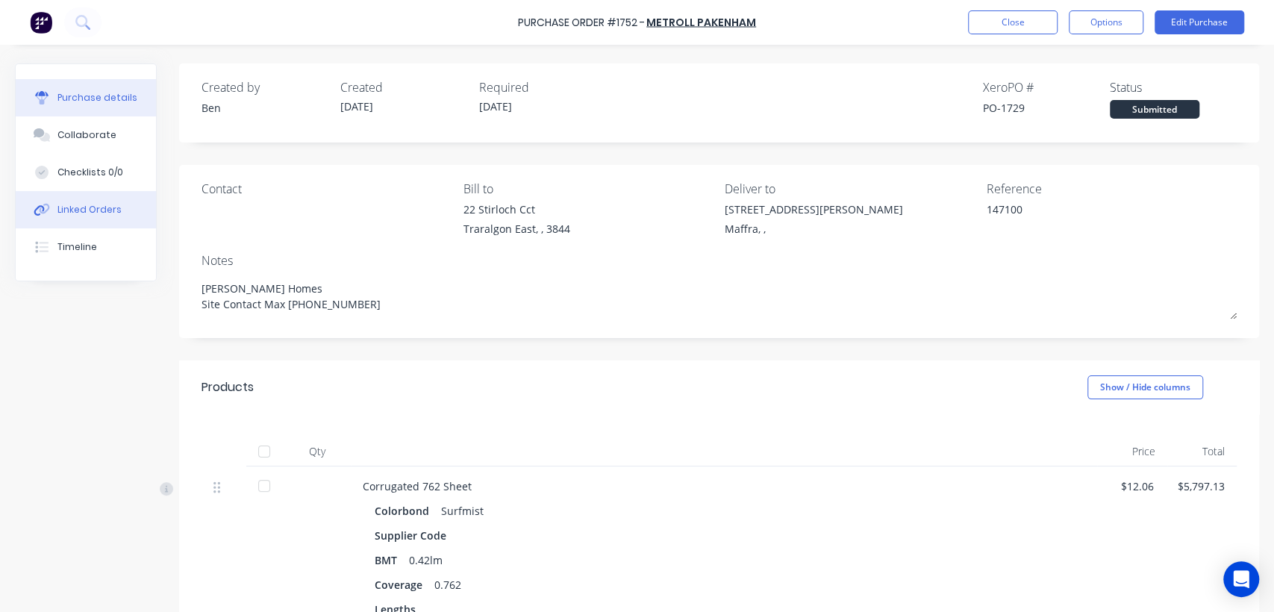
click at [105, 216] on button "Linked Orders" at bounding box center [86, 209] width 140 height 37
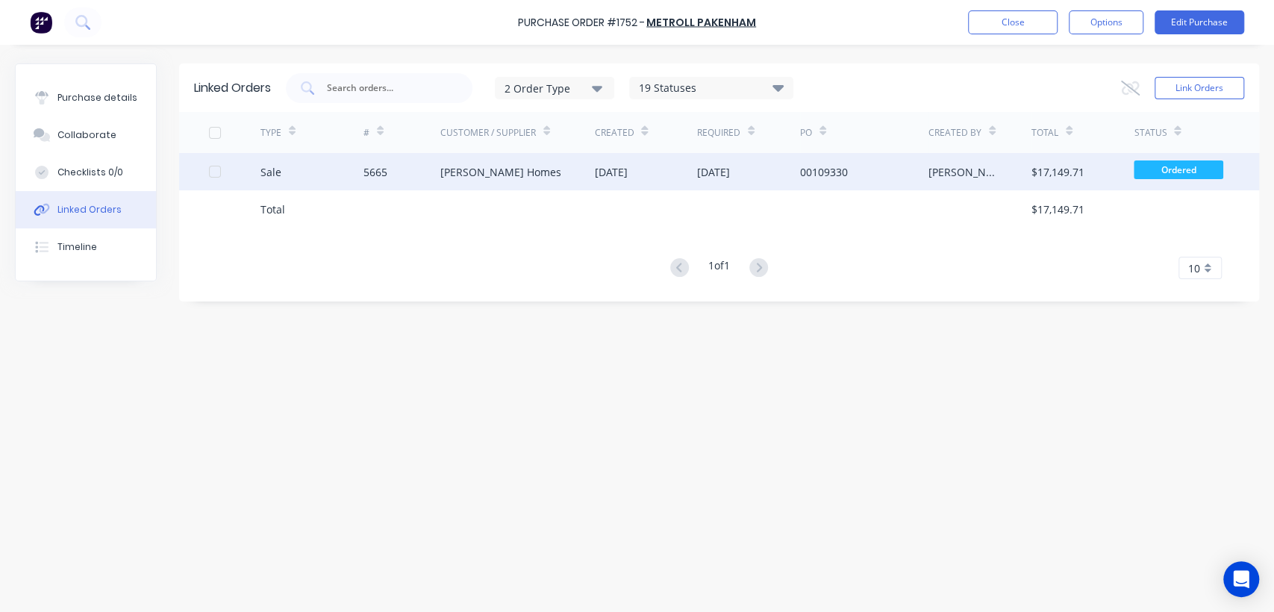
click at [712, 181] on div "[DATE]" at bounding box center [748, 171] width 103 height 37
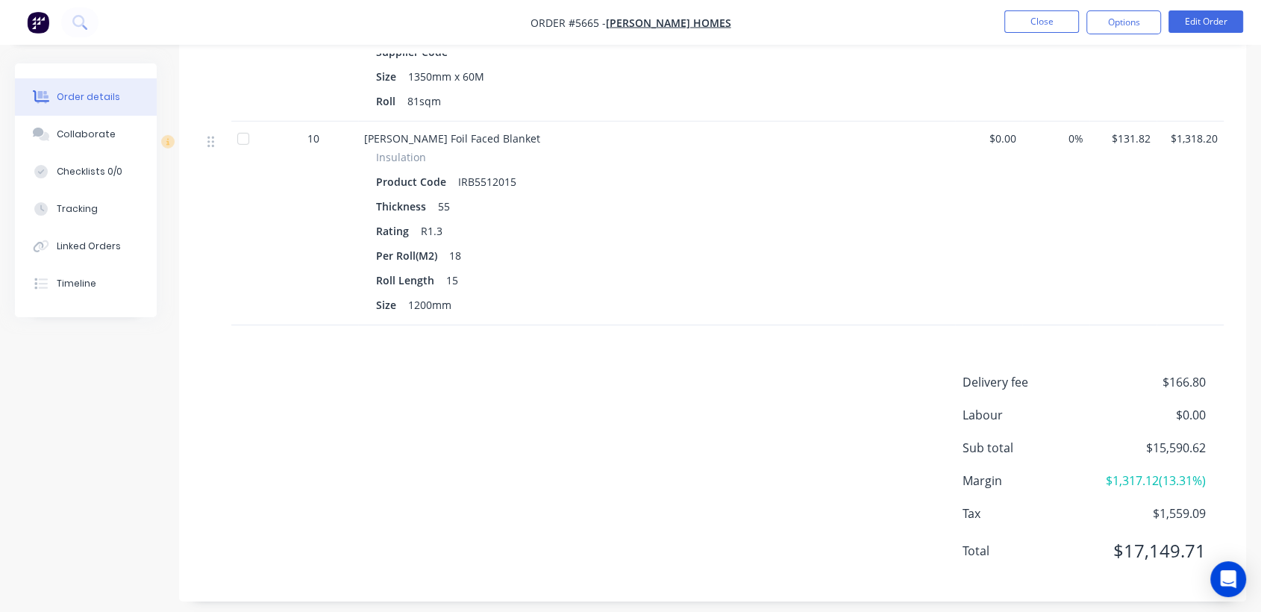
scroll to position [4745, 0]
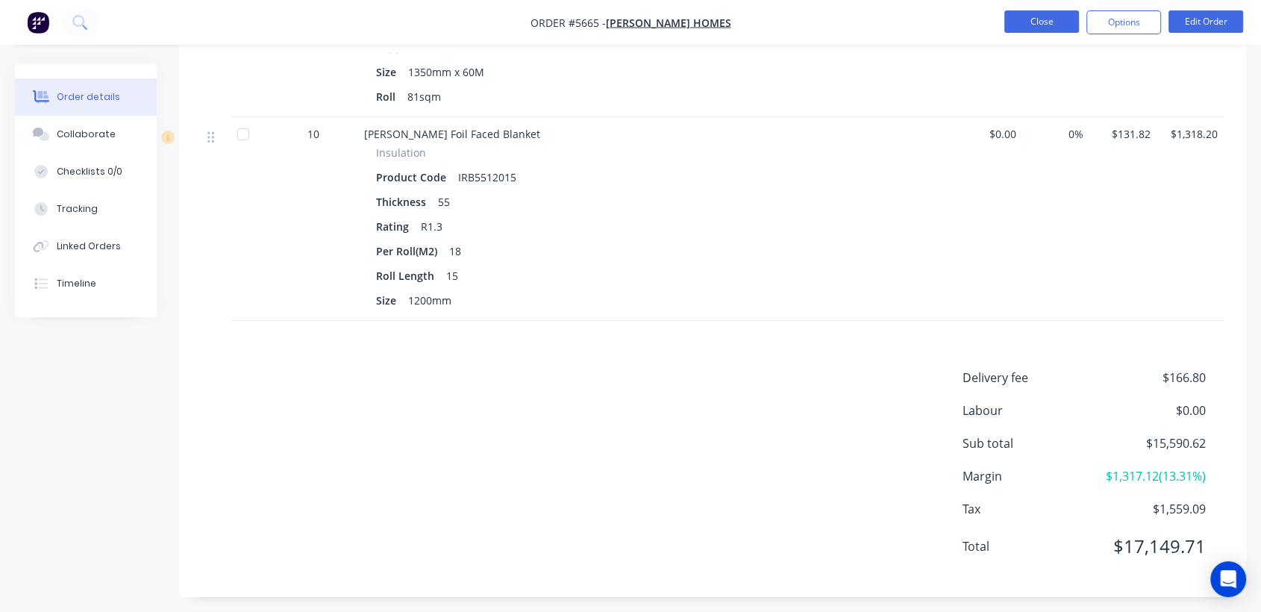
click at [1024, 14] on button "Close" at bounding box center [1041, 21] width 75 height 22
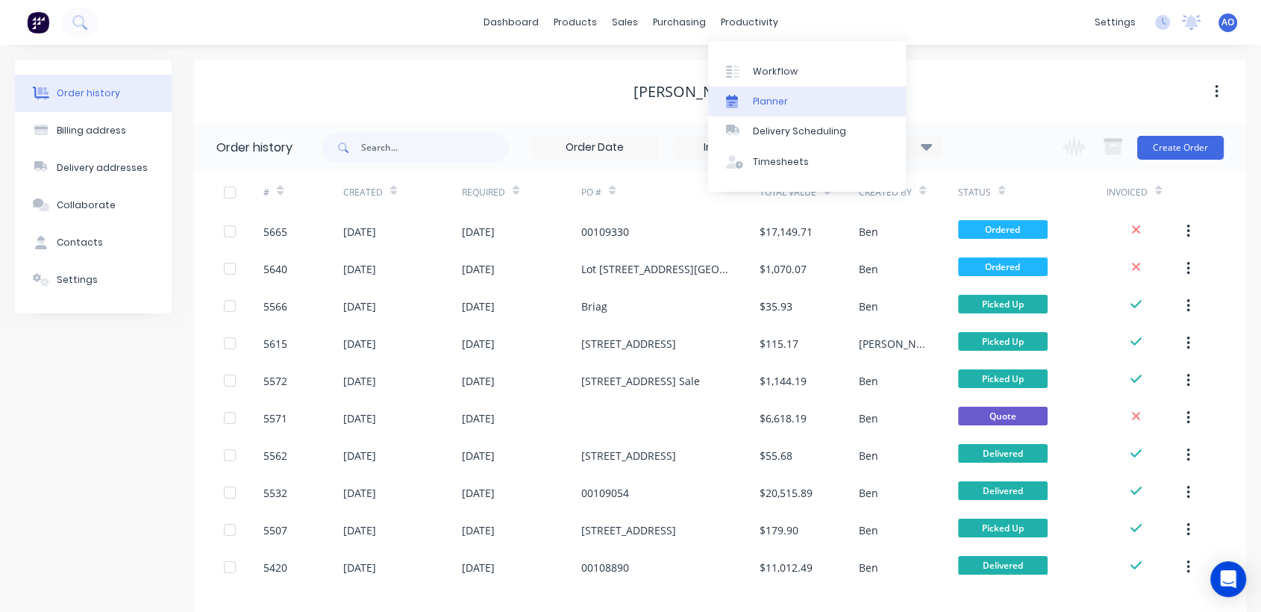
click at [783, 100] on div "Planner" at bounding box center [770, 101] width 35 height 13
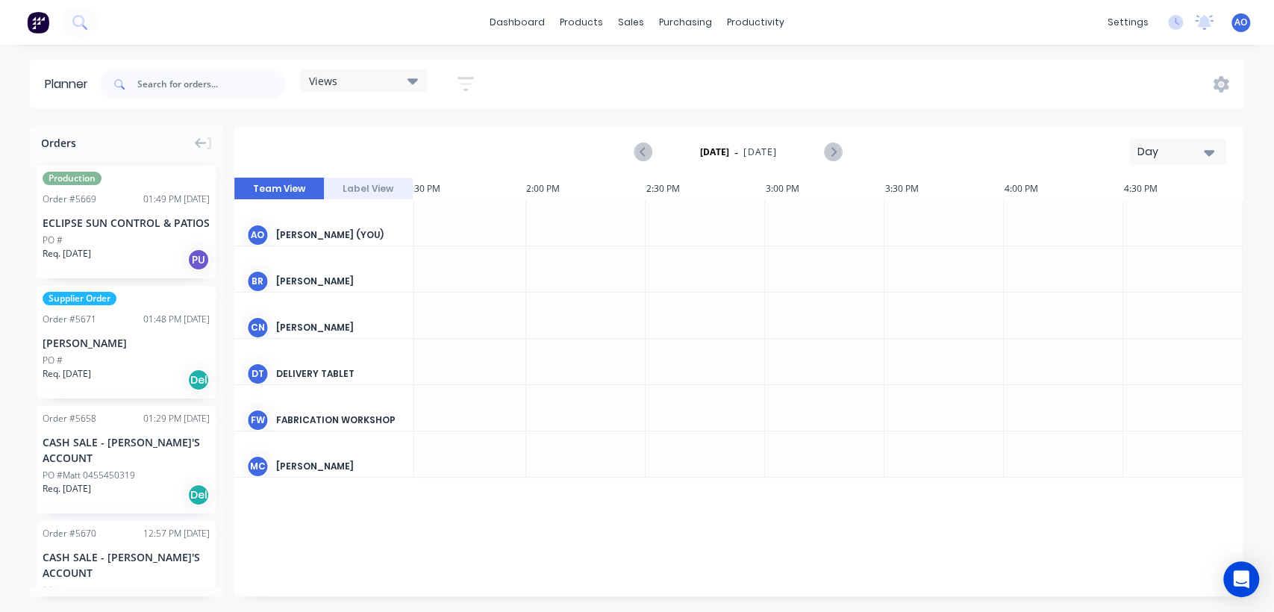
scroll to position [0, 1558]
click at [1201, 152] on div "Day" at bounding box center [1171, 152] width 69 height 16
click at [1168, 251] on div "Month" at bounding box center [1151, 252] width 148 height 30
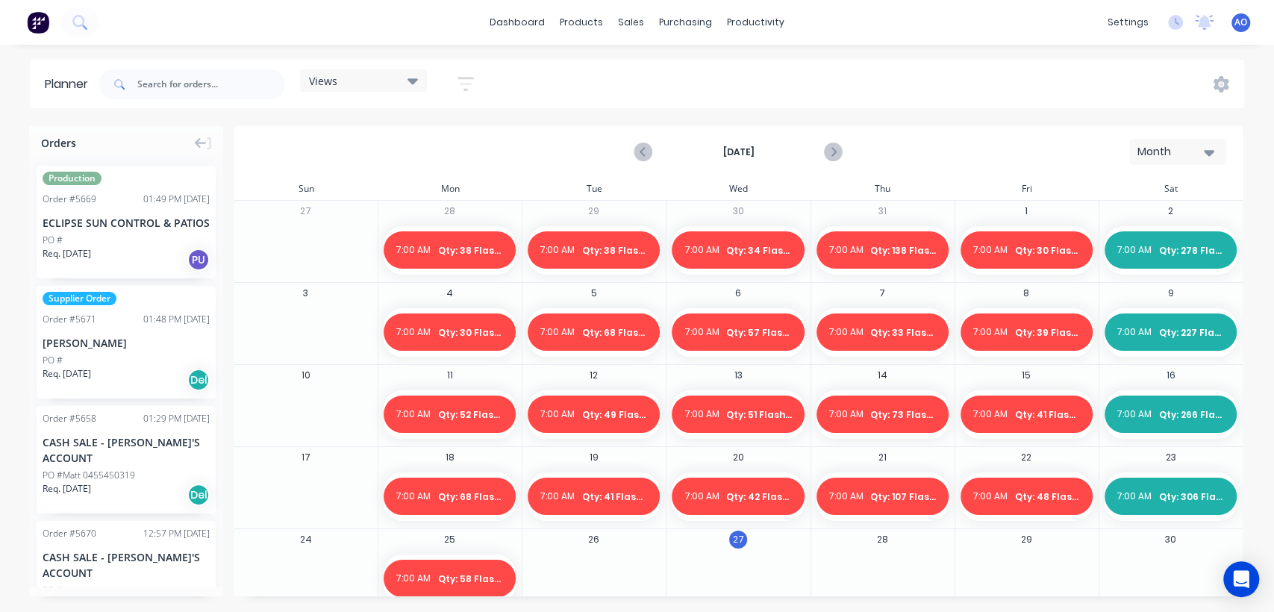
click at [609, 557] on div at bounding box center [593, 578] width 143 height 48
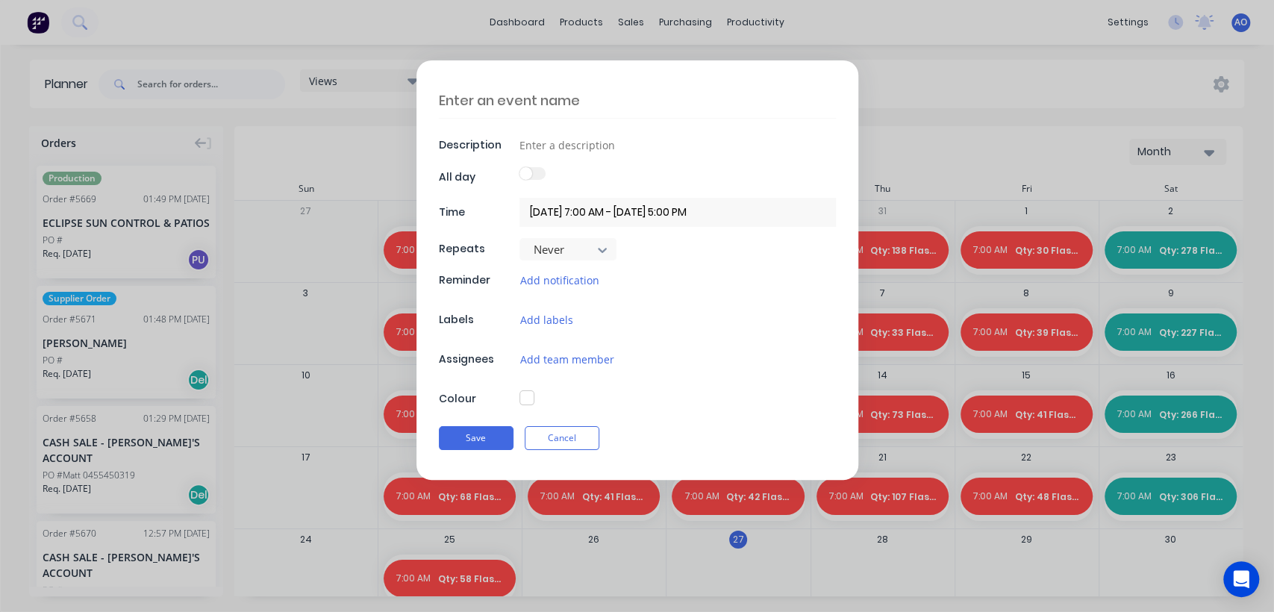
scroll to position [15, 0]
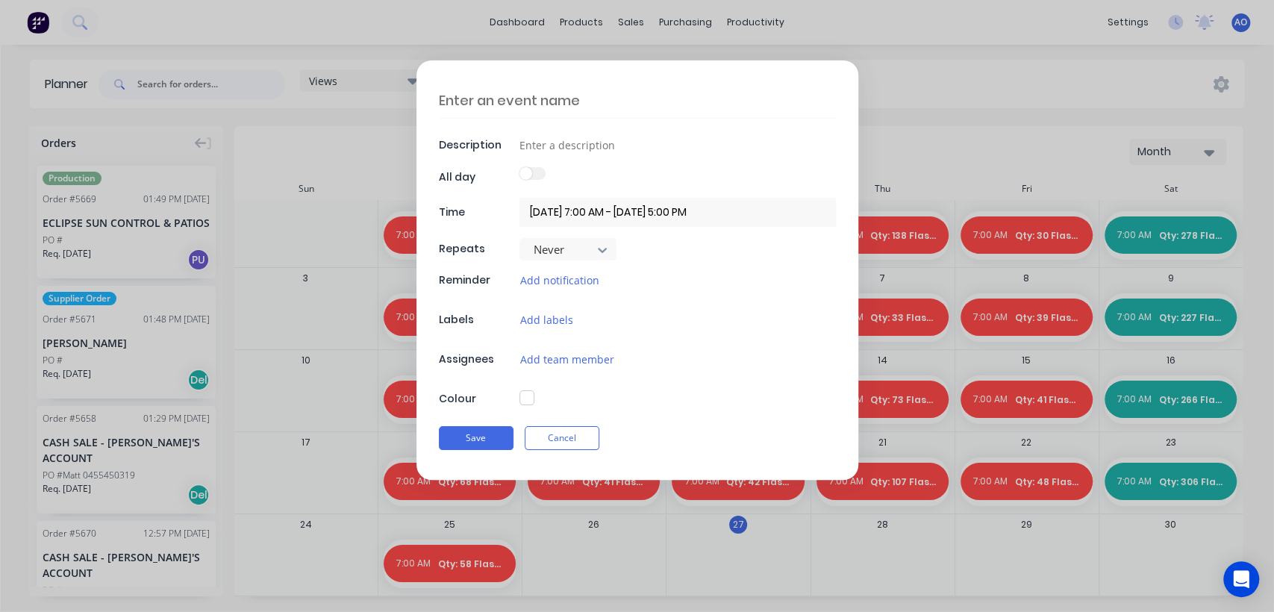
click at [618, 102] on textarea at bounding box center [637, 100] width 397 height 35
type textarea "x"
type textarea "Q"
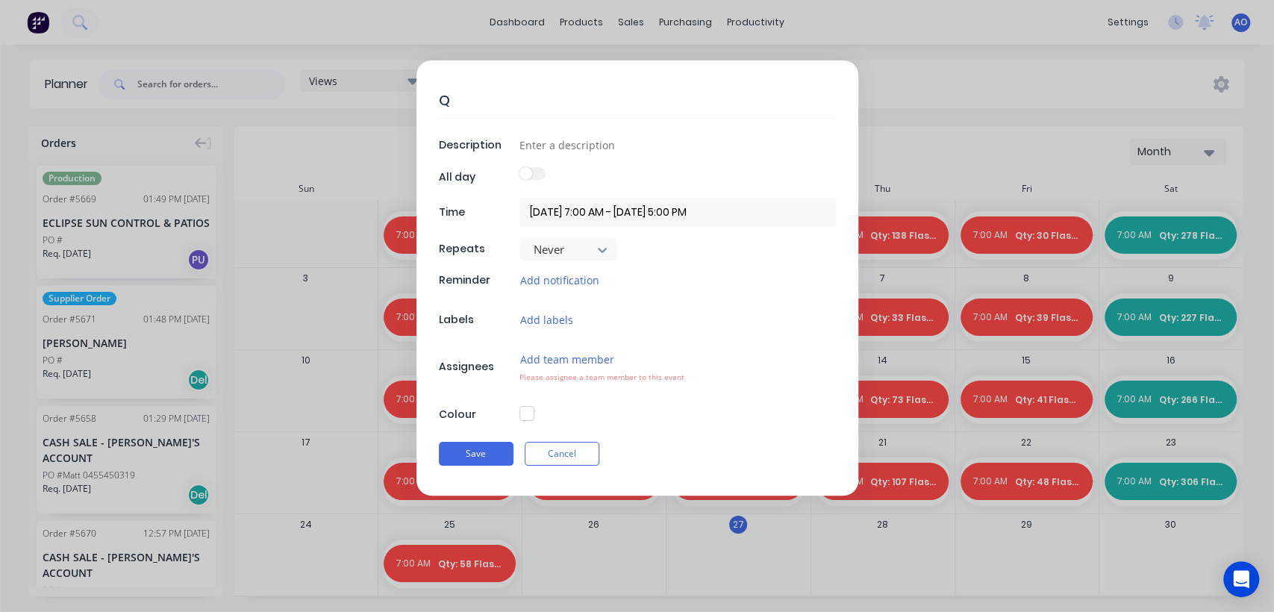
type textarea "x"
type textarea "Qt"
type textarea "x"
type textarea "Qty"
type textarea "x"
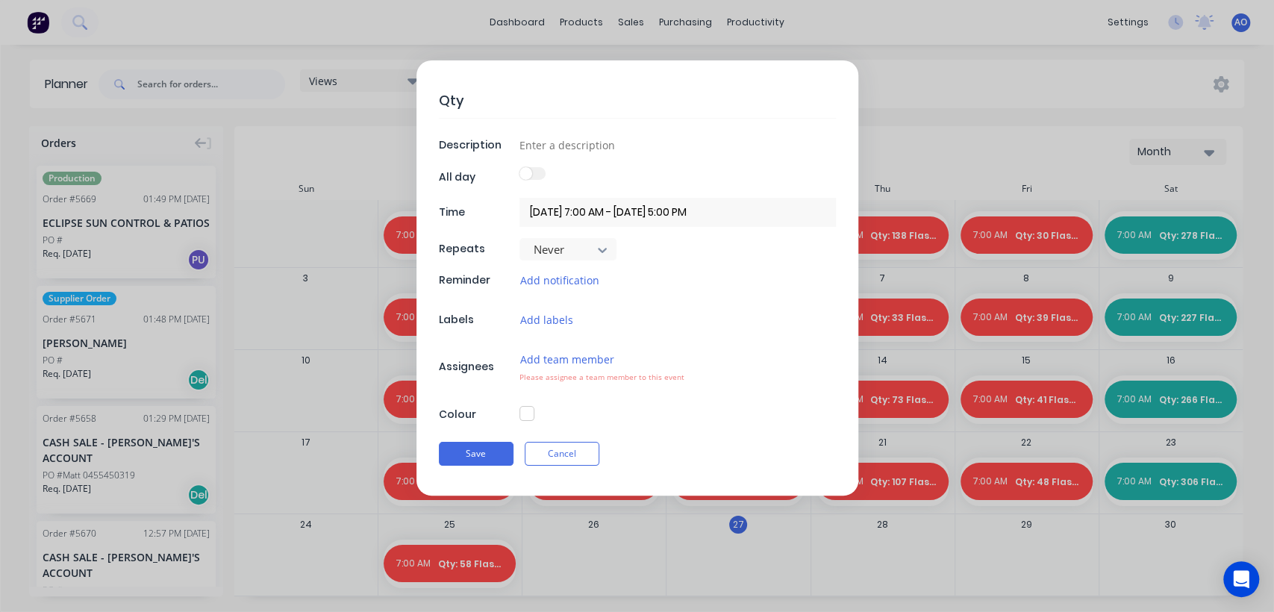
type textarea "Qty:"
type textarea "x"
type textarea "Qty:"
type textarea "x"
type textarea "Qty: 6"
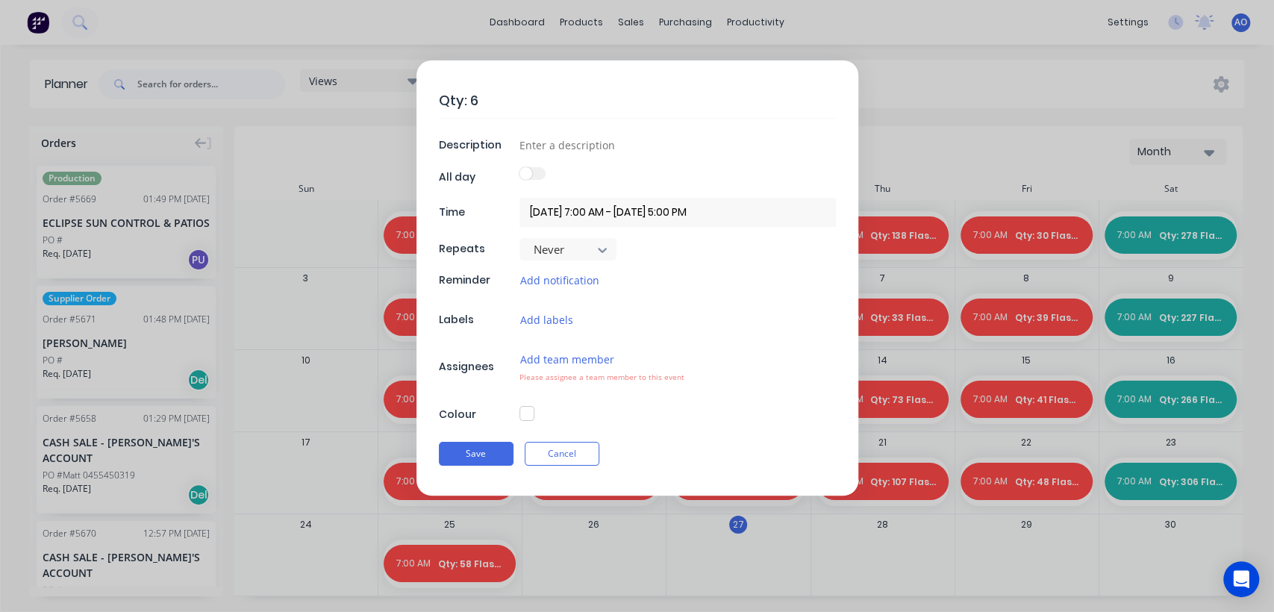
type textarea "x"
type textarea "Qty:"
type textarea "x"
type textarea "Qty: 5"
type textarea "x"
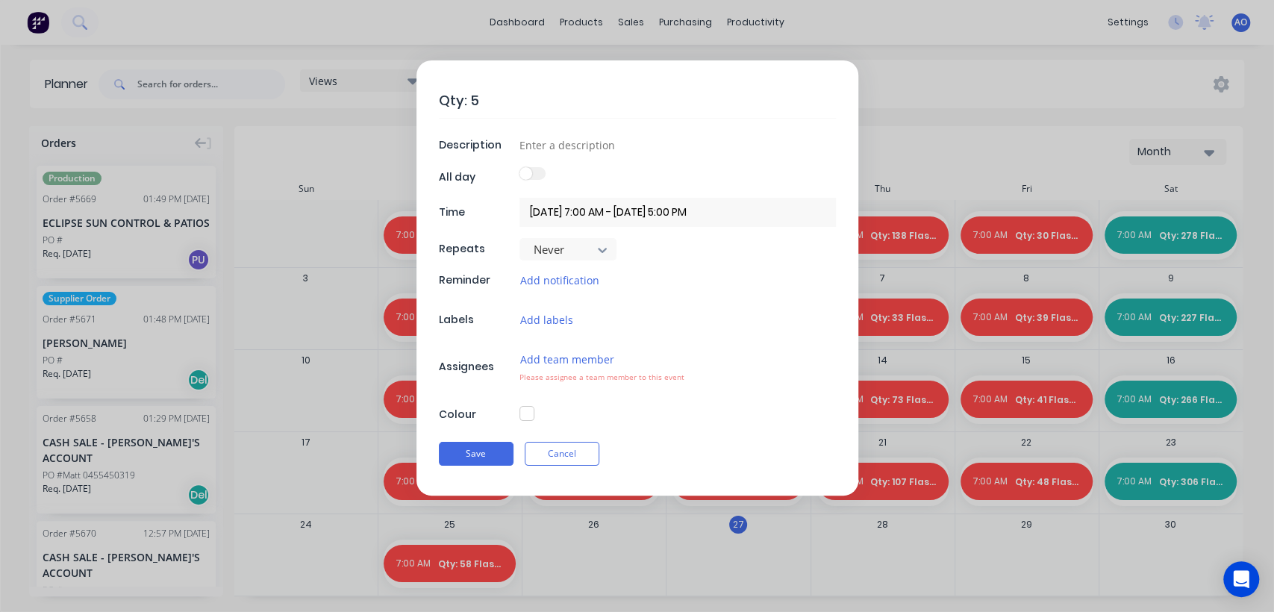
type textarea "Qty: 51"
type textarea "x"
type textarea "Qty: 51"
type textarea "x"
type textarea "Qty: 51 F"
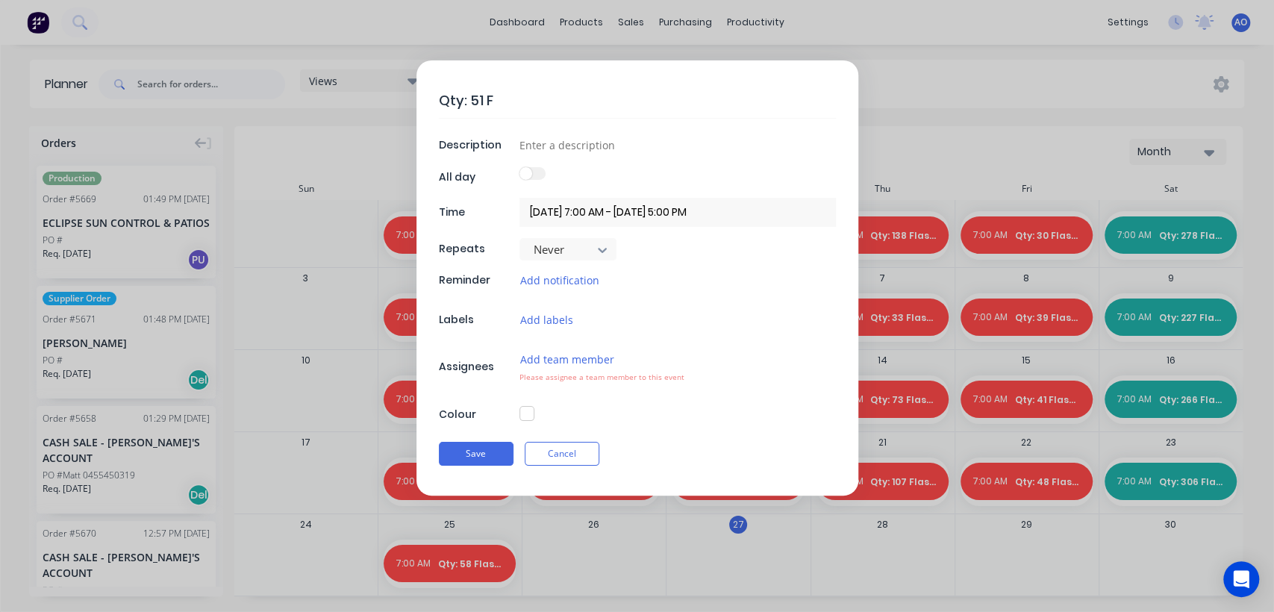
type textarea "x"
type textarea "Qty: 51 Fl"
type textarea "x"
type textarea "Qty: 51 Fla"
type textarea "x"
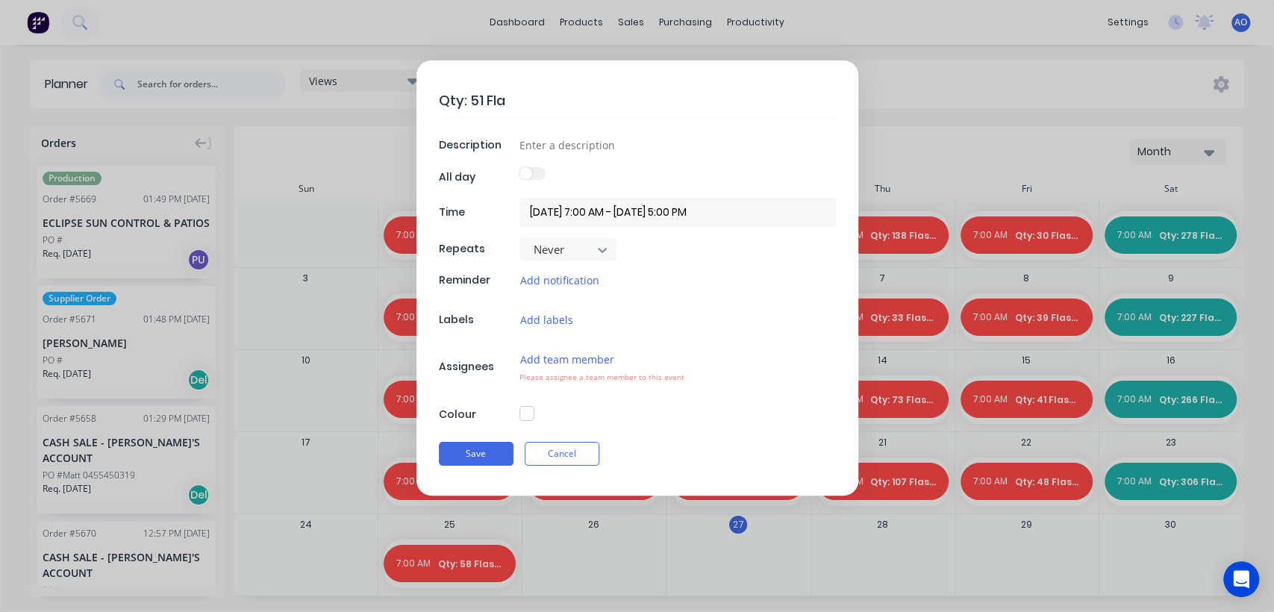
type textarea "Qty: 51 Flas"
type textarea "x"
type textarea "Qty: 51 Flash"
type textarea "x"
type textarea "Qty: 51 Flashi"
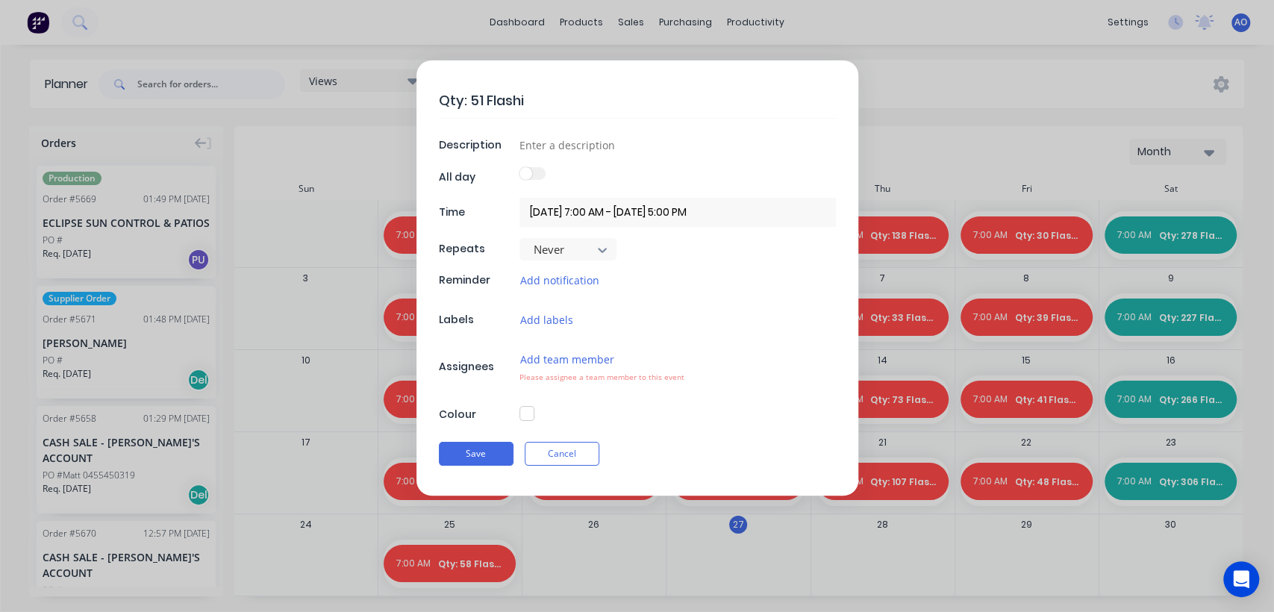
type textarea "x"
type textarea "Qty: 51 Flashin"
type textarea "x"
type textarea "Qty: 51 Flashing"
type textarea "x"
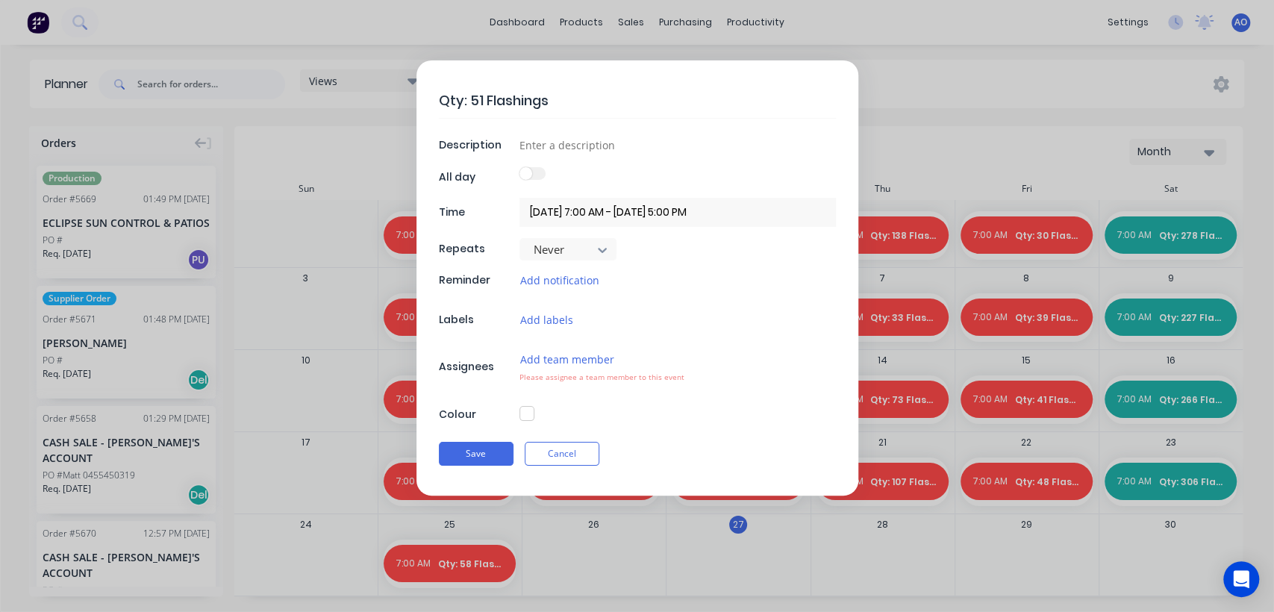
type textarea "Qty: 51 Flashings"
type textarea "x"
type input "D"
type textarea "x"
type input "Da"
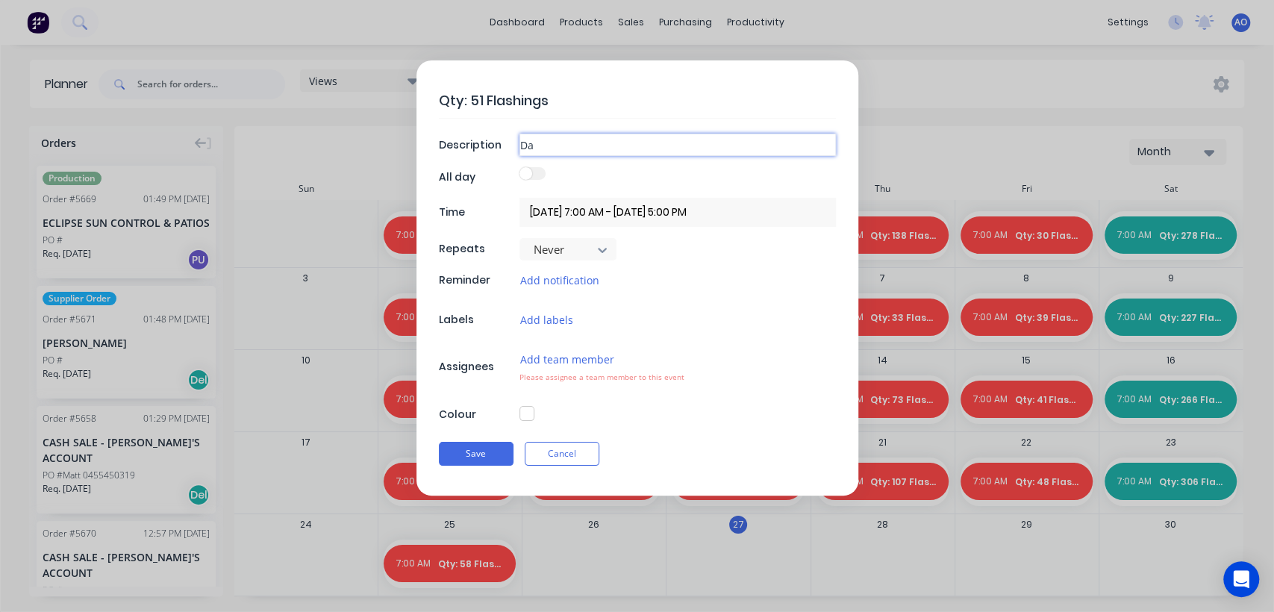
type textarea "x"
type input "Dai"
type textarea "x"
type input "Dail"
type textarea "x"
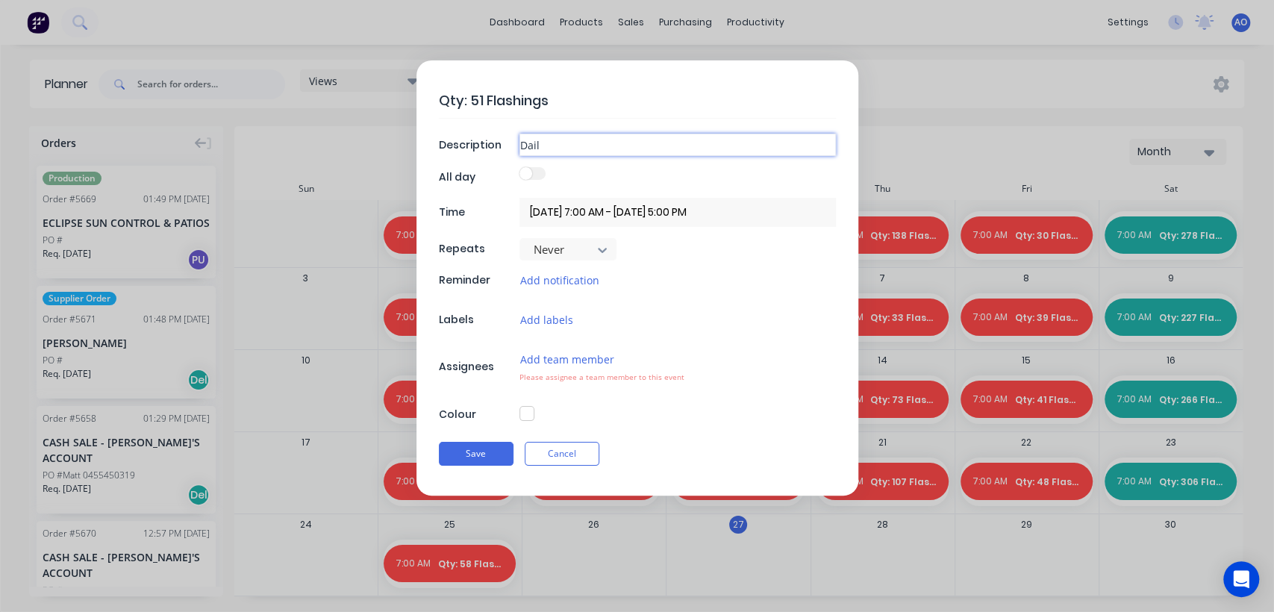
type input "Daily"
type textarea "x"
type input "Daily"
type textarea "x"
type input "Daily F"
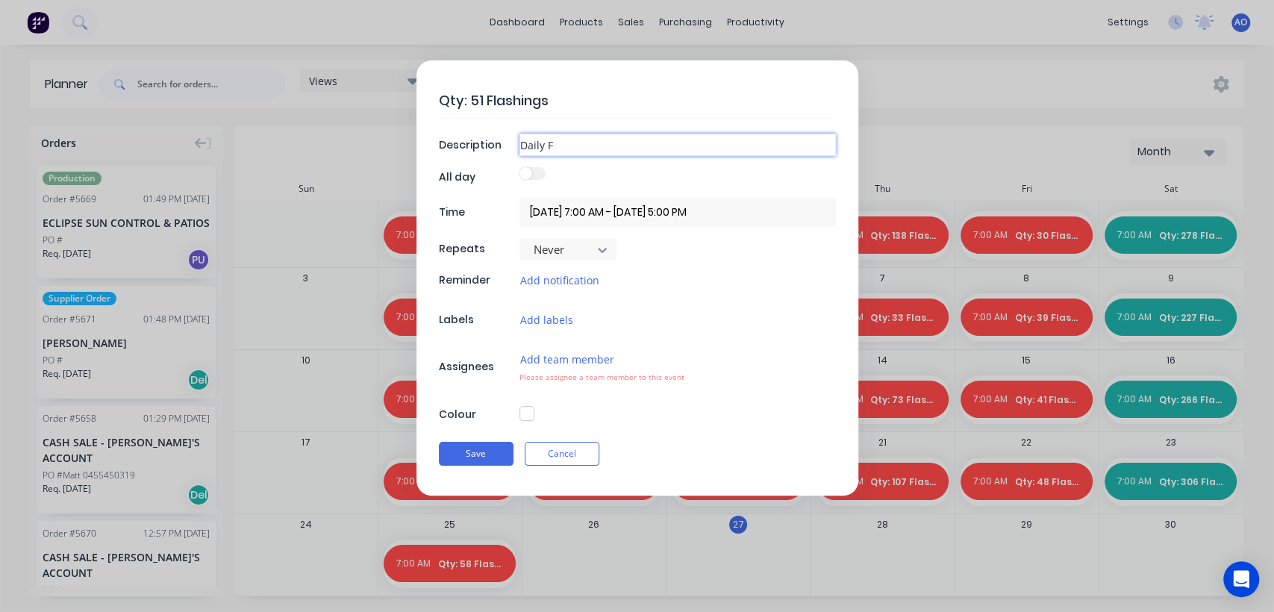
type textarea "x"
type input "Daily Fl"
type textarea "x"
type input "Daily Fla"
type textarea "x"
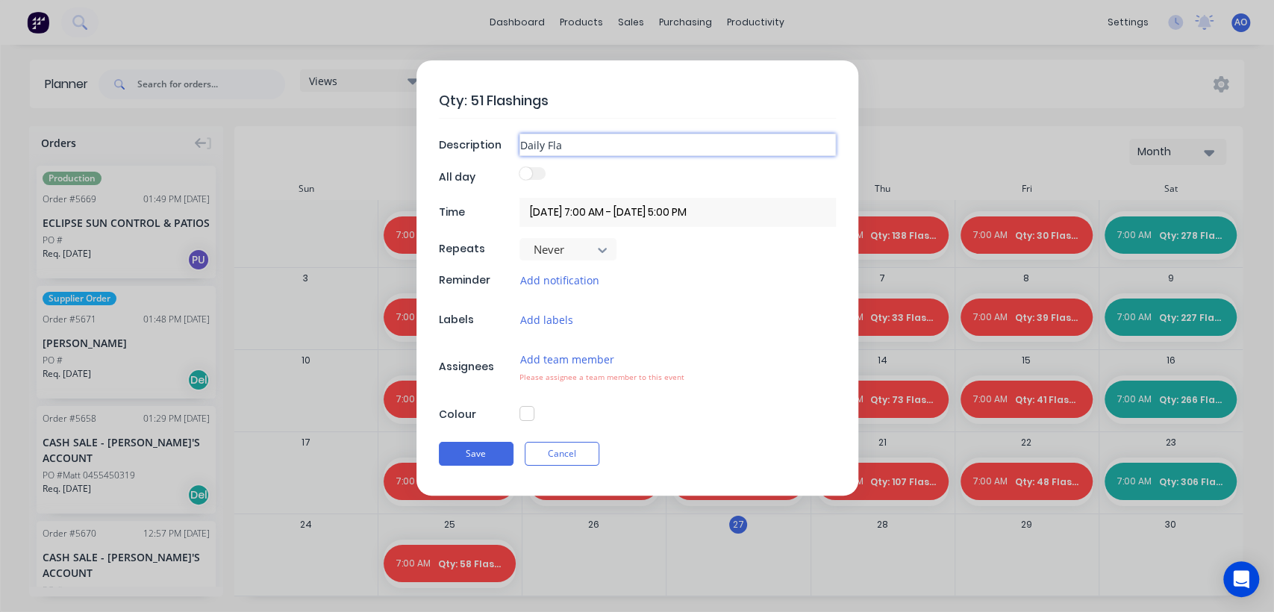
type input "Daily Flas"
type textarea "x"
type input "Daily Flash"
type textarea "x"
type input "Daily Flashi"
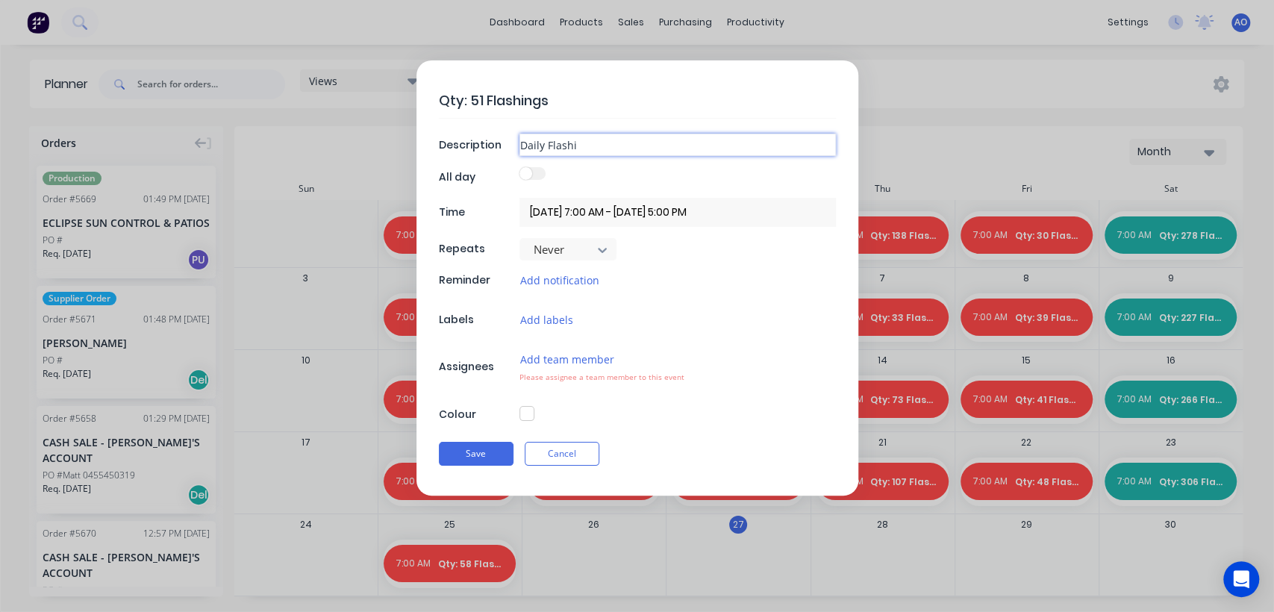
type textarea "x"
type input "Daily Flashin"
type textarea "x"
type input "Daily Flashing"
type textarea "x"
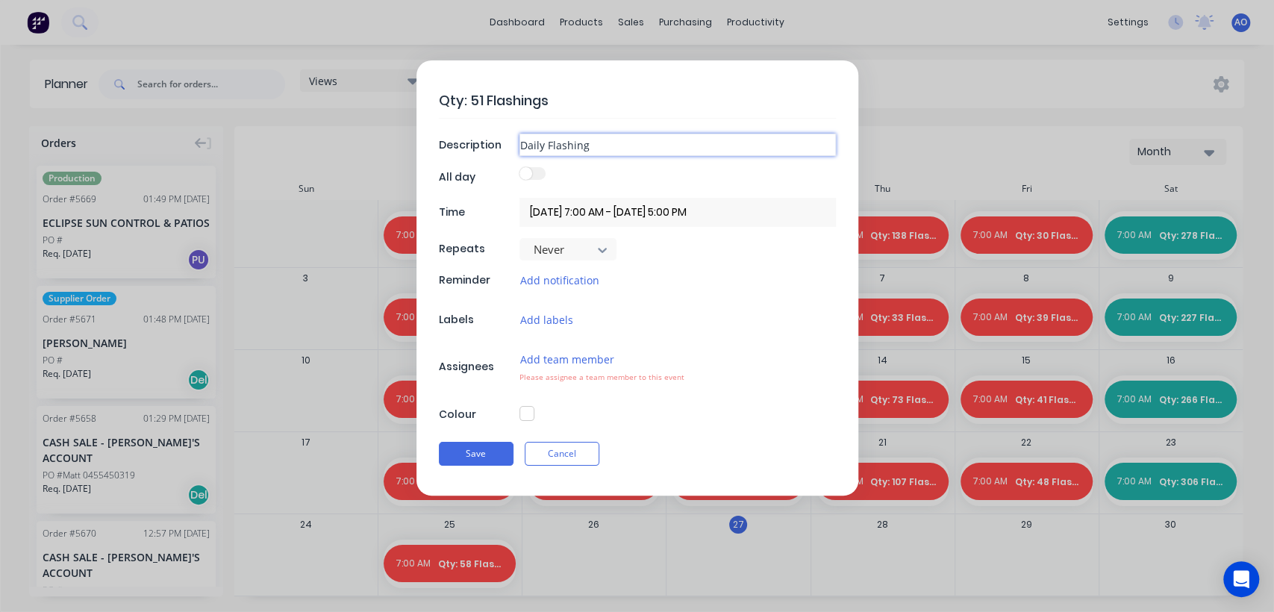
type input "Daily Flashing"
type textarea "x"
type input "Daily Flashing c"
click at [593, 351] on button "Add team member" at bounding box center [567, 359] width 96 height 17
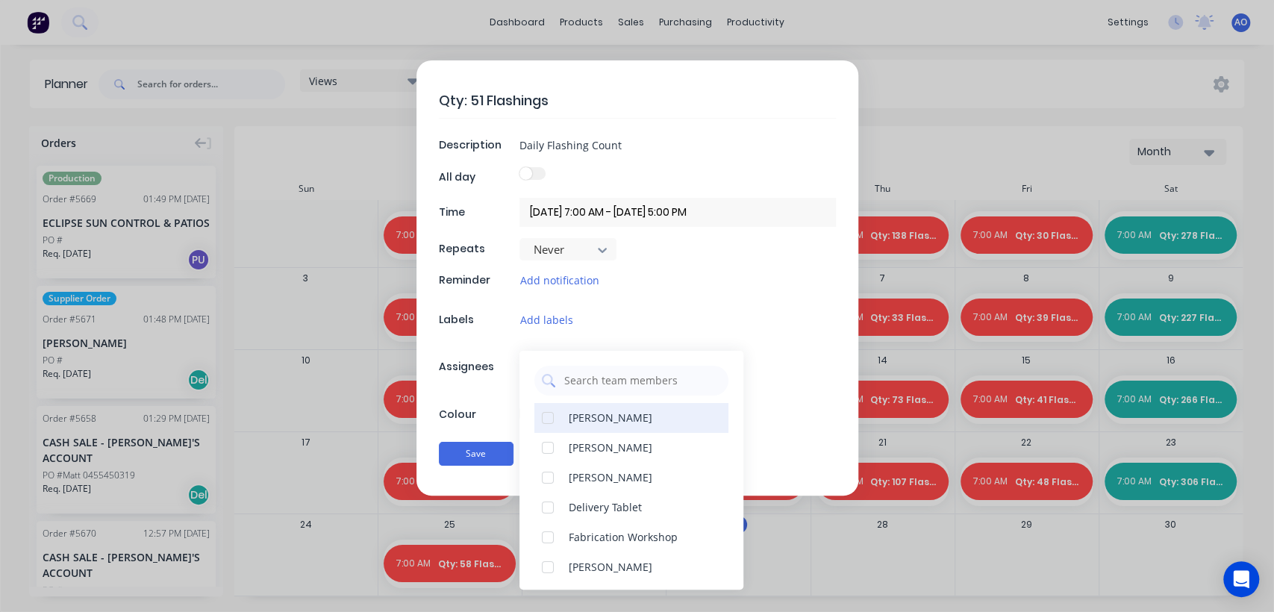
click at [602, 411] on div "[PERSON_NAME]" at bounding box center [611, 418] width 84 height 16
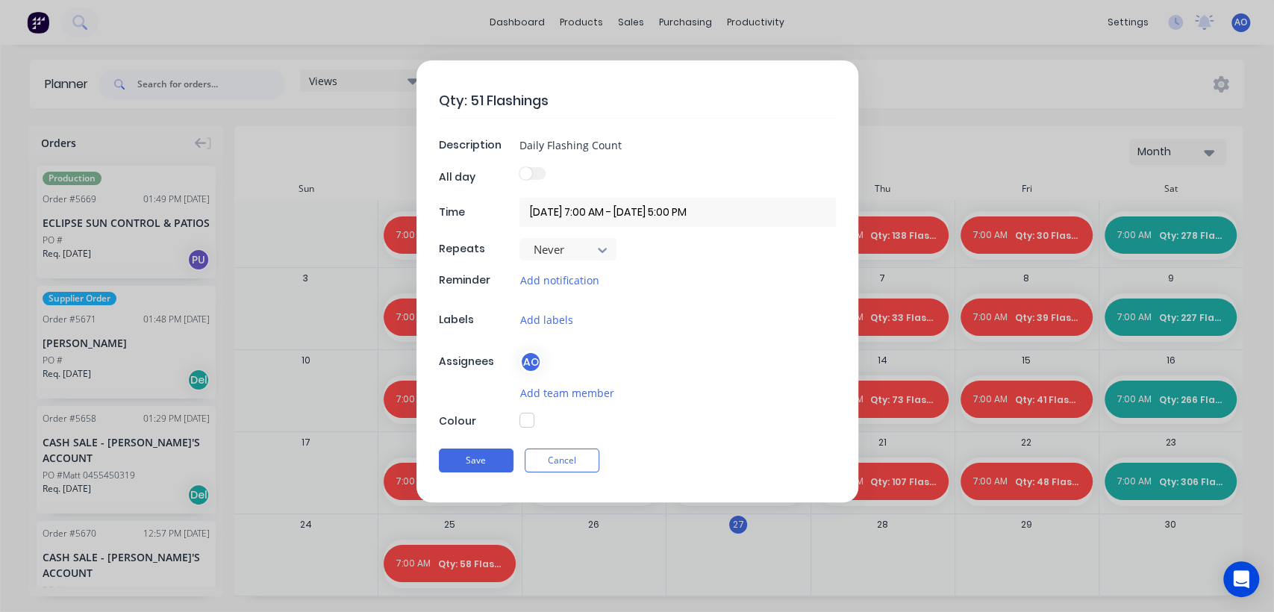
click at [507, 405] on div "Qty: 51 Flashings Description Daily Flashing Count All day Time [DATE] 7:00 AM …" at bounding box center [637, 281] width 442 height 442
click at [525, 418] on button "button" at bounding box center [526, 420] width 15 height 15
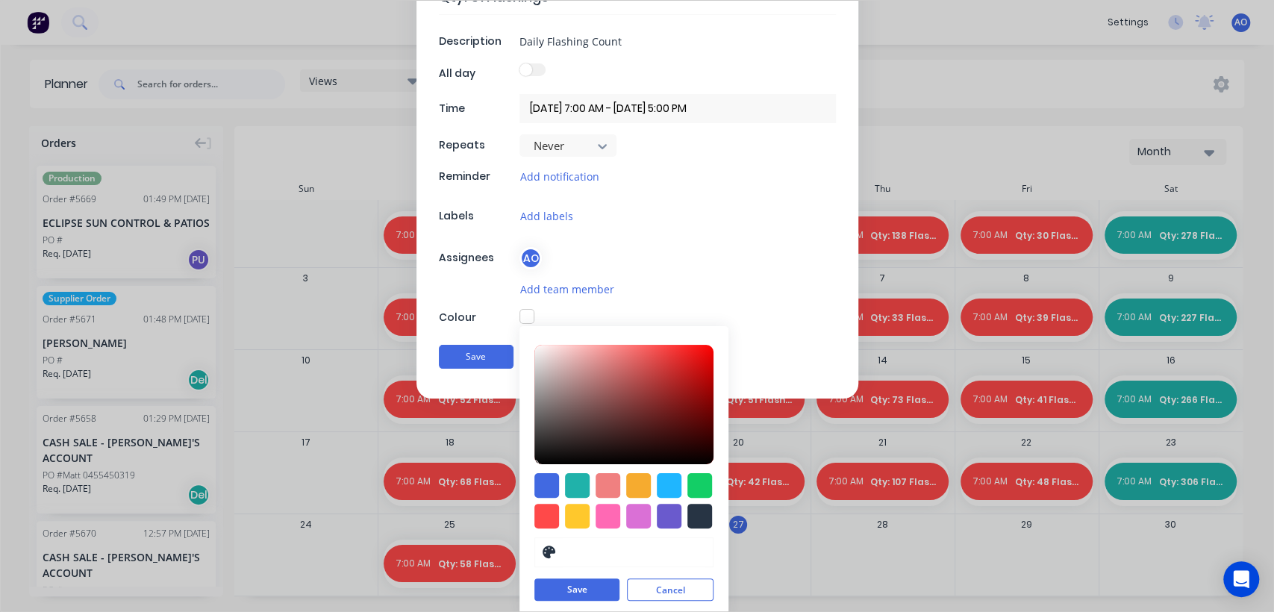
scroll to position [107, 0]
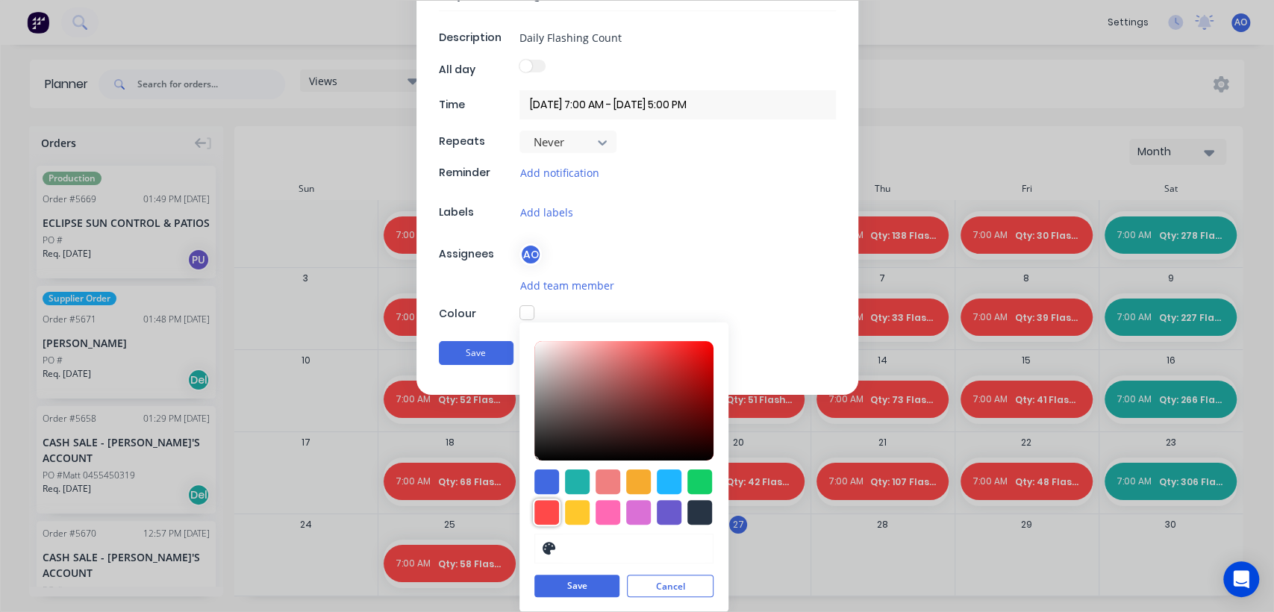
click at [534, 521] on div at bounding box center [546, 512] width 25 height 25
click at [585, 587] on button "Save" at bounding box center [576, 586] width 85 height 22
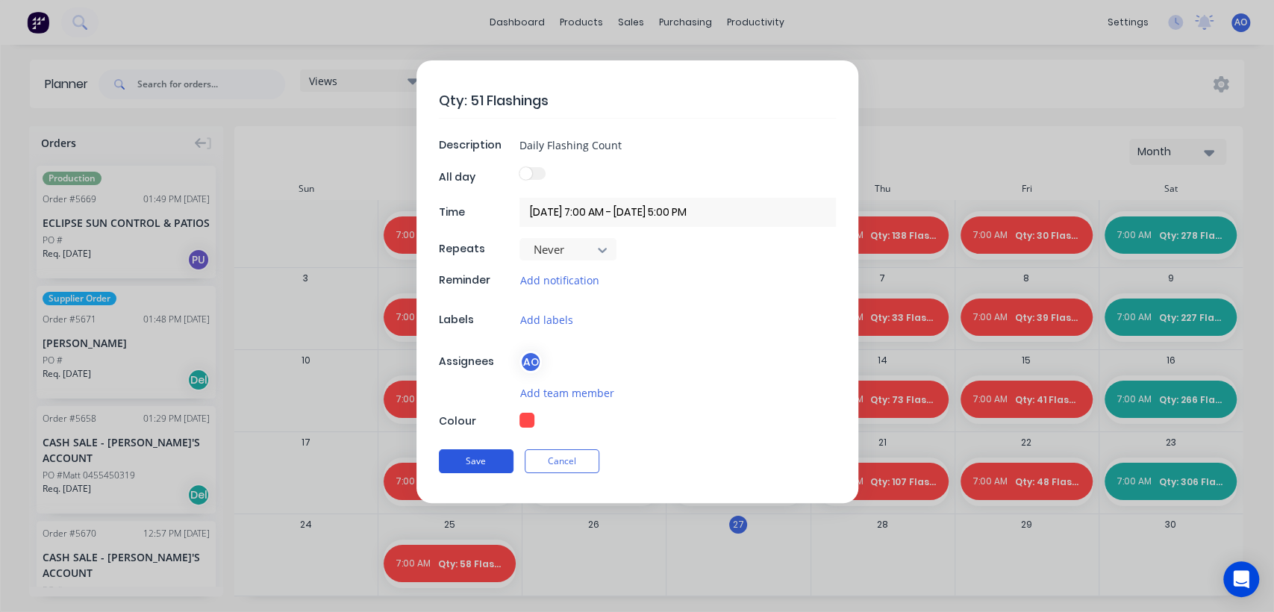
click at [466, 454] on button "Save" at bounding box center [476, 461] width 75 height 24
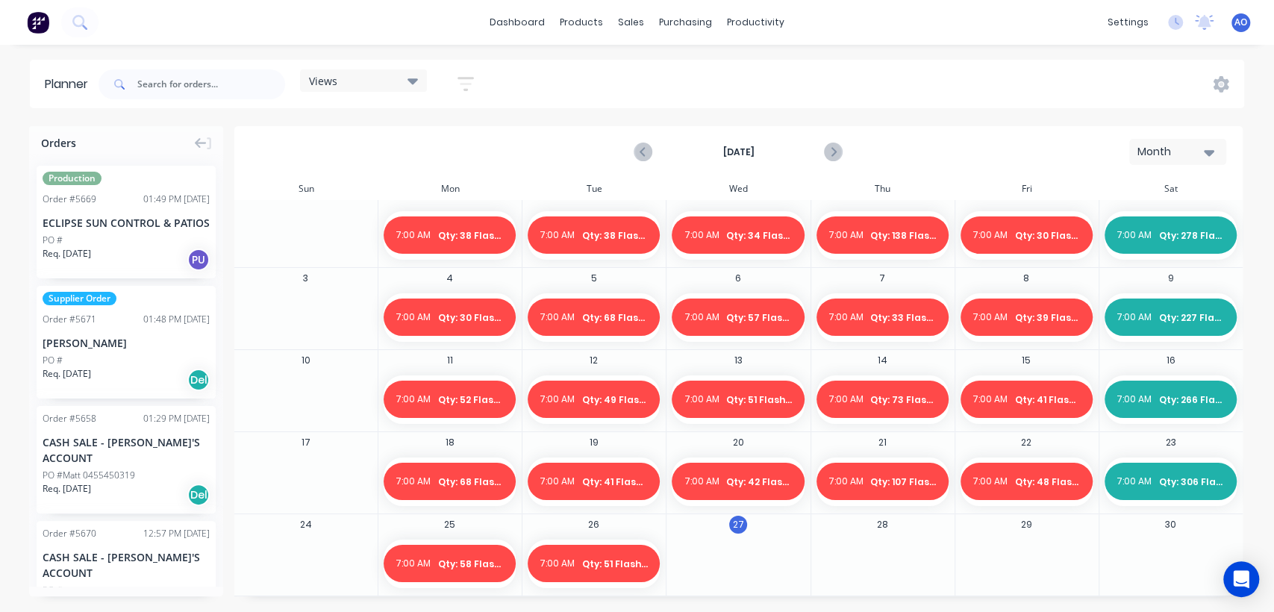
click at [1245, 25] on span "AO" at bounding box center [1240, 22] width 13 height 13
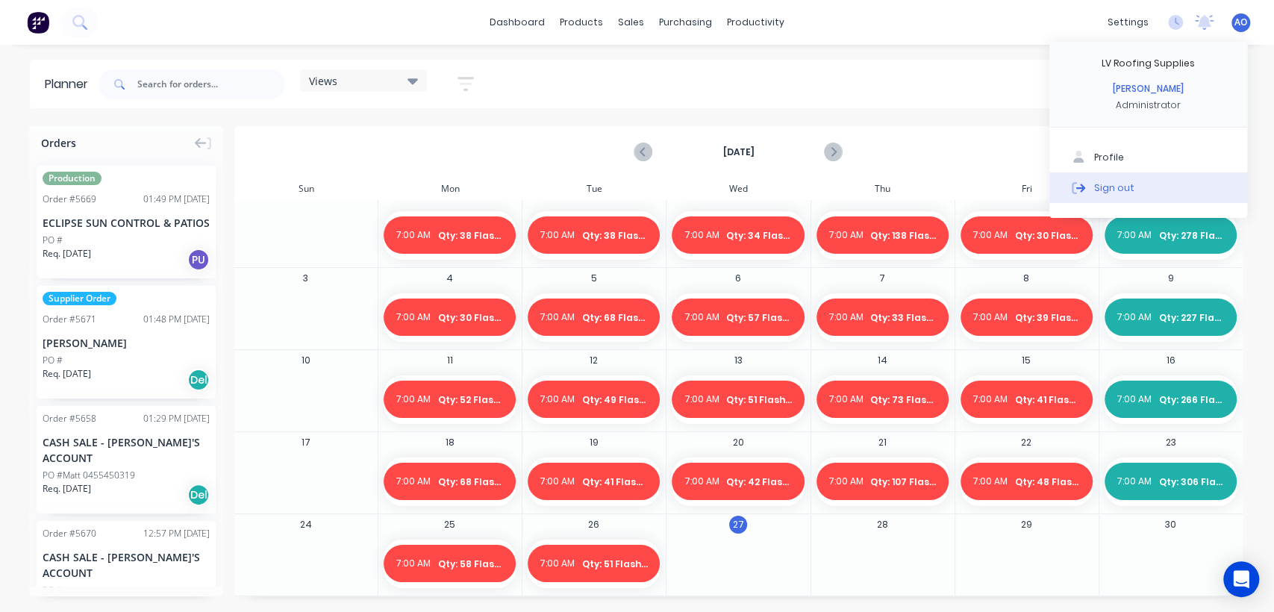
click at [1110, 192] on div "Sign out" at bounding box center [1114, 187] width 40 height 13
